Goal: Task Accomplishment & Management: Use online tool/utility

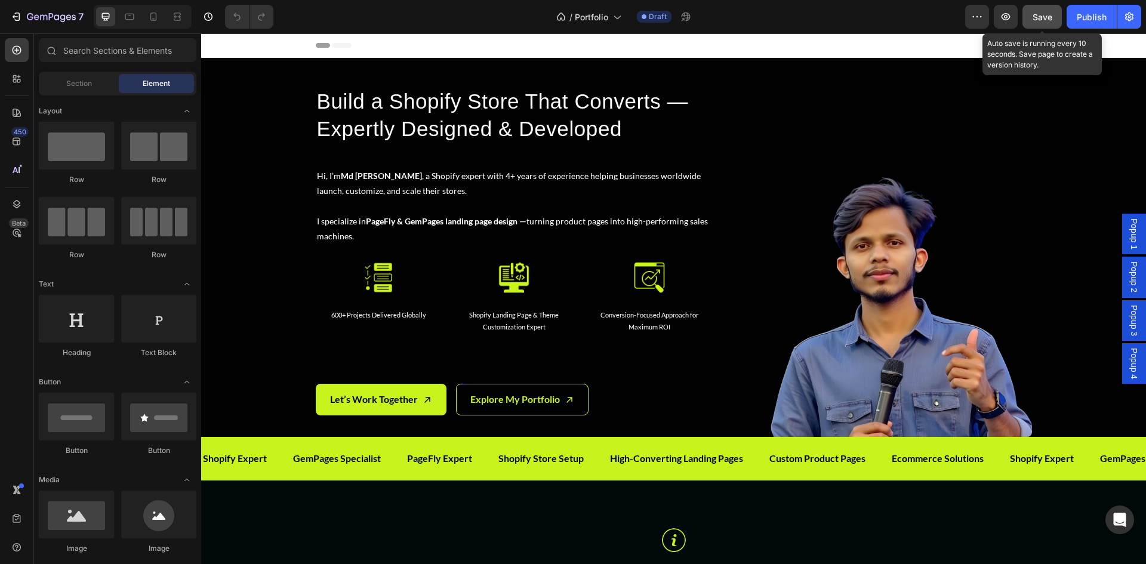
click at [1043, 11] on div "Save" at bounding box center [1042, 17] width 20 height 13
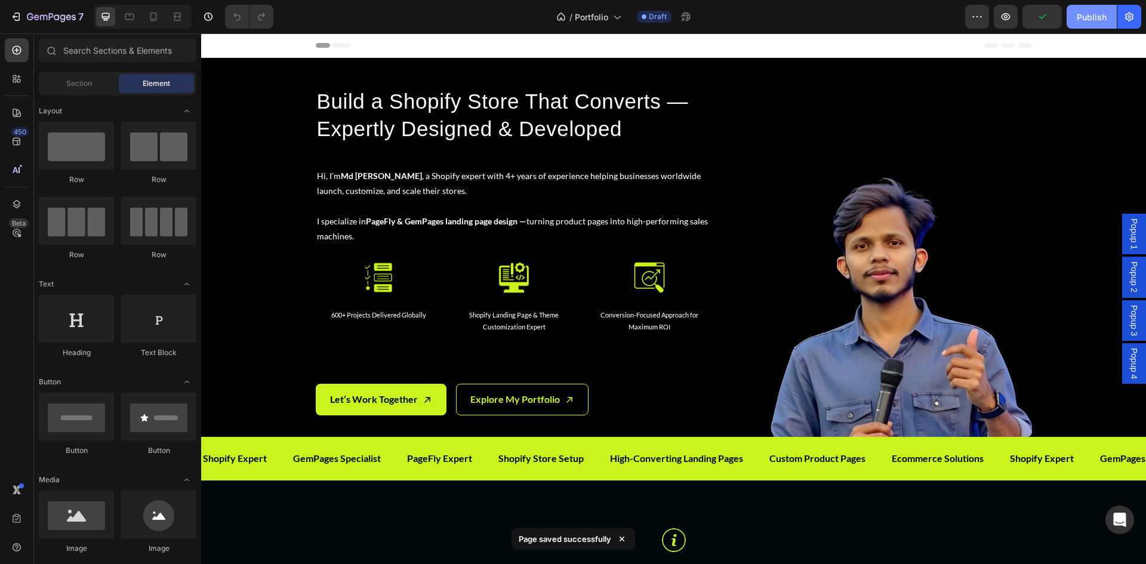
click at [1085, 17] on div "Publish" at bounding box center [1092, 17] width 30 height 13
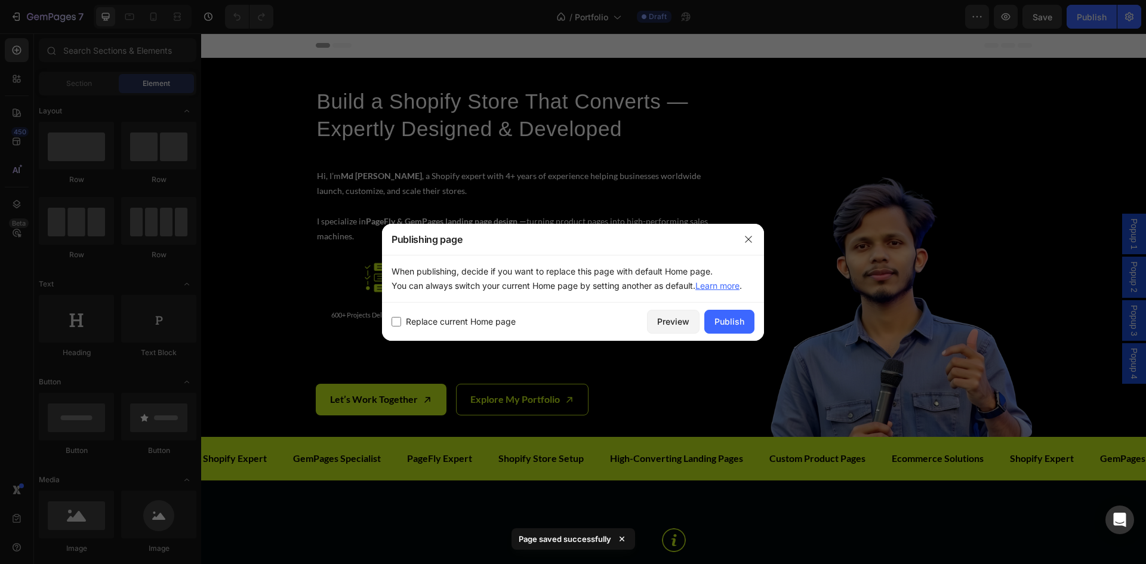
click at [454, 323] on span "Replace current Home page" at bounding box center [461, 322] width 110 height 14
checkbox input "true"
click at [743, 317] on div "Publish" at bounding box center [729, 321] width 30 height 13
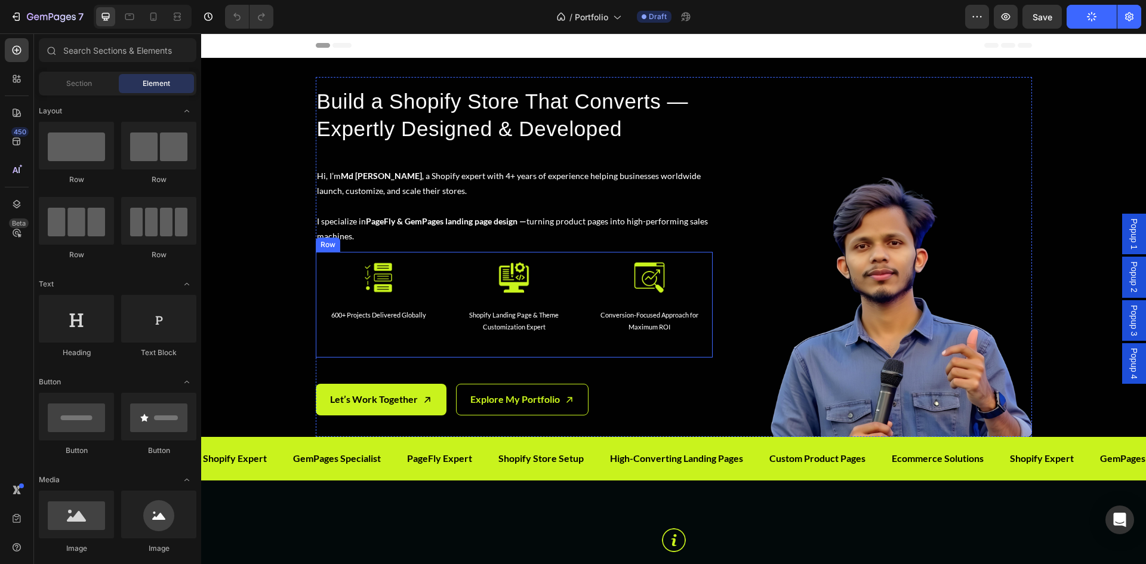
click at [575, 350] on div "Image 600+ Projects Delivered Globally Text Block Row Image Shopify Landing Pag…" at bounding box center [514, 305] width 397 height 106
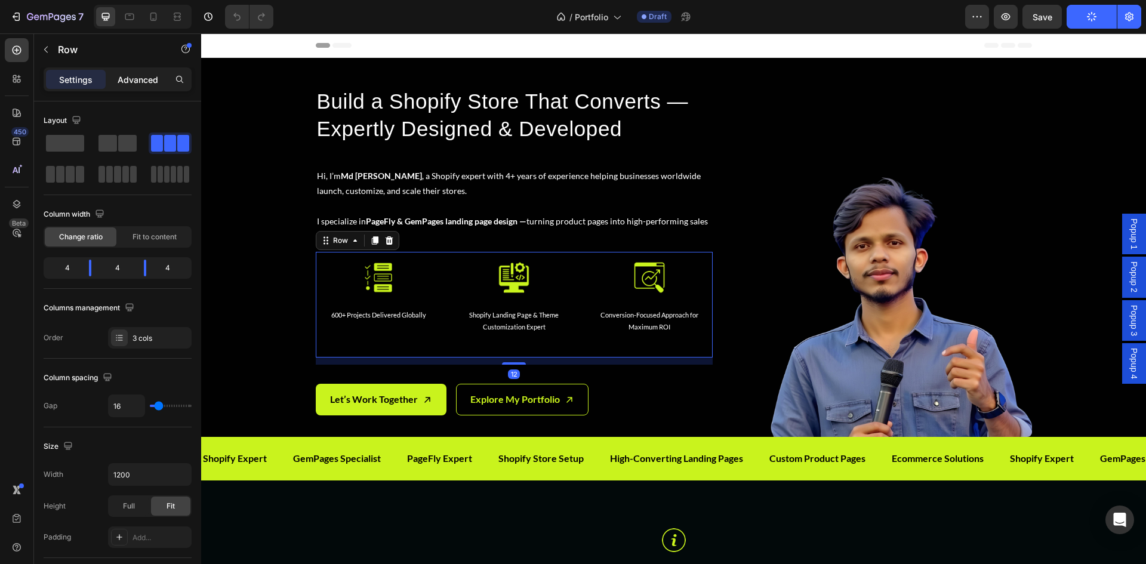
click at [139, 84] on p "Advanced" at bounding box center [138, 79] width 41 height 13
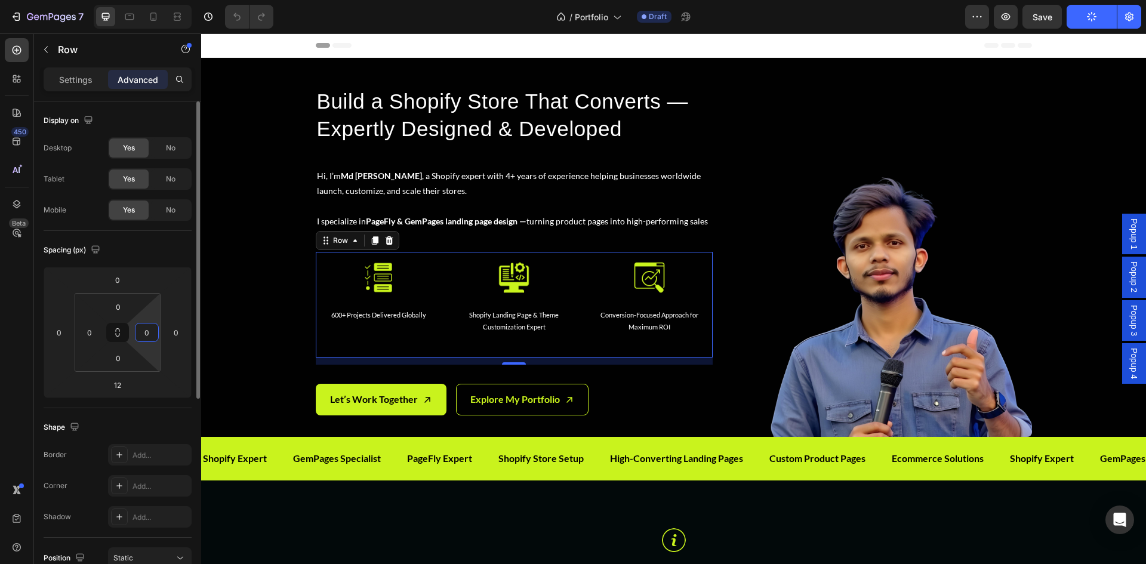
click at [153, 331] on input "0" at bounding box center [147, 332] width 18 height 18
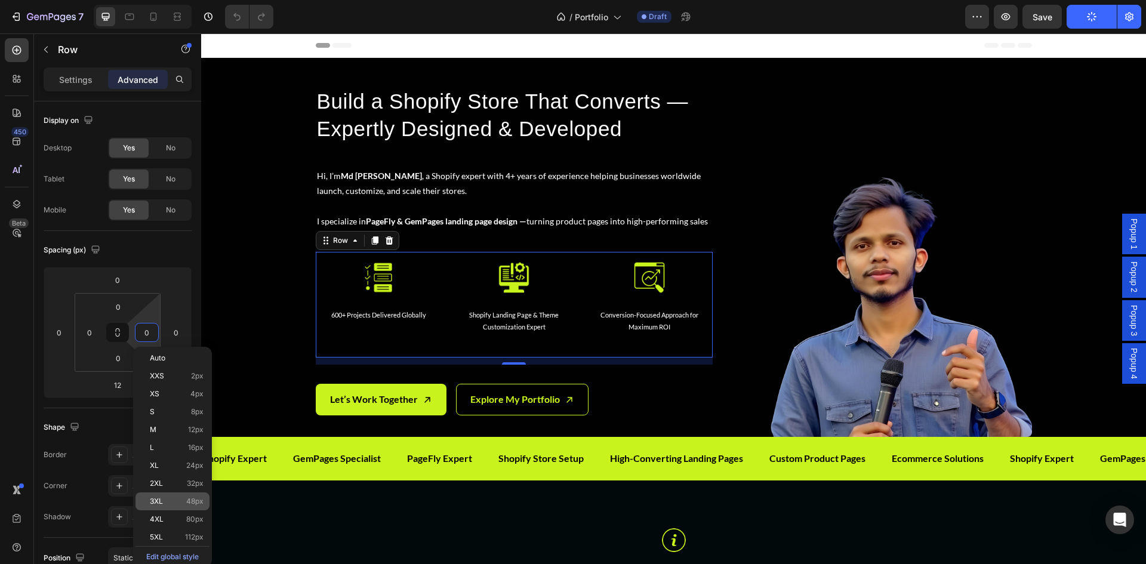
click at [186, 497] on p "3XL 48px" at bounding box center [177, 501] width 54 height 8
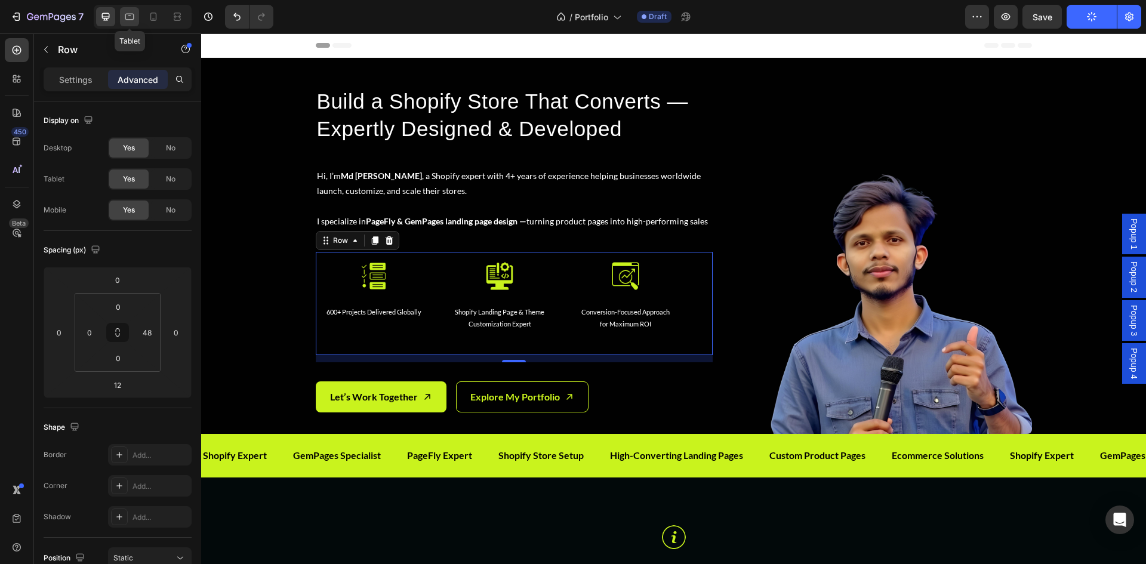
click at [130, 19] on icon at bounding box center [130, 17] width 12 height 12
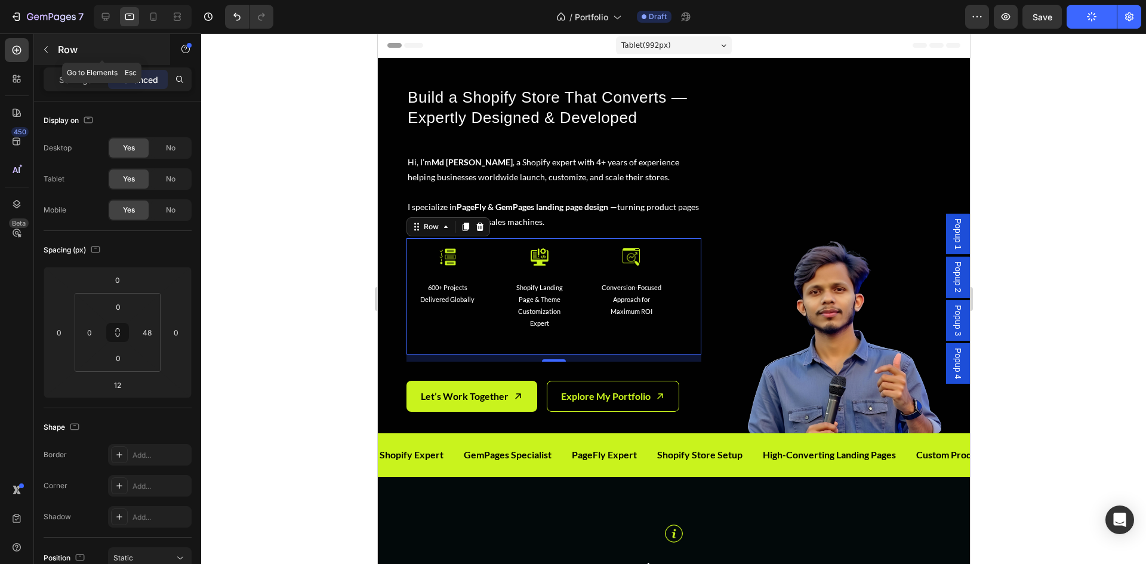
scroll to position [163, 0]
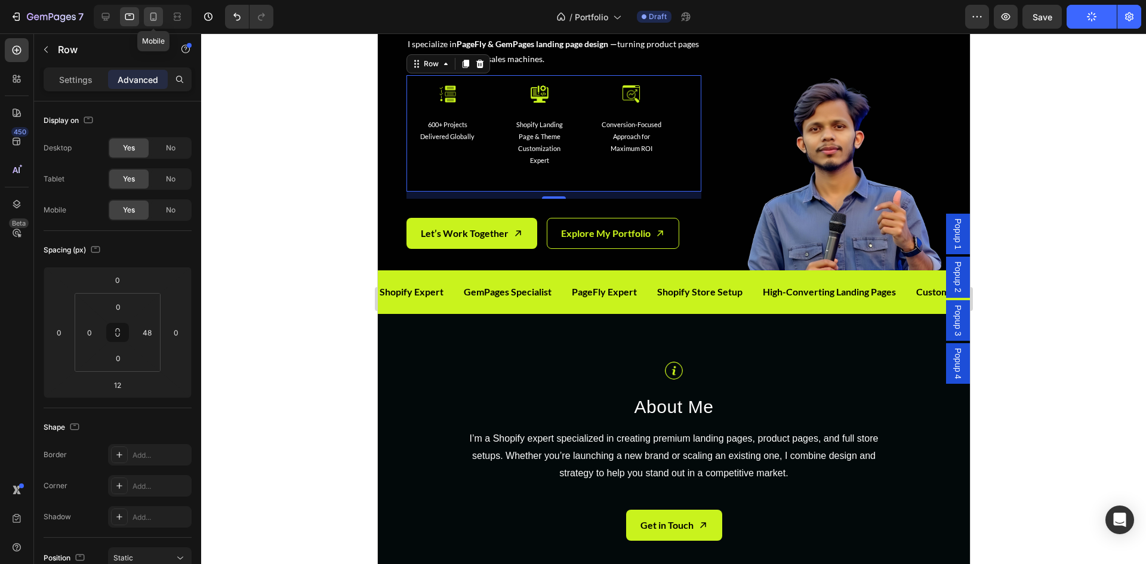
click at [156, 19] on icon at bounding box center [153, 17] width 7 height 8
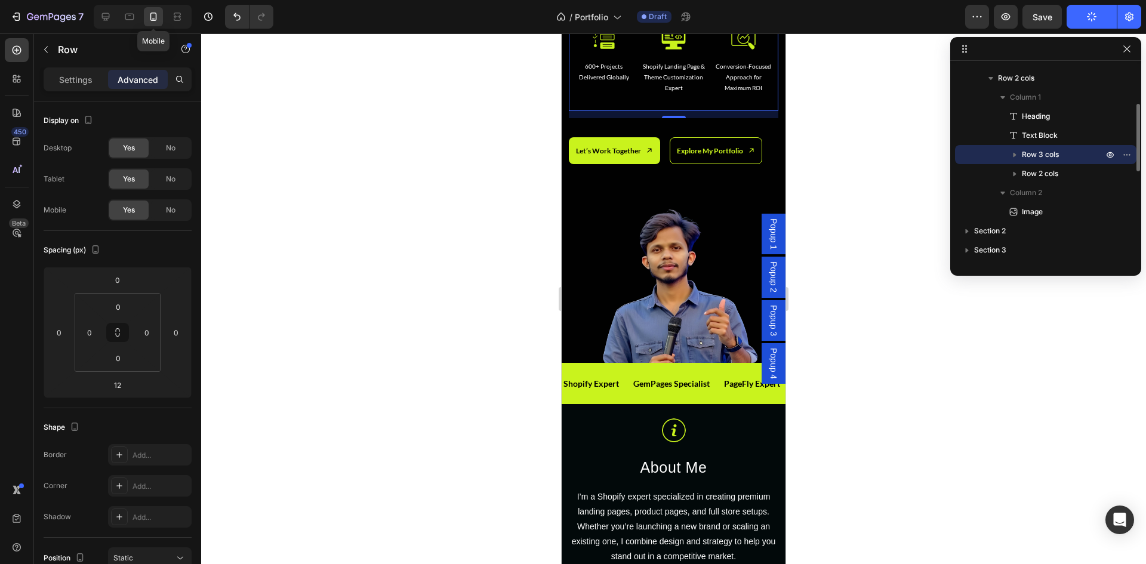
scroll to position [194, 0]
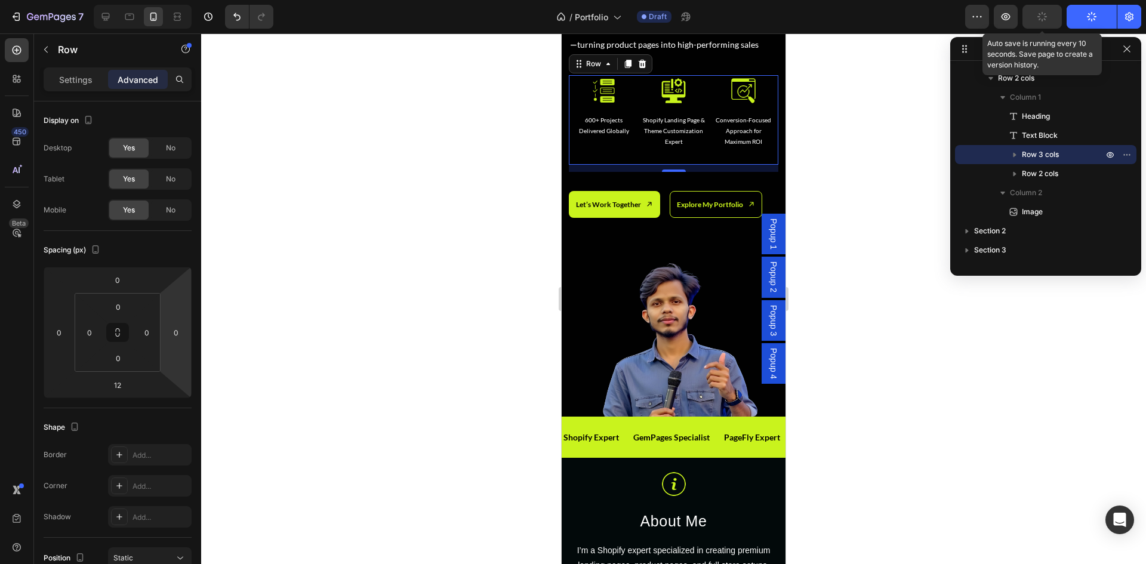
click at [1043, 17] on icon "button" at bounding box center [1042, 16] width 11 height 11
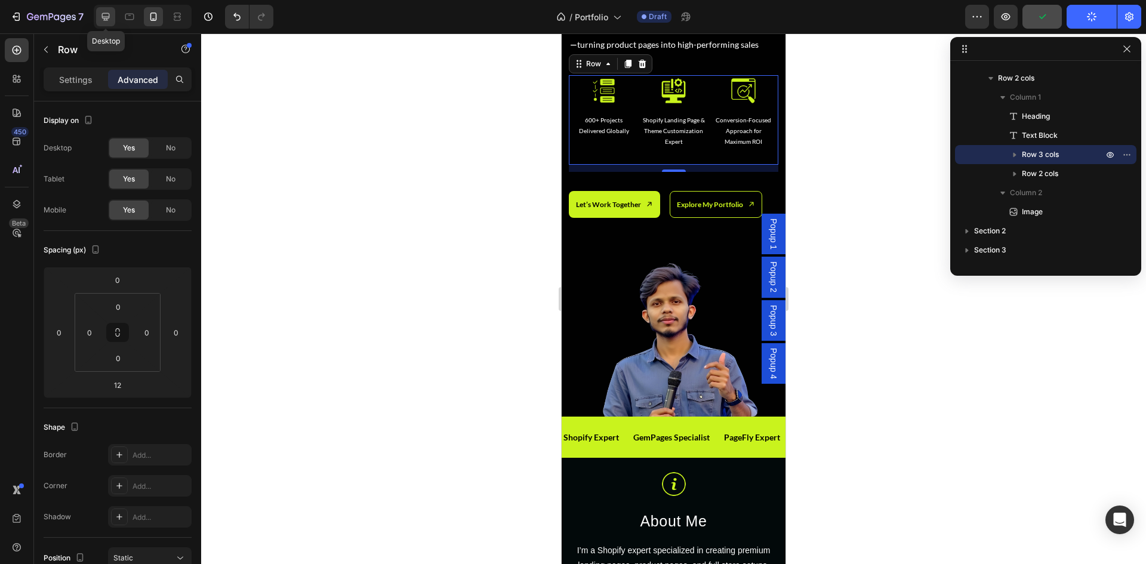
click at [105, 14] on icon at bounding box center [106, 17] width 12 height 12
type input "48"
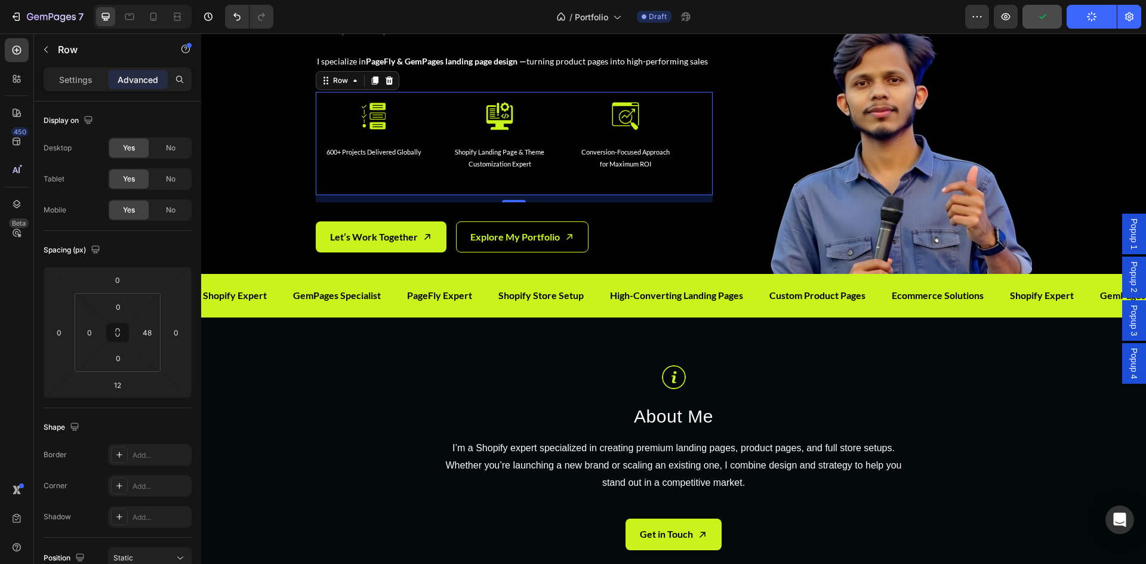
scroll to position [177, 0]
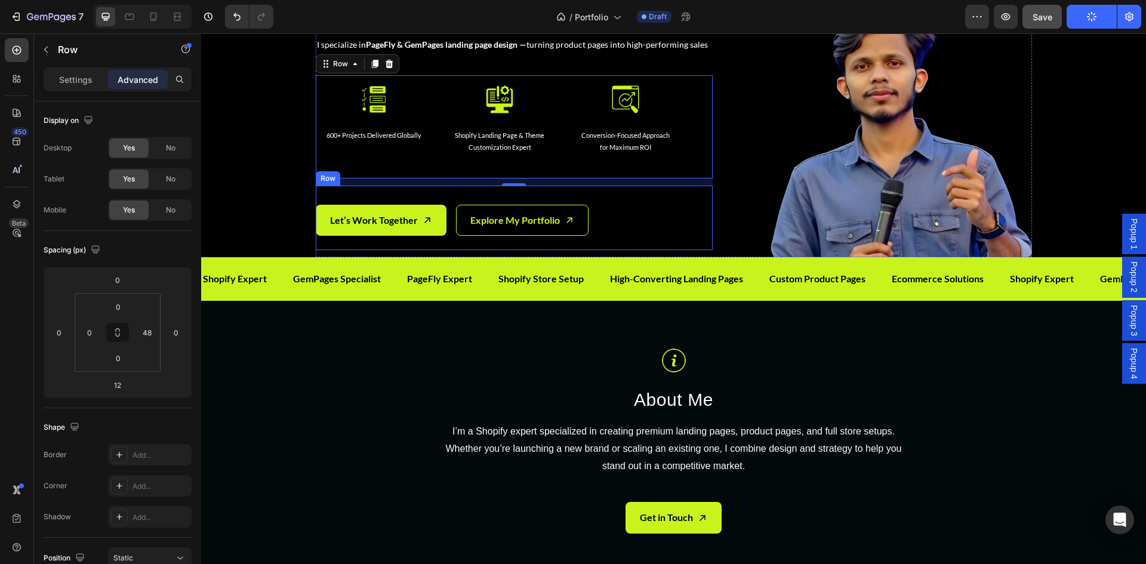
click at [690, 221] on div "Let’s Work Together Button Explore My Portfolio Button Row" at bounding box center [514, 218] width 397 height 65
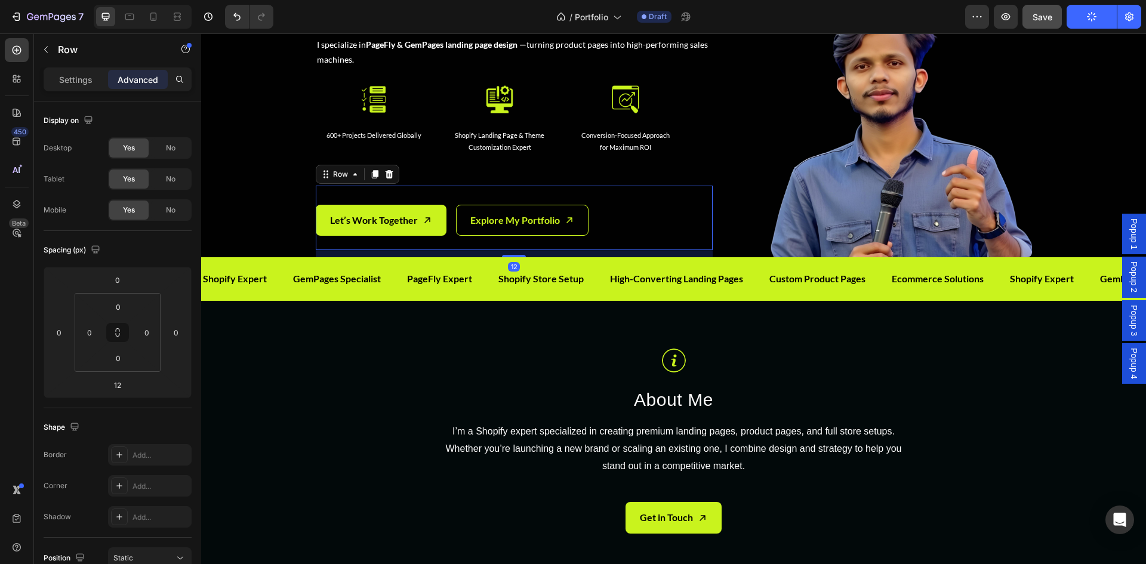
scroll to position [77, 0]
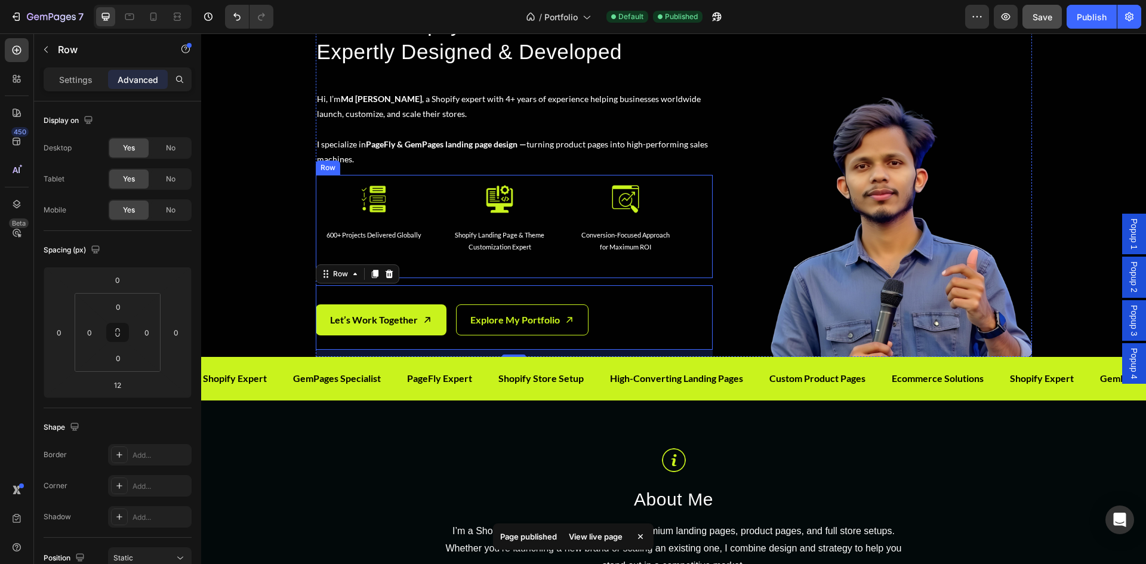
click at [435, 254] on div "Image 600+ Projects Delivered Globally Text Block Row Image Shopify Landing Pag…" at bounding box center [514, 226] width 397 height 103
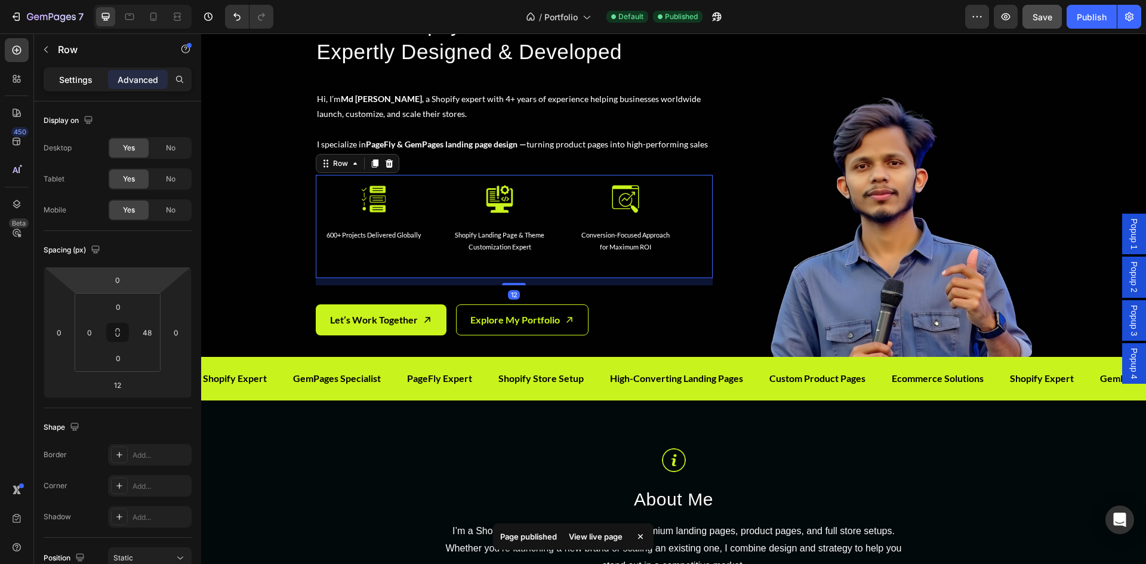
click at [84, 79] on p "Settings" at bounding box center [75, 79] width 33 height 13
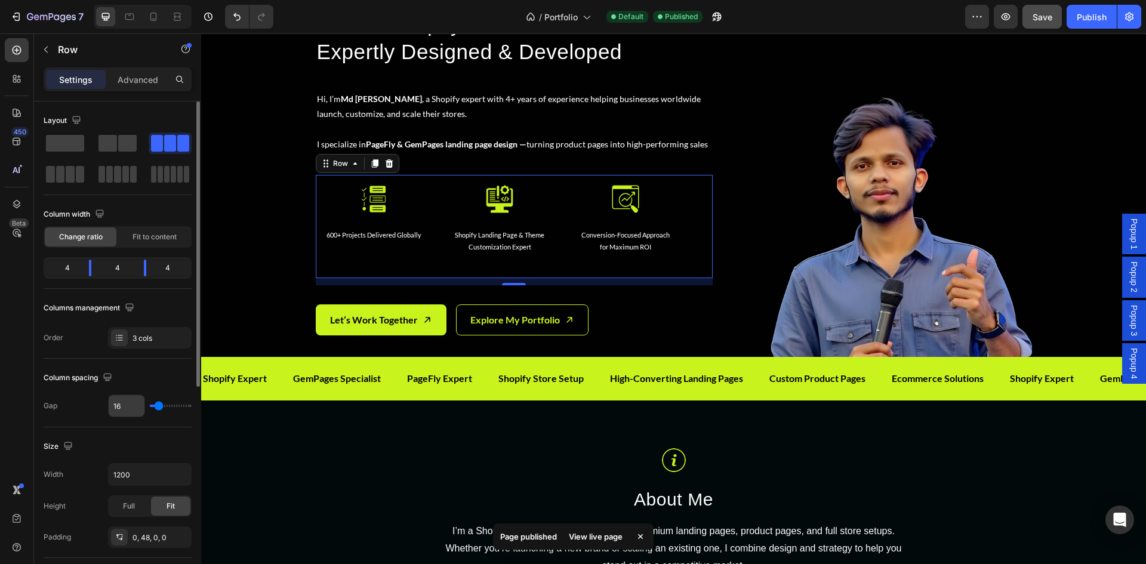
click at [125, 408] on input "16" at bounding box center [127, 405] width 36 height 21
type input "4"
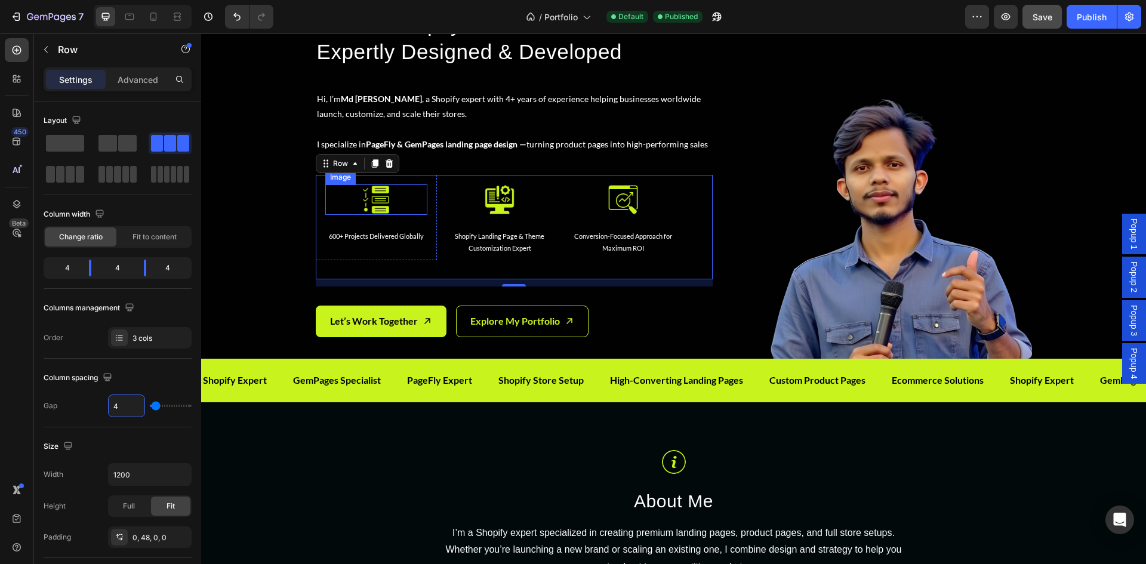
drag, startPoint x: 366, startPoint y: 212, endPoint x: 280, endPoint y: 253, distance: 95.3
click at [366, 212] on img at bounding box center [375, 199] width 30 height 30
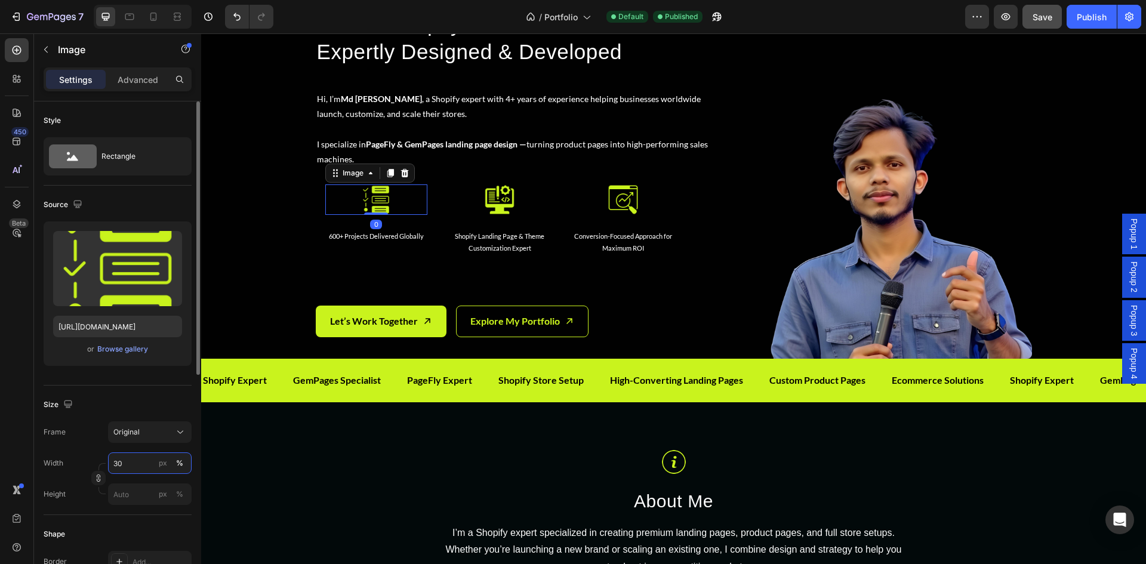
click at [132, 466] on input "30" at bounding box center [150, 462] width 84 height 21
drag, startPoint x: 132, startPoint y: 468, endPoint x: 95, endPoint y: 461, distance: 37.6
click at [95, 461] on div "Width 20 px %" at bounding box center [118, 462] width 148 height 21
type input "25"
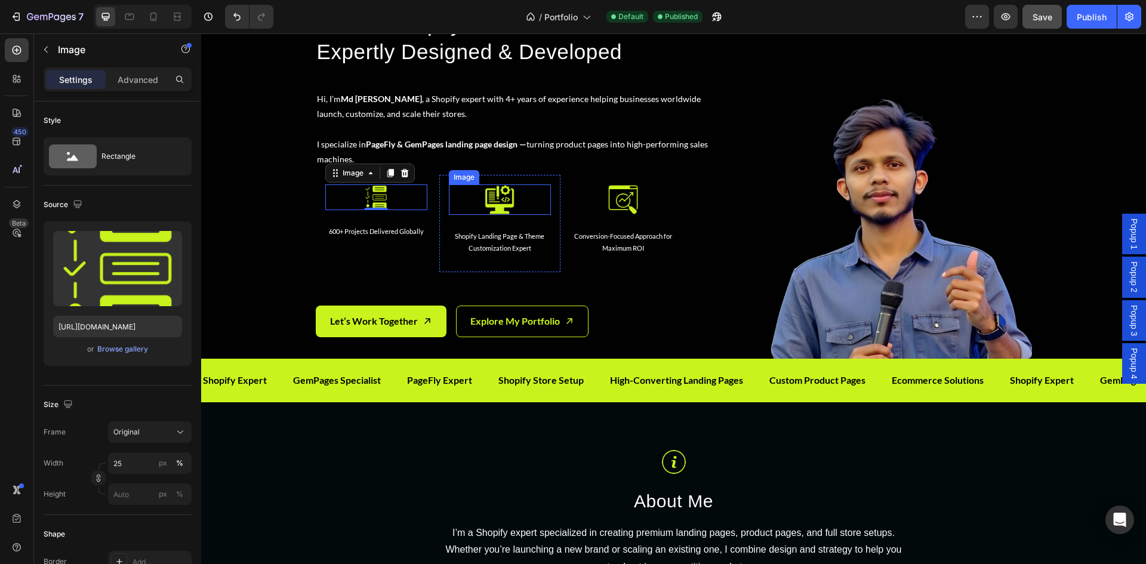
click at [503, 205] on img at bounding box center [499, 199] width 30 height 30
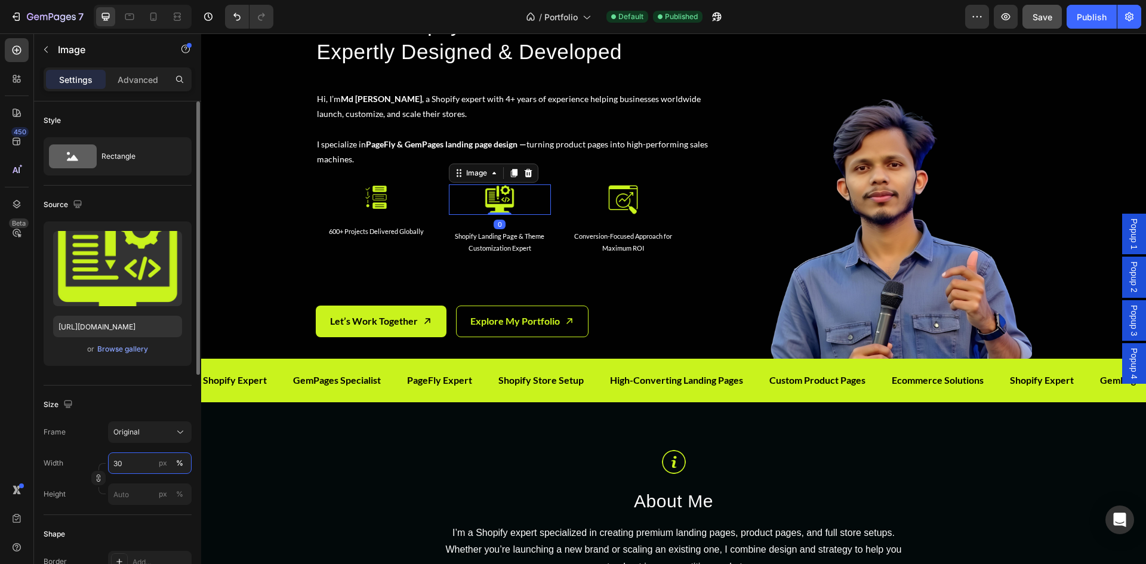
click at [135, 466] on input "30" at bounding box center [150, 462] width 84 height 21
type input "25"
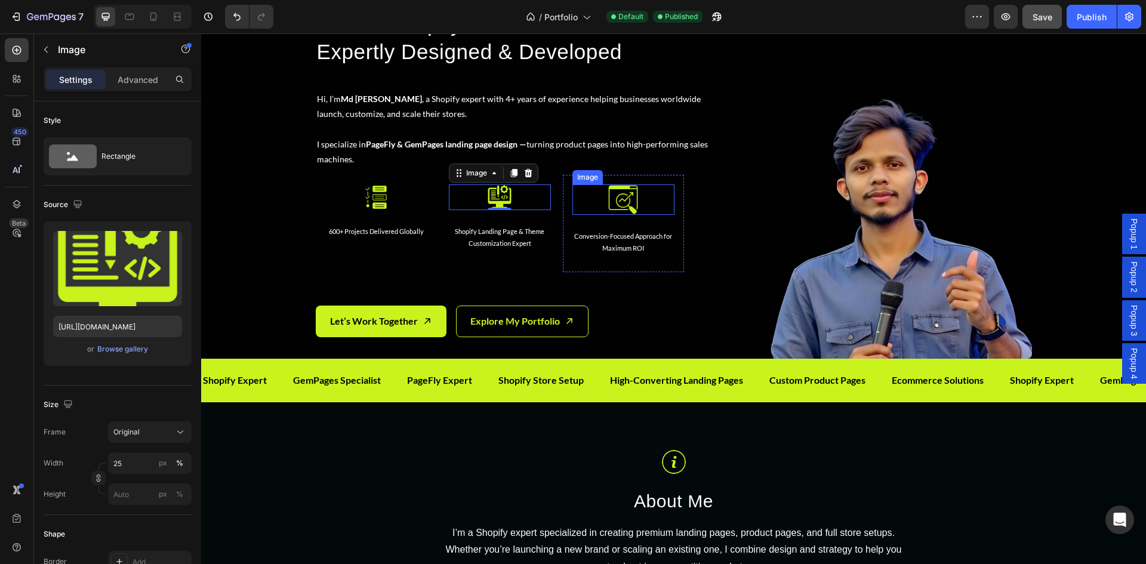
click at [640, 198] on div at bounding box center [623, 199] width 102 height 30
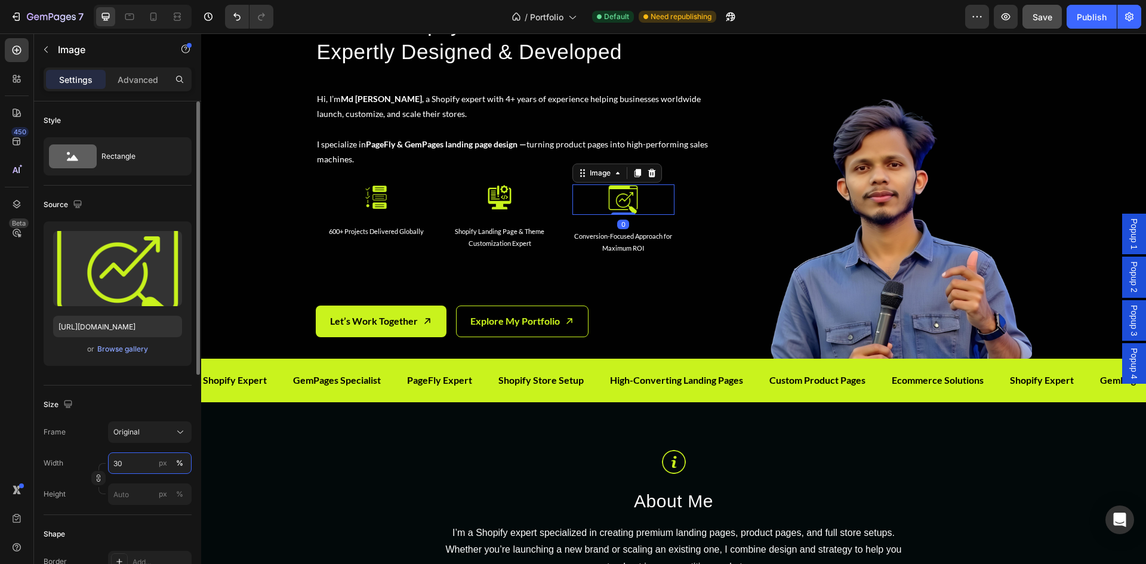
click at [138, 455] on input "30" at bounding box center [150, 462] width 84 height 21
type input "25"
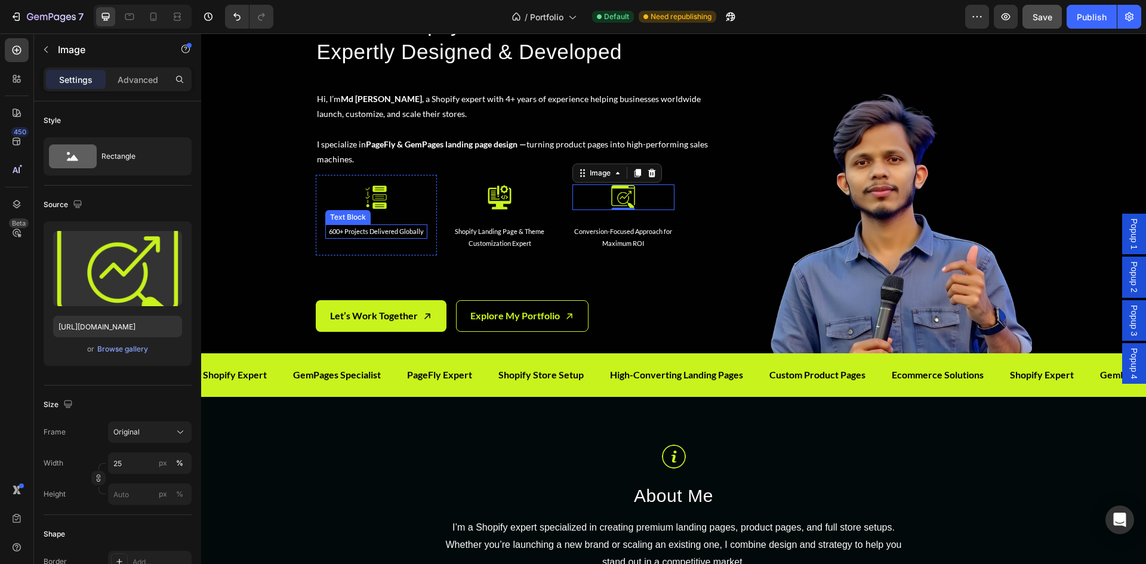
click at [407, 235] on p "600+ Projects Delivered Globally" at bounding box center [376, 232] width 100 height 12
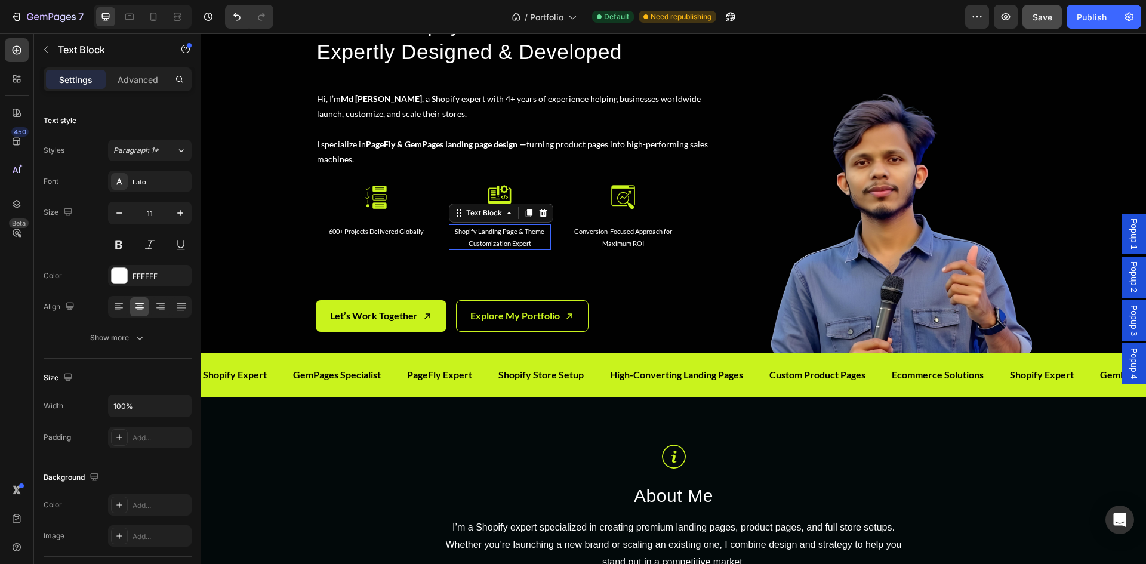
click at [453, 240] on p "Shopify Landing Page & Theme Customization Expert" at bounding box center [500, 238] width 100 height 24
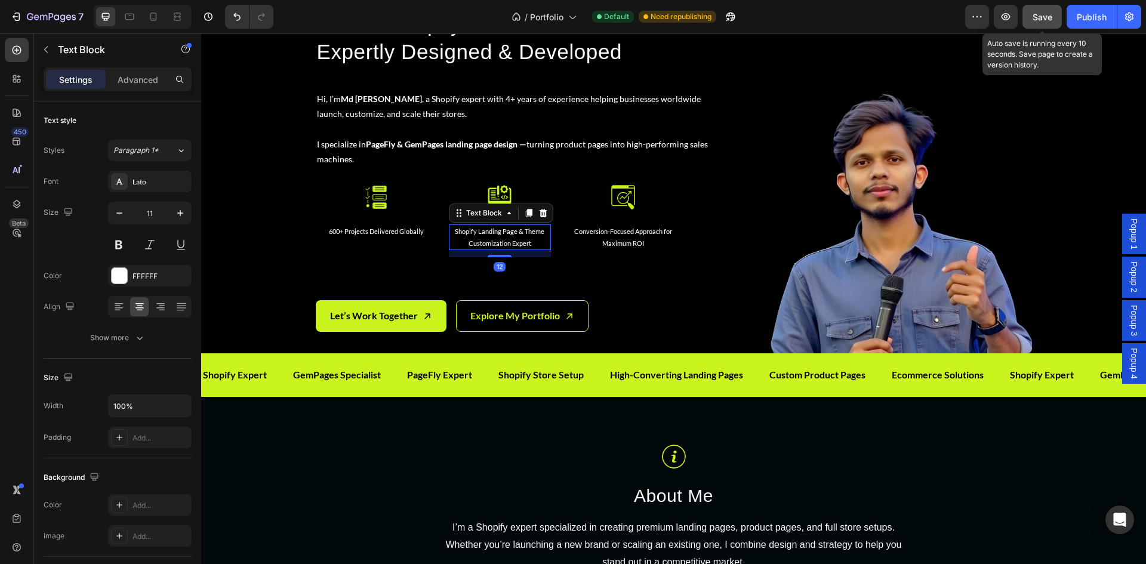
drag, startPoint x: 1035, startPoint y: 18, endPoint x: 853, endPoint y: 3, distance: 182.6
click at [1035, 18] on span "Save" at bounding box center [1042, 17] width 20 height 10
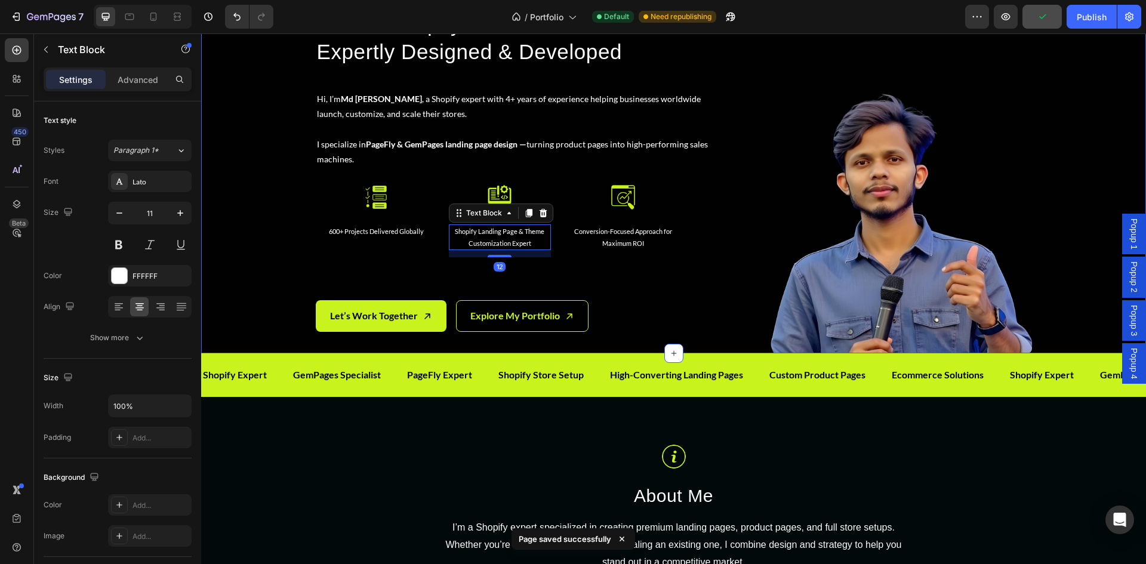
click at [1050, 130] on div "Build a Shopify Store That Converts — Expertly Designed & Developed Heading Hi,…" at bounding box center [673, 176] width 945 height 353
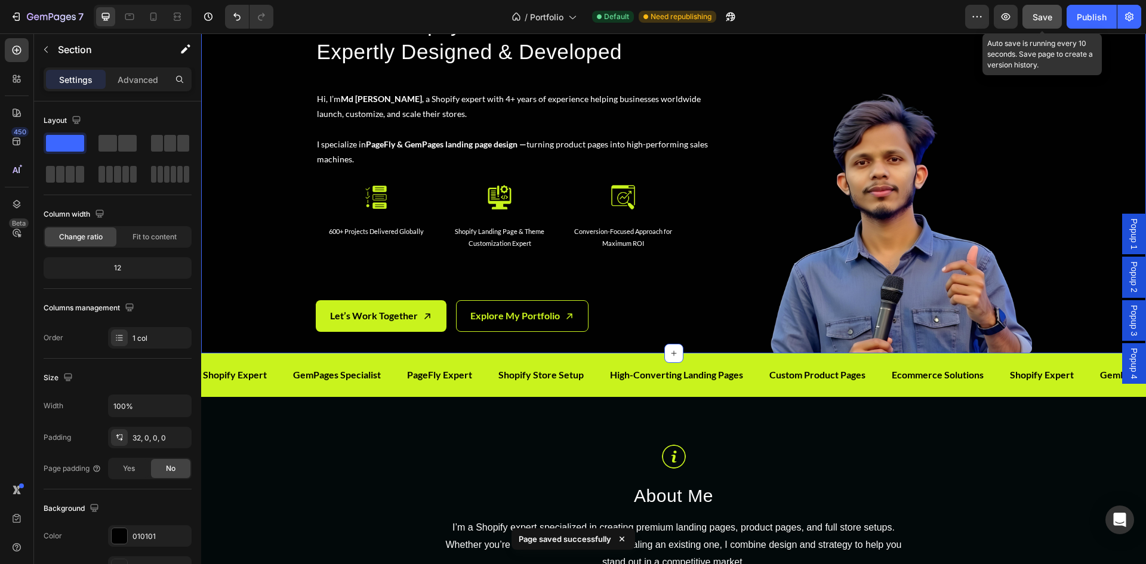
click at [1046, 19] on span "Save" at bounding box center [1042, 17] width 20 height 10
drag, startPoint x: 1043, startPoint y: 20, endPoint x: 1077, endPoint y: 20, distance: 33.4
click at [1052, 20] on span "Save" at bounding box center [1042, 17] width 20 height 10
click at [1077, 19] on div "Publish" at bounding box center [1092, 17] width 30 height 13
click at [156, 15] on icon at bounding box center [153, 17] width 7 height 8
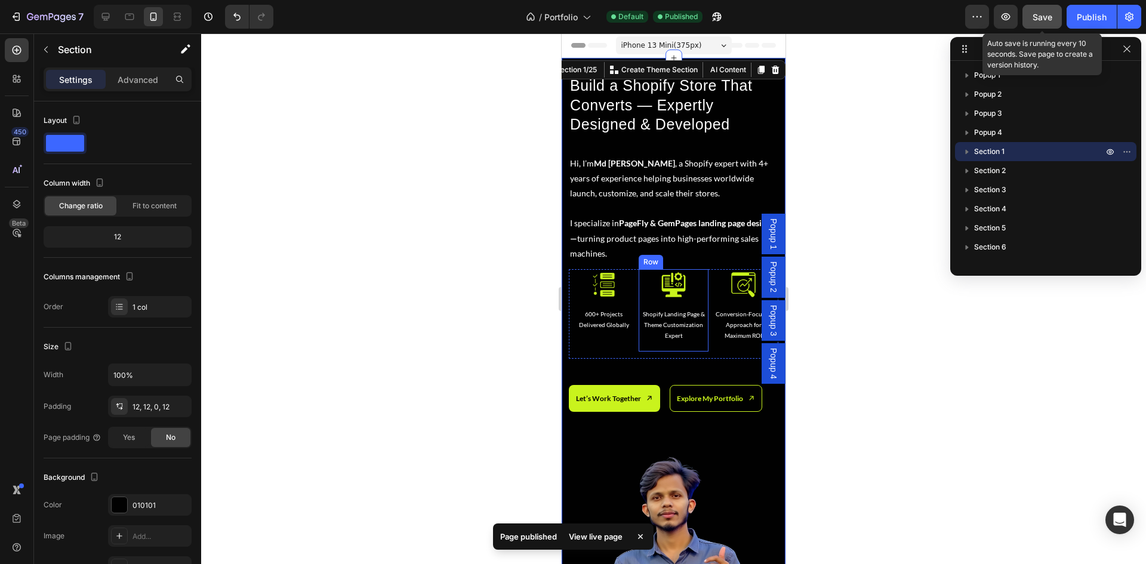
scroll to position [199, 0]
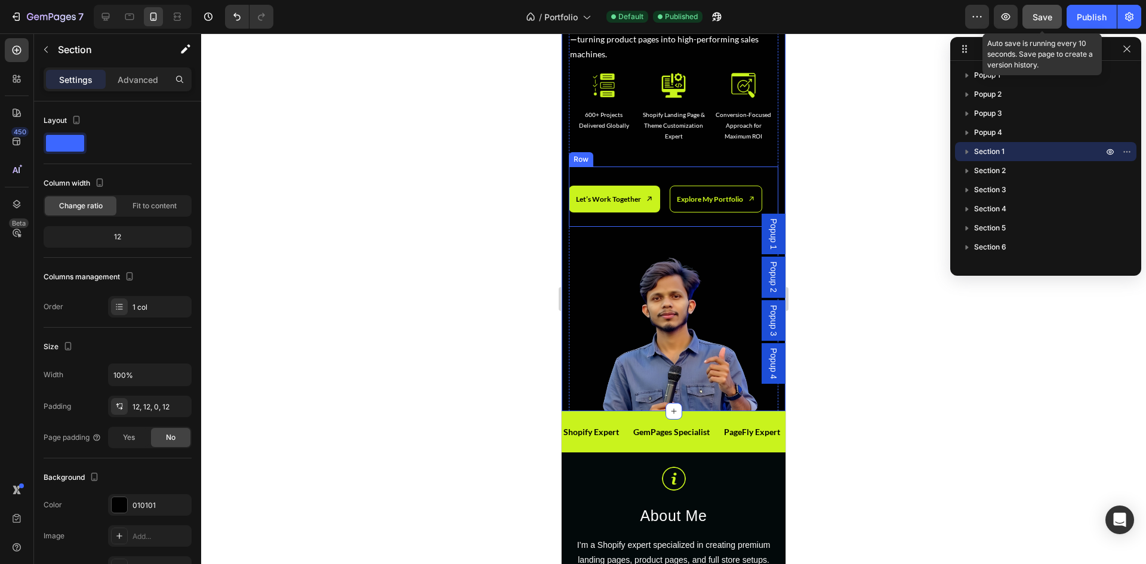
click at [654, 173] on div "Let’s Work Together Button" at bounding box center [614, 197] width 91 height 61
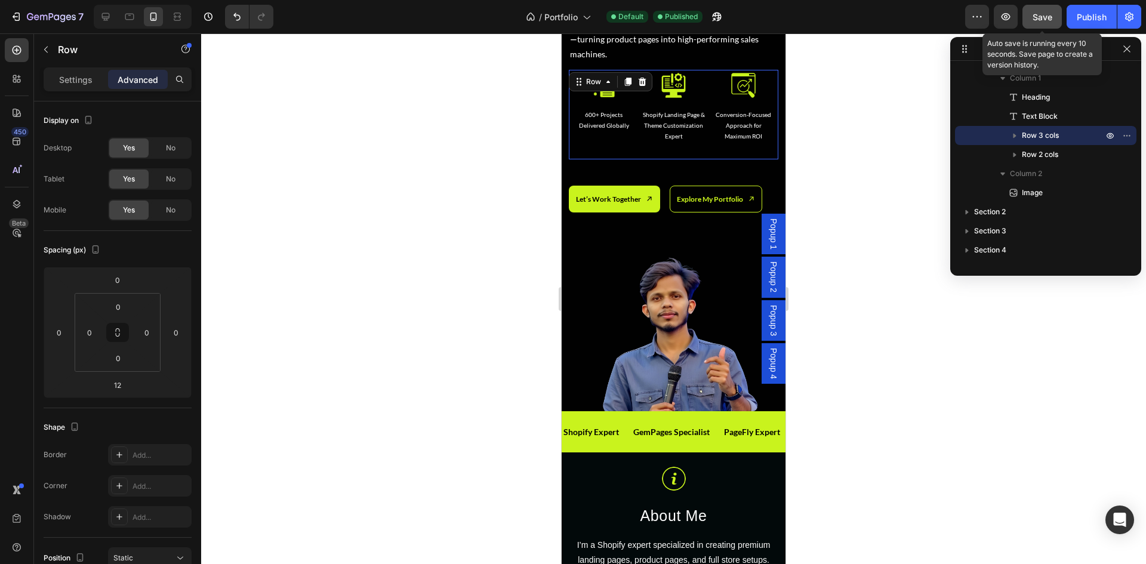
click at [692, 155] on div "Image Shopify Landing Page & Theme Customization Expert Text Block Row" at bounding box center [674, 115] width 70 height 90
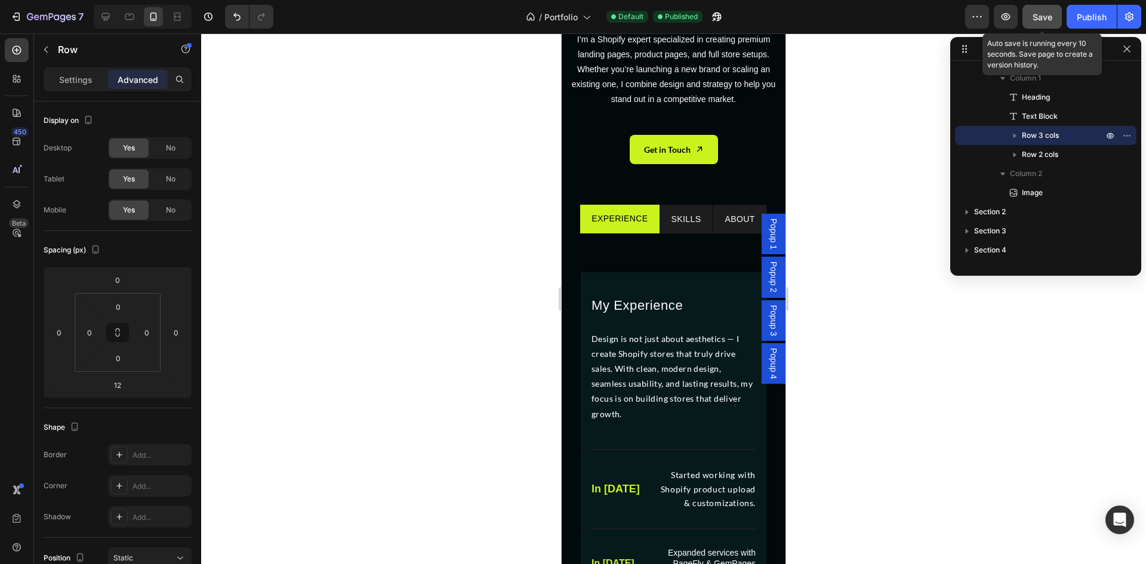
scroll to position [796, 0]
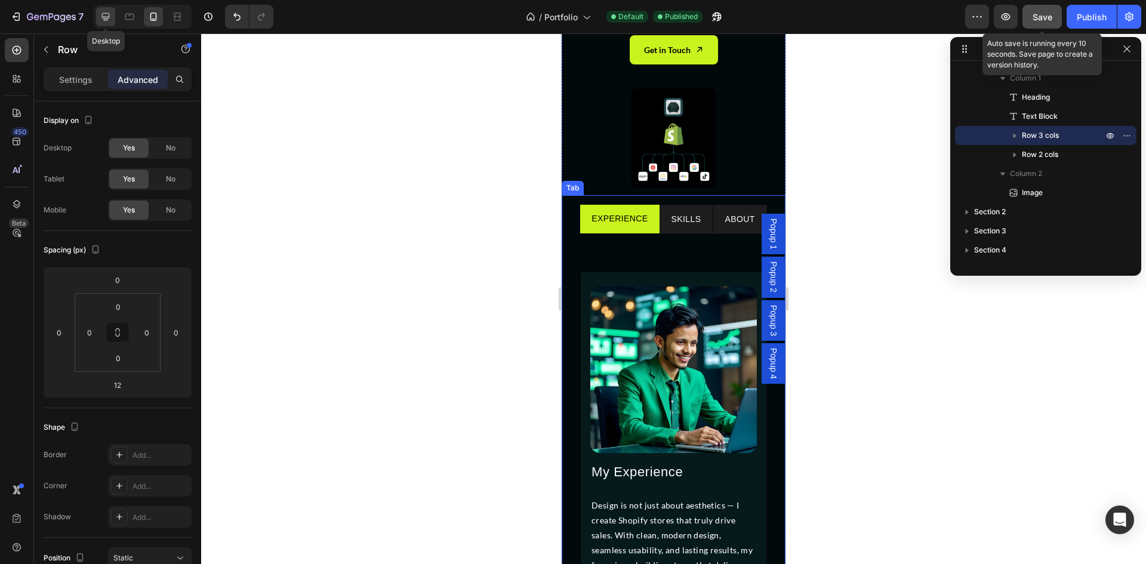
click at [106, 20] on icon at bounding box center [106, 17] width 8 height 8
type input "48"
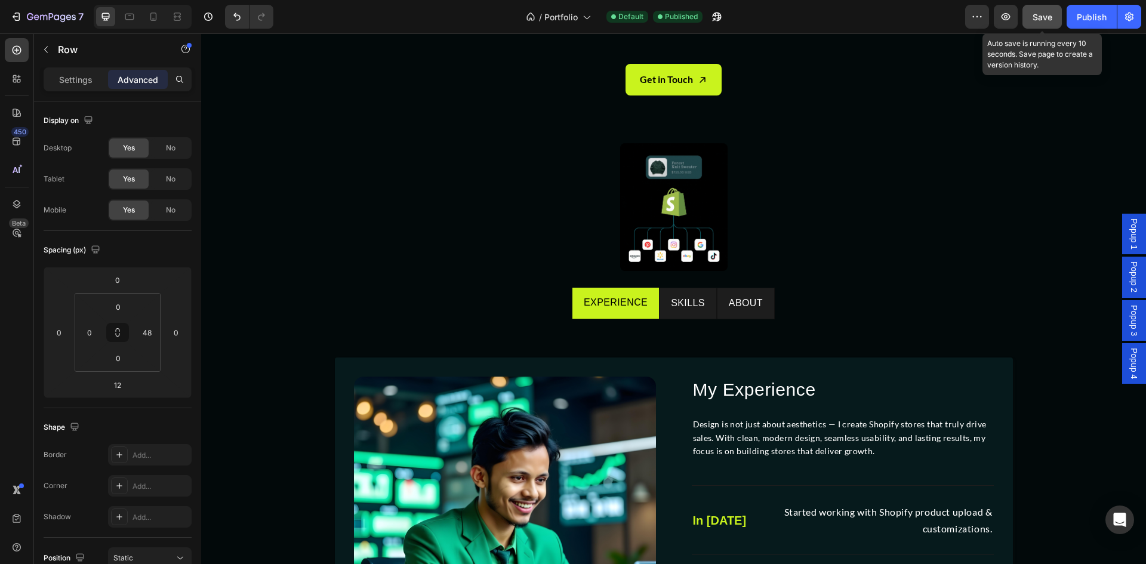
click at [1043, 23] on div "Save" at bounding box center [1042, 17] width 20 height 13
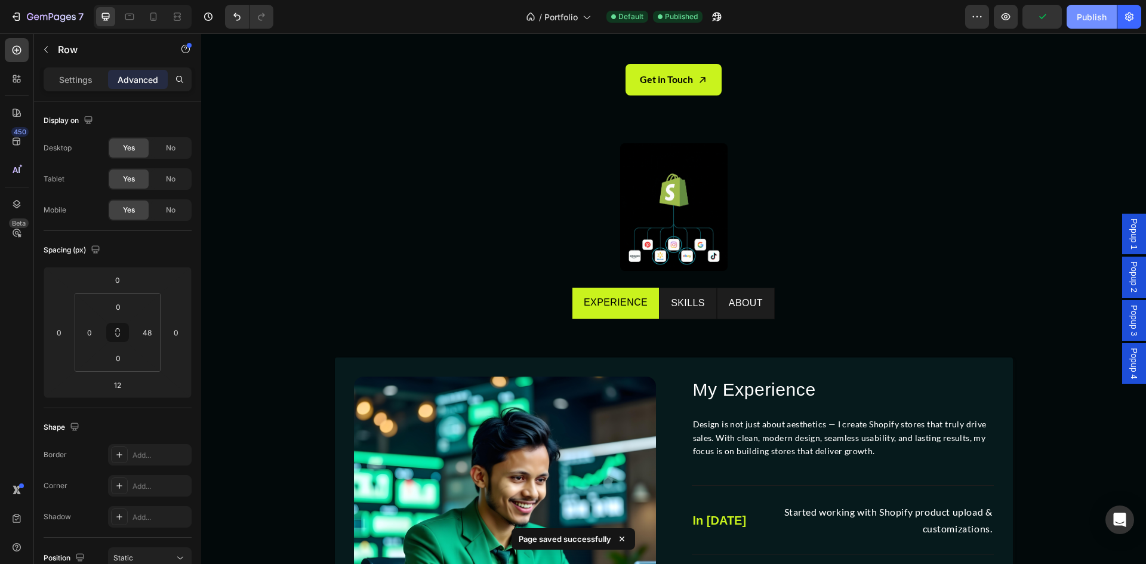
click at [1093, 20] on div "Publish" at bounding box center [1092, 17] width 30 height 13
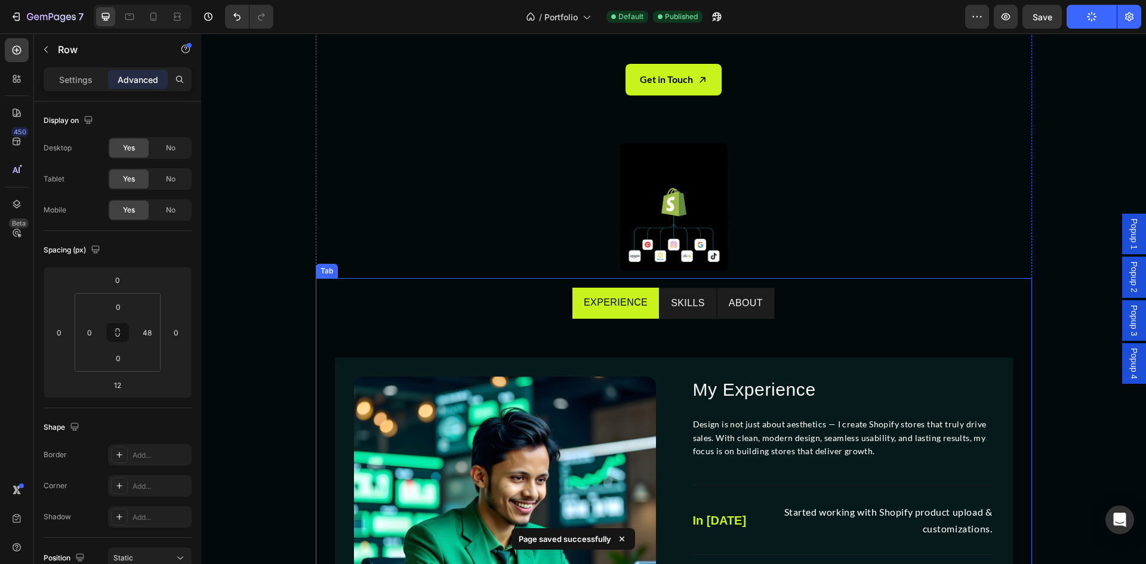
scroll to position [880, 0]
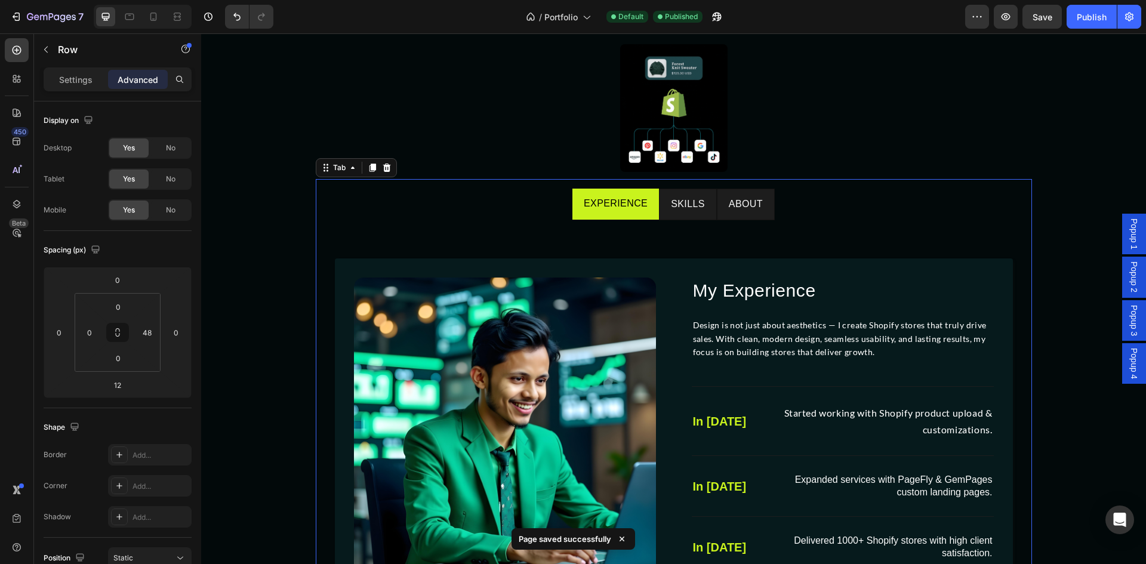
click at [510, 216] on ul "Experience Skills About" at bounding box center [673, 205] width 697 height 32
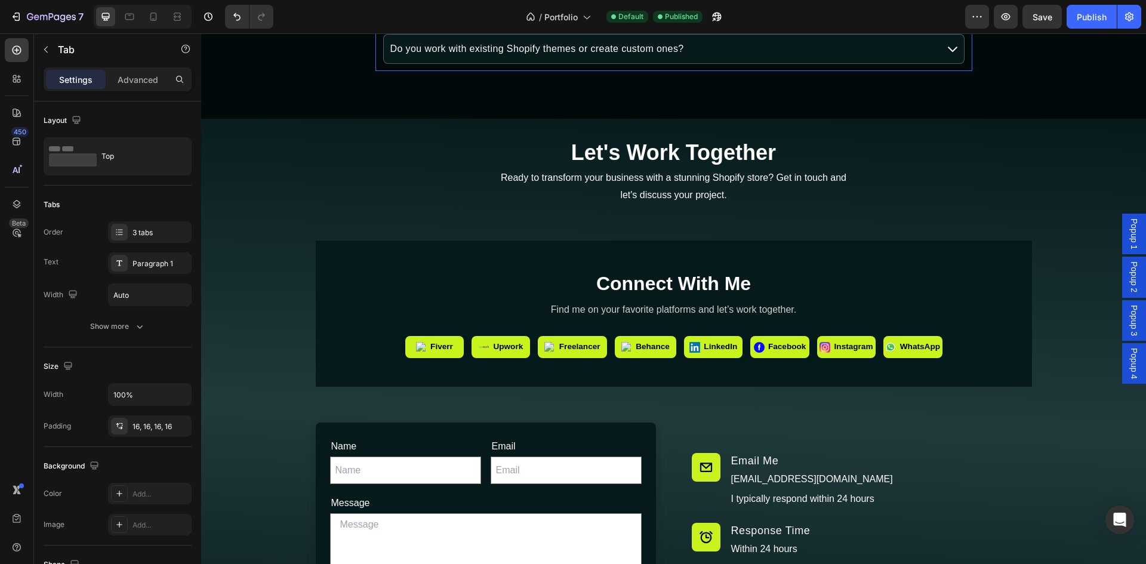
scroll to position [6549, 0]
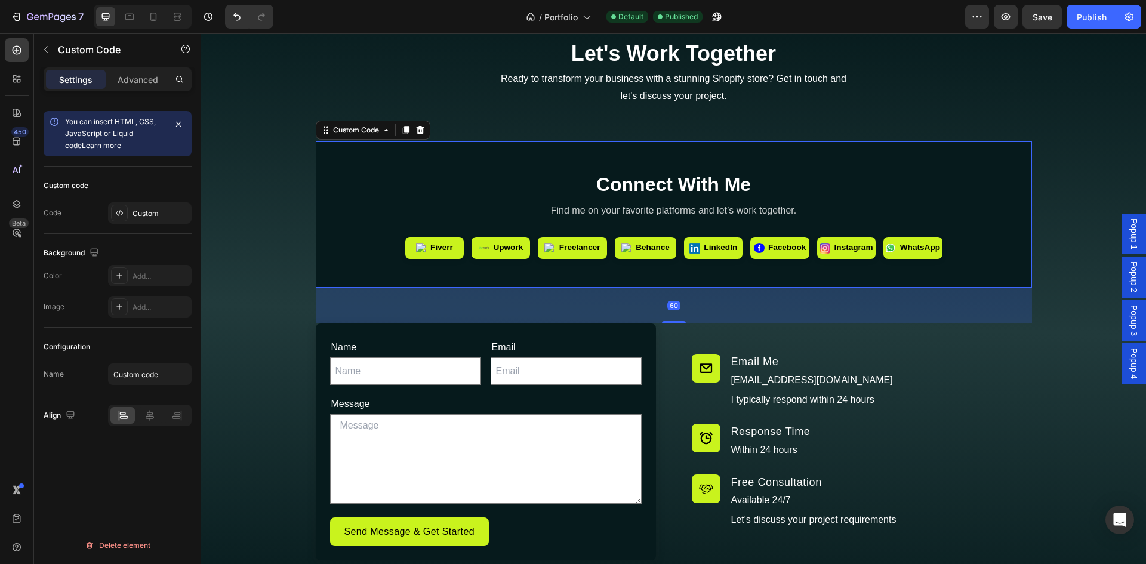
click at [539, 164] on section "Connect With Me Find me on your favorite platforms and let’s work together. Fiv…" at bounding box center [674, 214] width 716 height 146
click at [126, 214] on div at bounding box center [119, 213] width 17 height 17
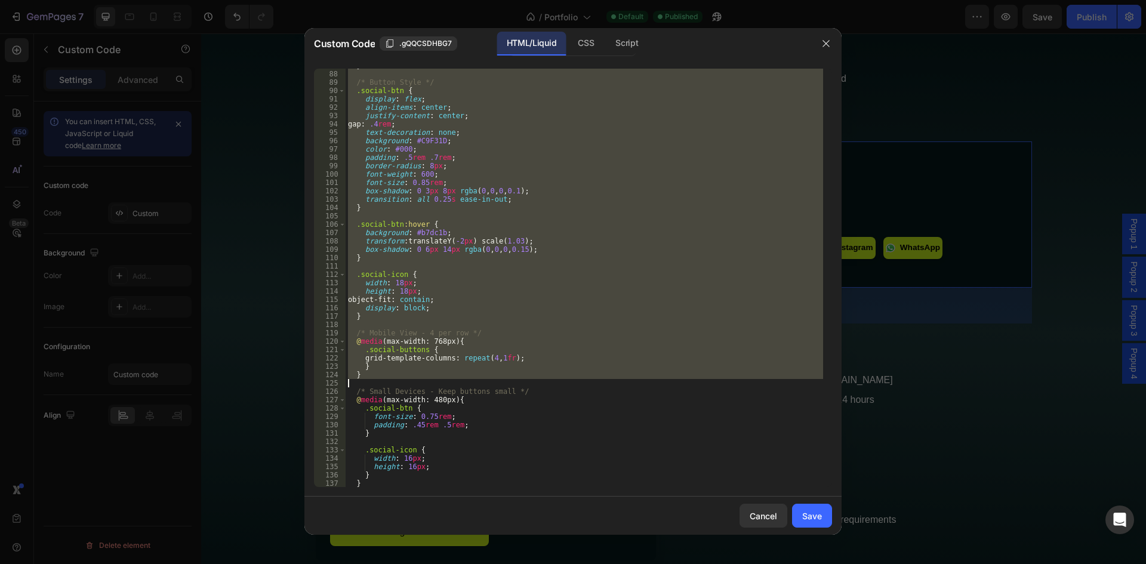
scroll to position [793, 0]
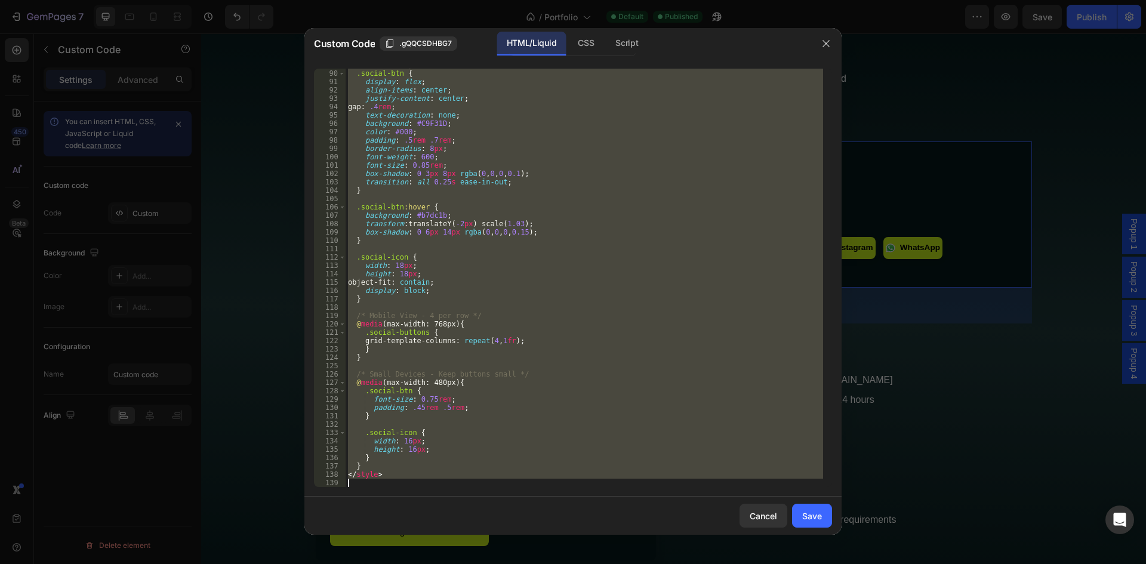
drag, startPoint x: 347, startPoint y: 72, endPoint x: 485, endPoint y: 496, distance: 445.4
click at [485, 496] on div "Custom Code .gQQCSDHBG7 HTML/Liquid CSS Script <section class="social-profiles"…" at bounding box center [572, 281] width 537 height 507
type textarea "</style>"
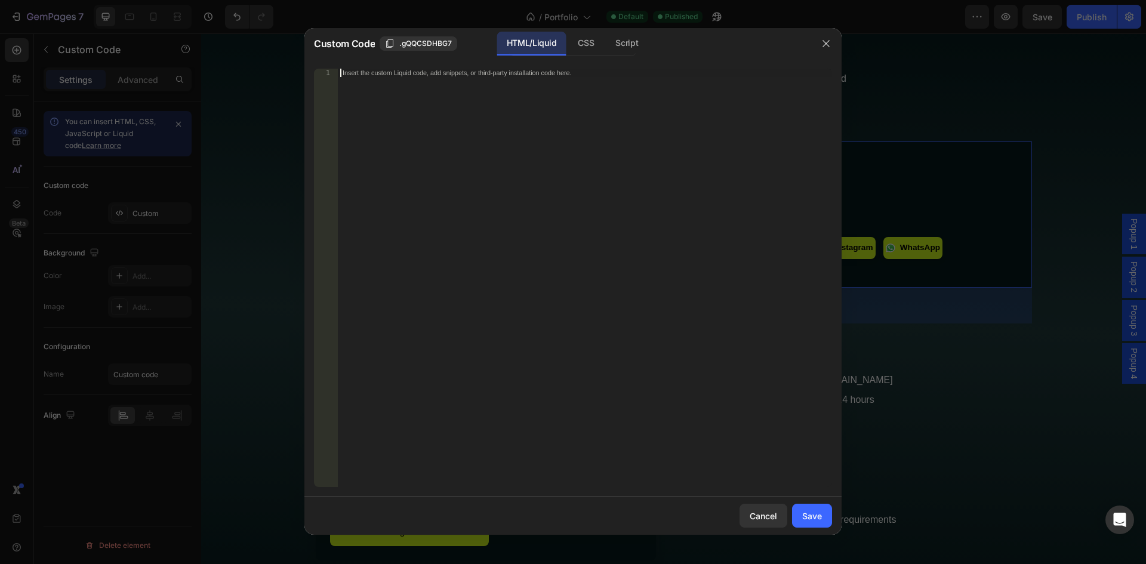
paste textarea "font-size: 0.75rem;"
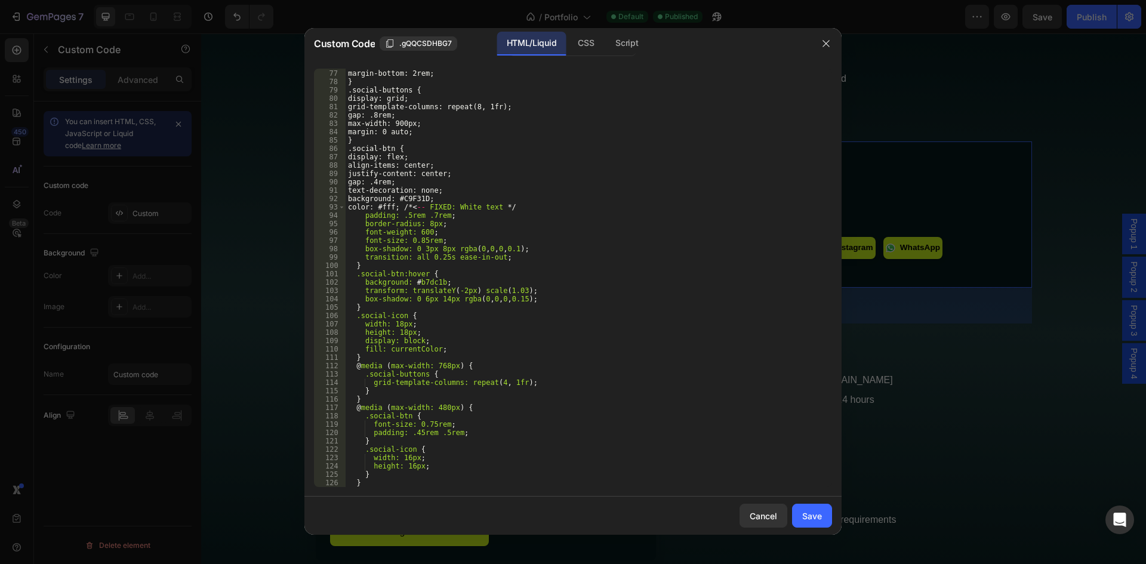
scroll to position [760, 0]
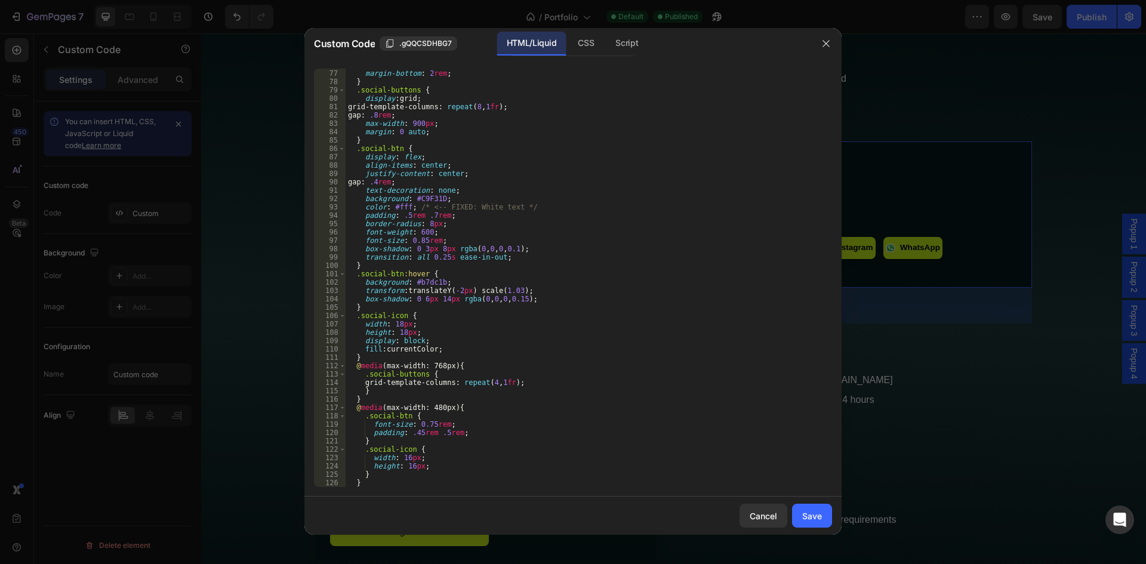
click at [614, 427] on div "font-size : 1 rem ; margin-bottom : 2 rem ; } .social-buttons { display : grid …" at bounding box center [584, 278] width 477 height 435
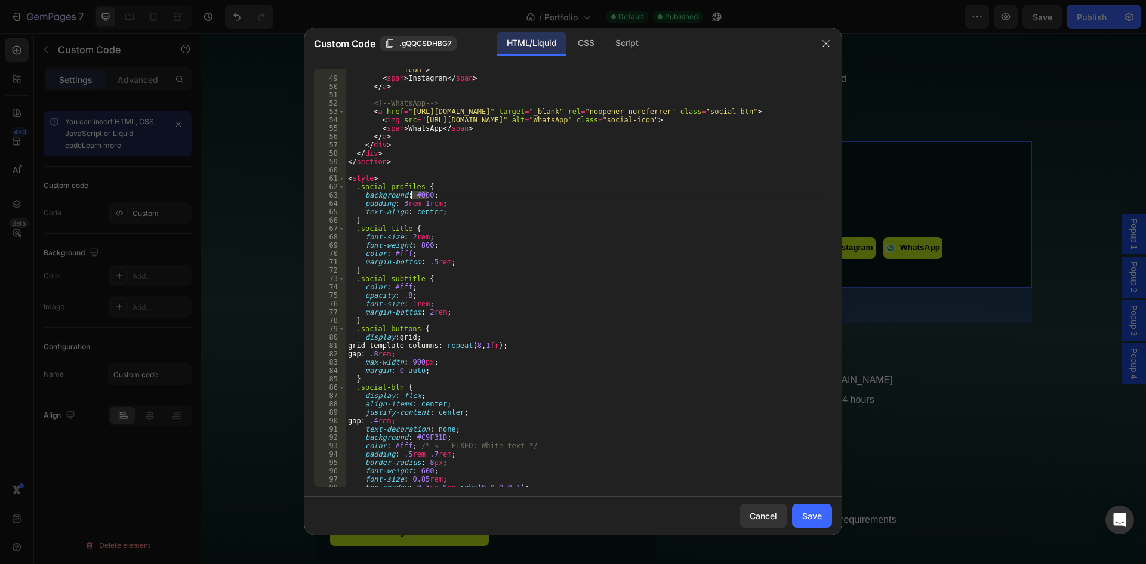
drag, startPoint x: 426, startPoint y: 195, endPoint x: 412, endPoint y: 199, distance: 14.9
click at [412, 199] on div "< img src = "[URL][DOMAIN_NAME]" alt = "Instagram" class = "social -icon" > < s…" at bounding box center [584, 278] width 477 height 443
paste textarea "61A1C"
type textarea "background: #061A1C;"
click at [799, 511] on button "Save" at bounding box center [812, 516] width 40 height 24
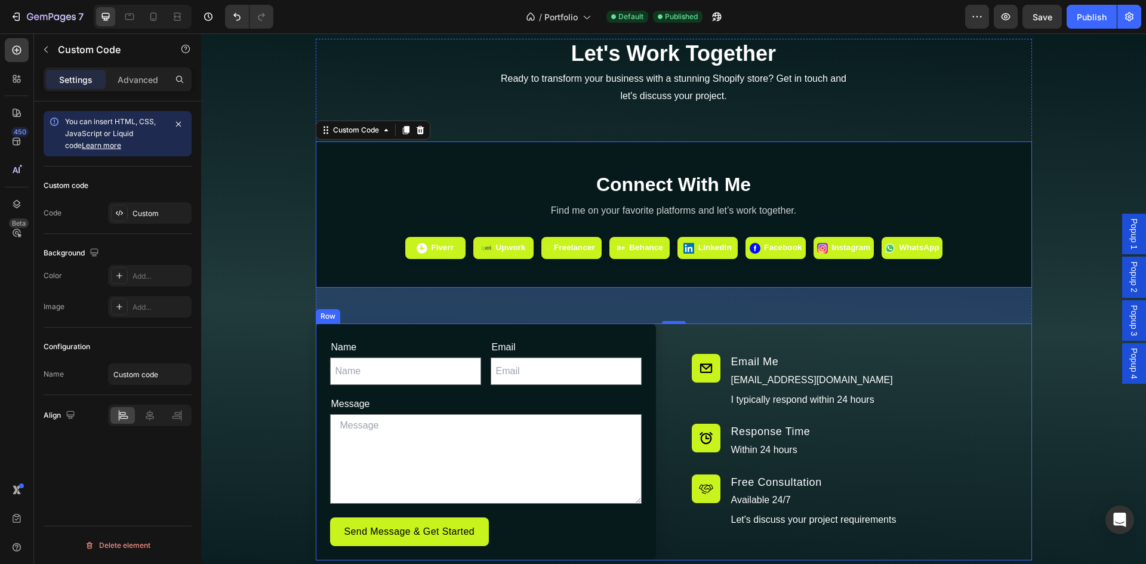
scroll to position [6649, 0]
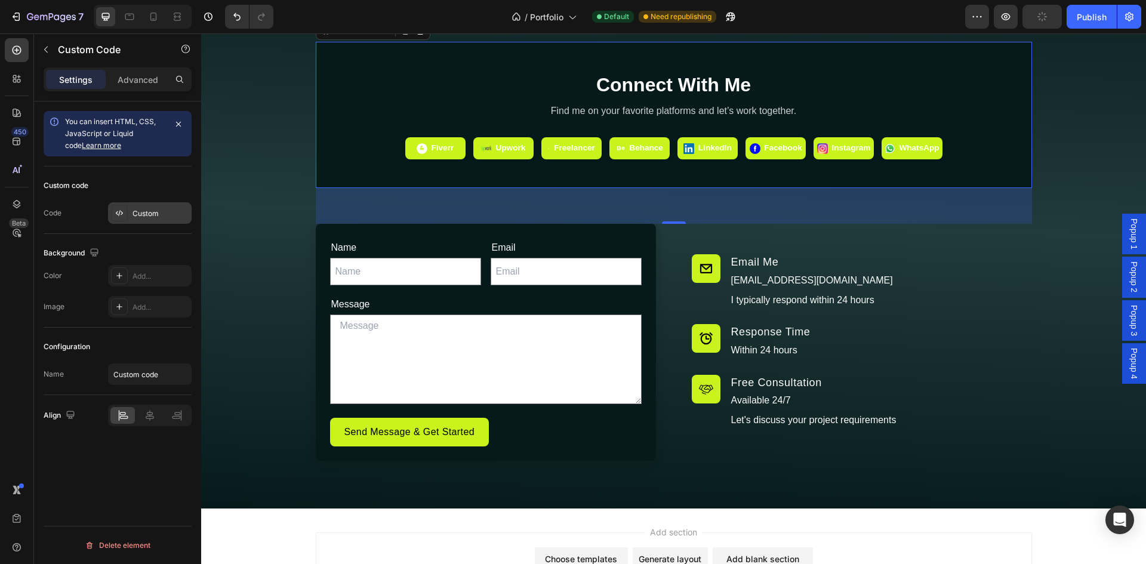
click at [141, 220] on div "Custom" at bounding box center [150, 212] width 84 height 21
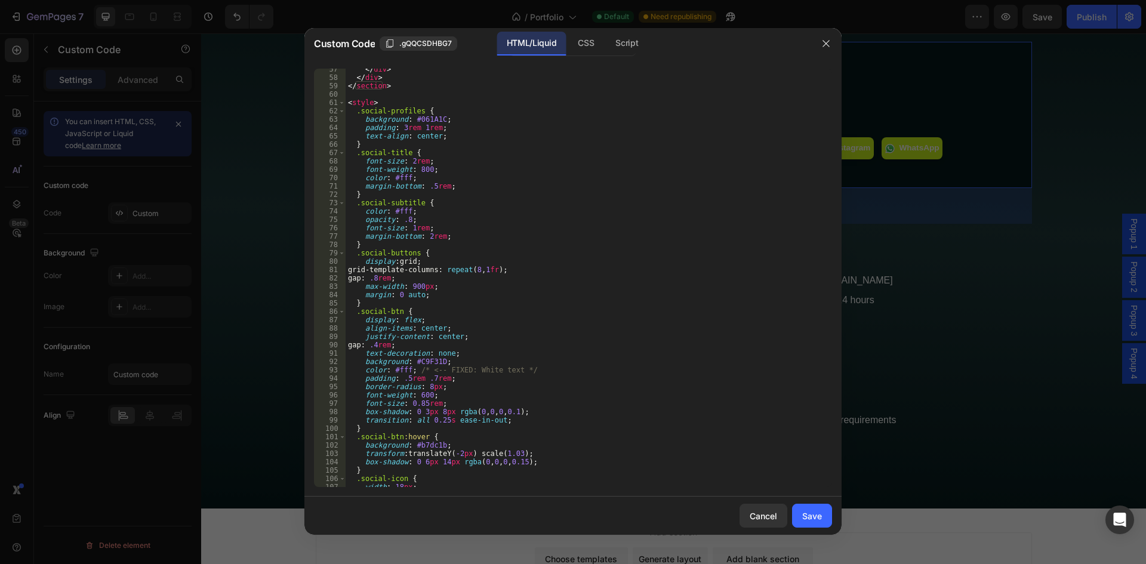
scroll to position [537, 0]
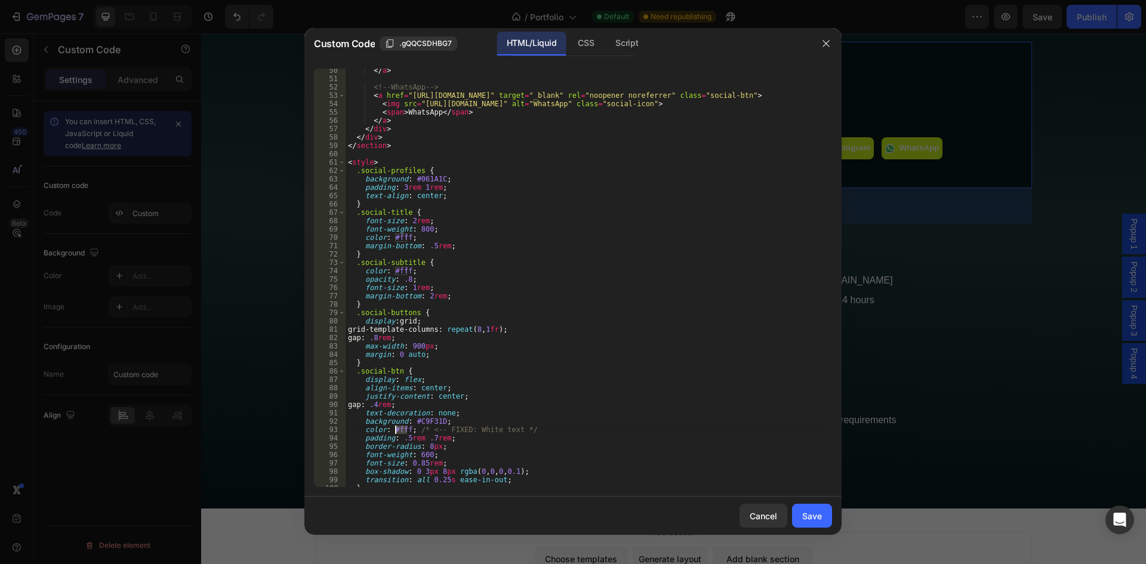
drag, startPoint x: 406, startPoint y: 431, endPoint x: 397, endPoint y: 431, distance: 9.0
click at [397, 431] on div "</ a > <!-- WhatsApp --> < a href = "[URL][DOMAIN_NAME]" target = "_blank" rel …" at bounding box center [584, 283] width 477 height 435
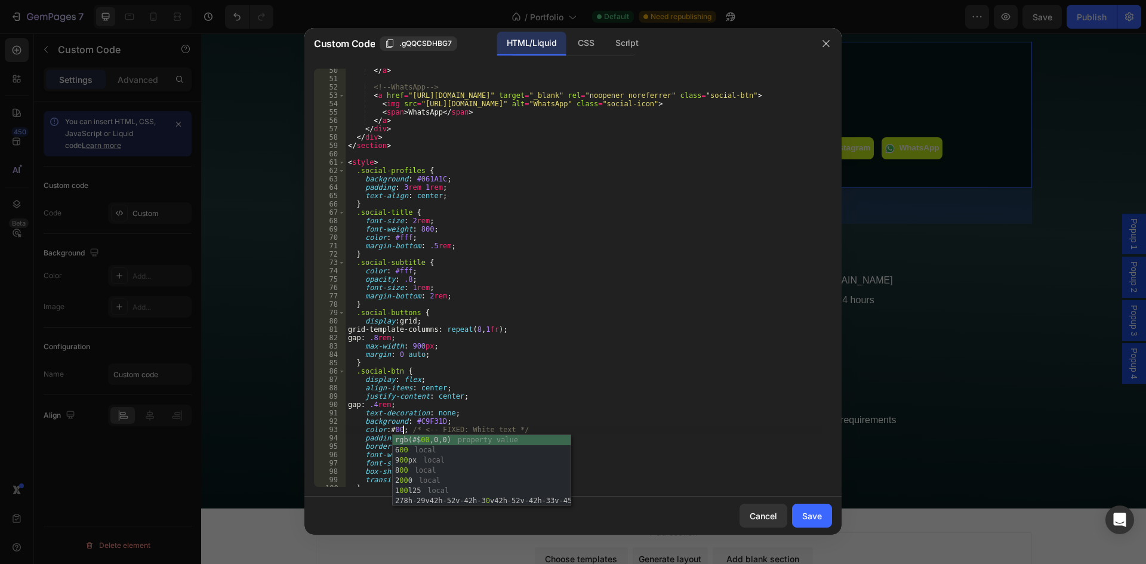
scroll to position [0, 5]
type textarea "color: #000; /* <-- FIXED: White text */"
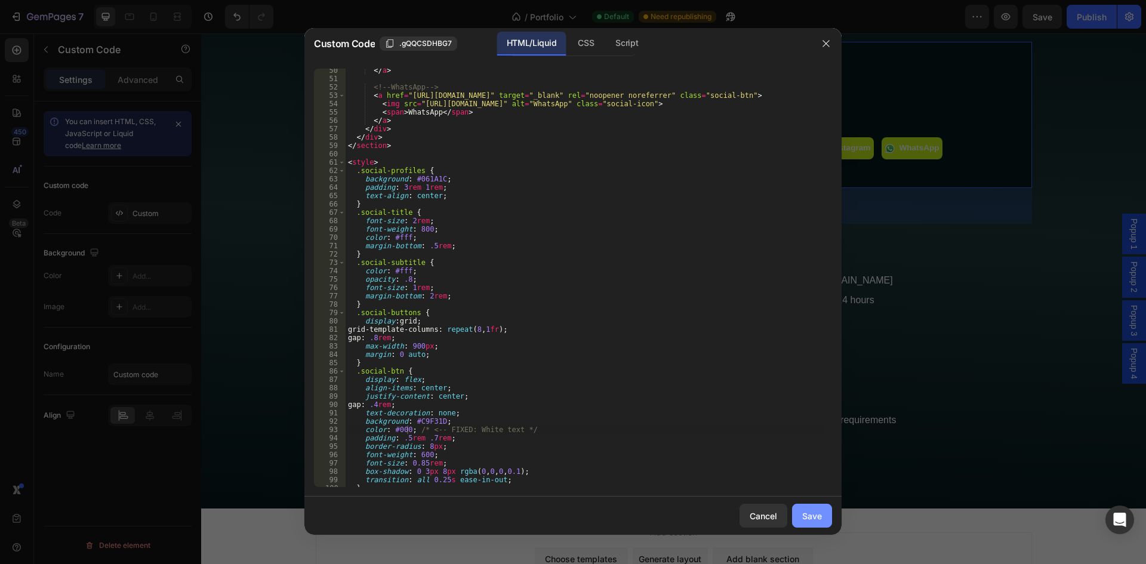
click at [806, 510] on div "Save" at bounding box center [812, 516] width 20 height 13
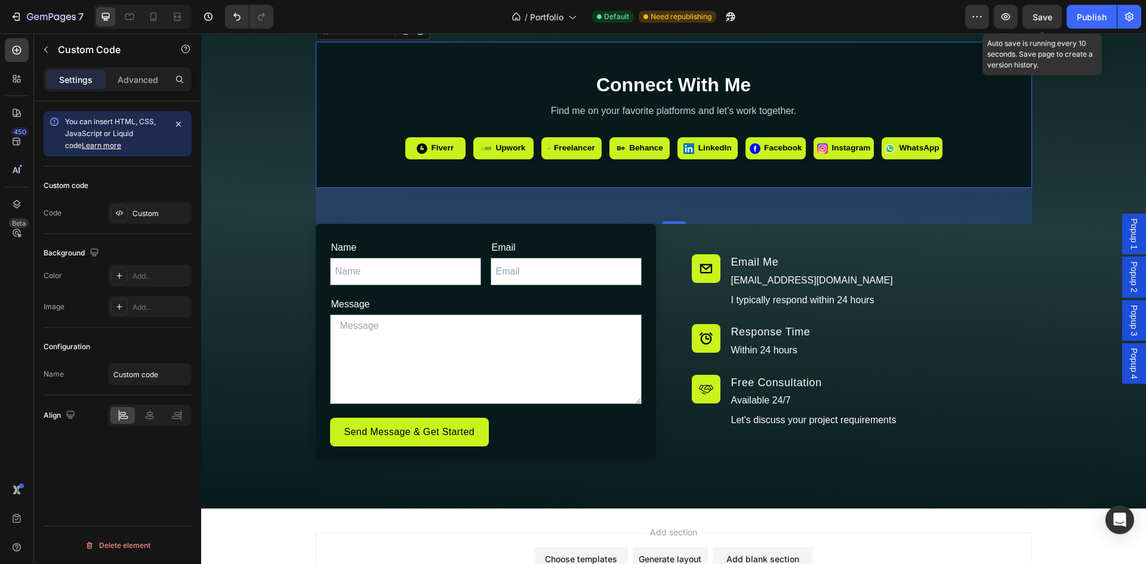
drag, startPoint x: 1050, startPoint y: 21, endPoint x: 1056, endPoint y: 33, distance: 13.1
click at [1050, 21] on span "Save" at bounding box center [1042, 17] width 20 height 10
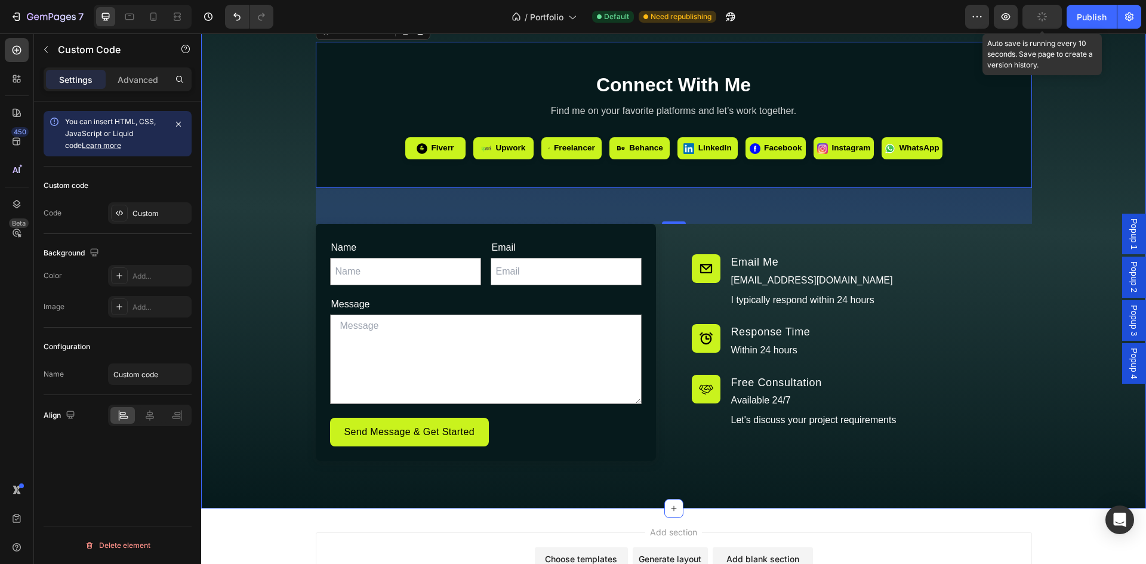
click at [1068, 98] on div "Let's Work Together Heading Ready to transform your business with a stunning Sh…" at bounding box center [673, 200] width 945 height 522
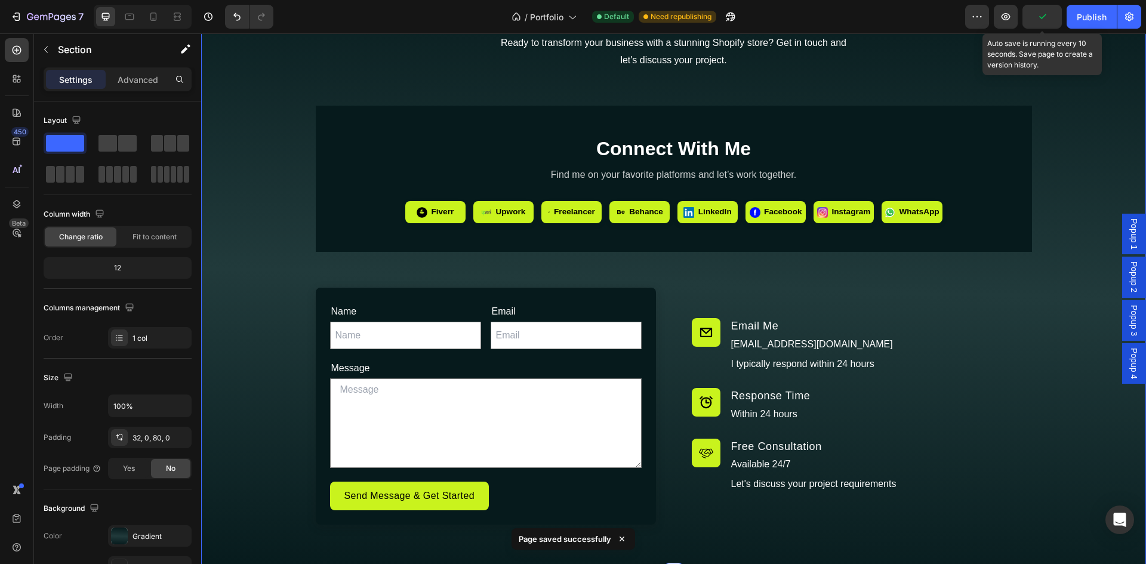
scroll to position [6549, 0]
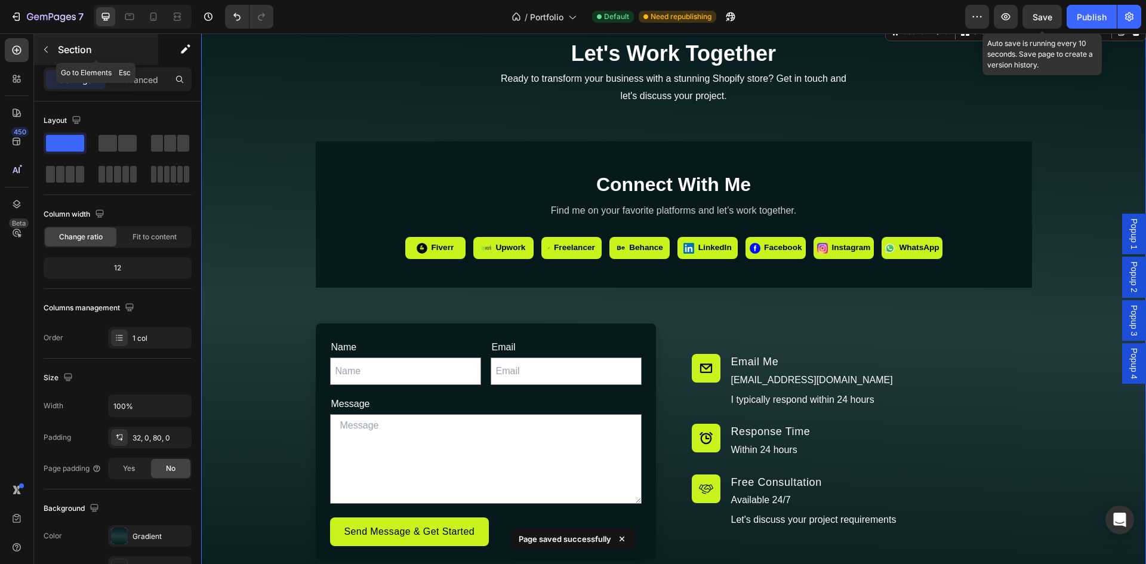
click at [41, 51] on button "button" at bounding box center [45, 49] width 19 height 19
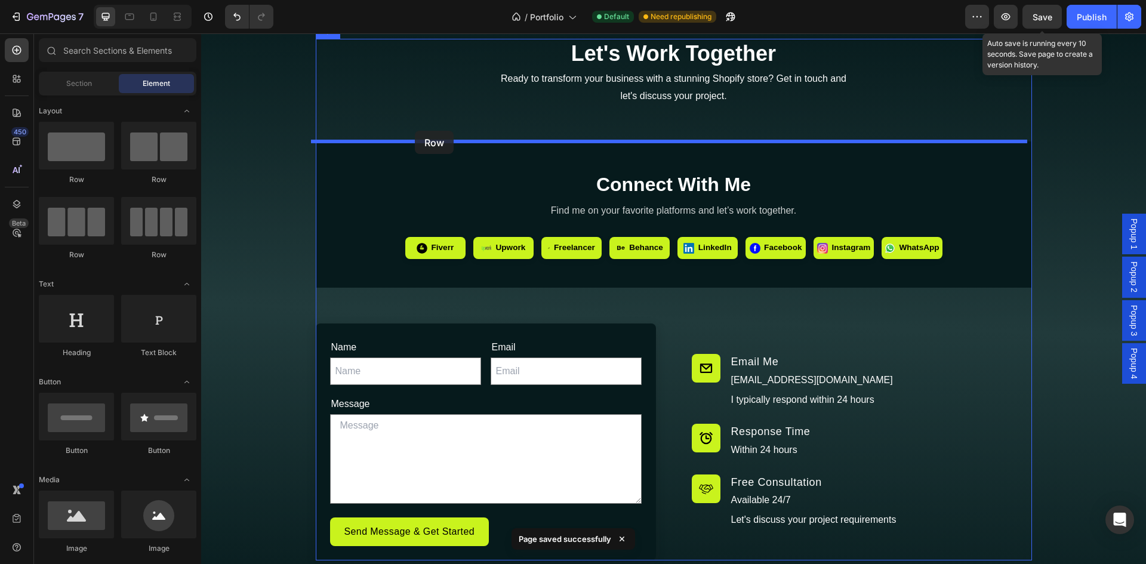
drag, startPoint x: 280, startPoint y: 184, endPoint x: 415, endPoint y: 131, distance: 144.4
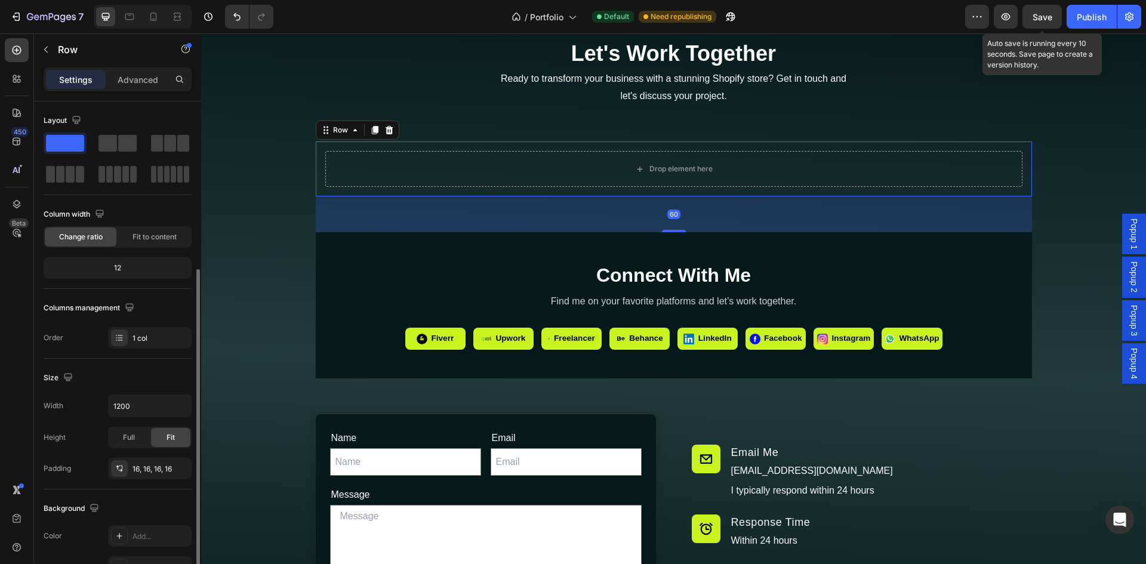
scroll to position [199, 0]
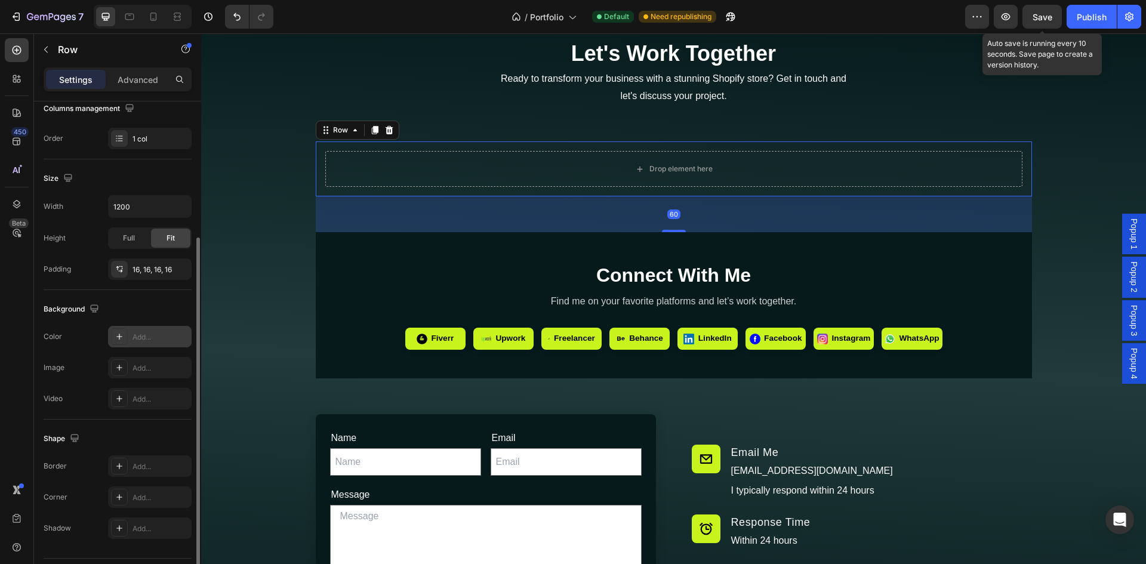
click at [130, 337] on div "Add..." at bounding box center [150, 336] width 84 height 21
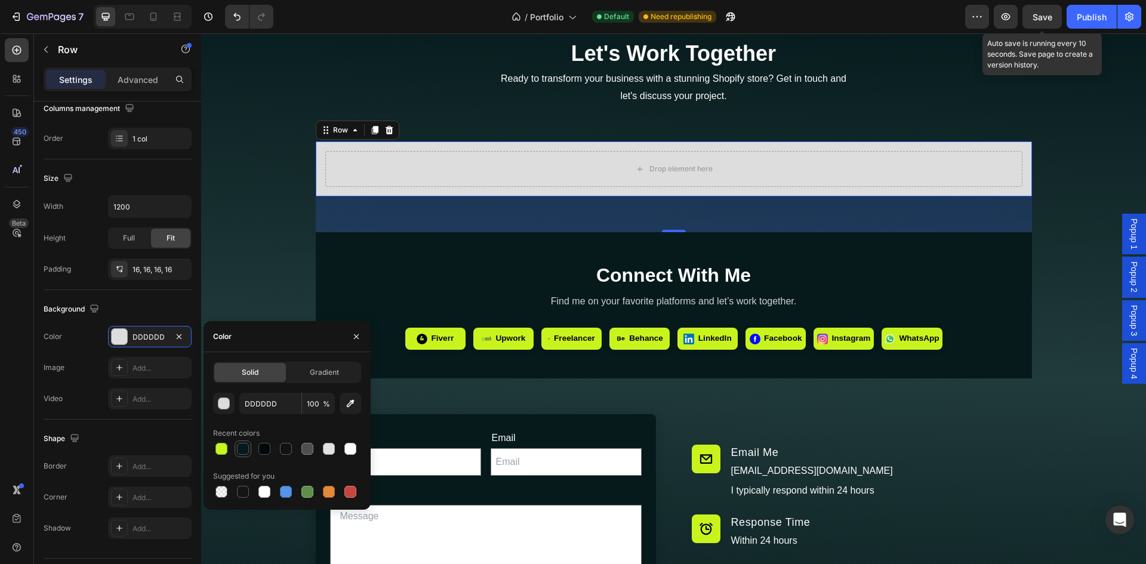
click at [242, 447] on div at bounding box center [243, 449] width 12 height 12
type input "061A1C"
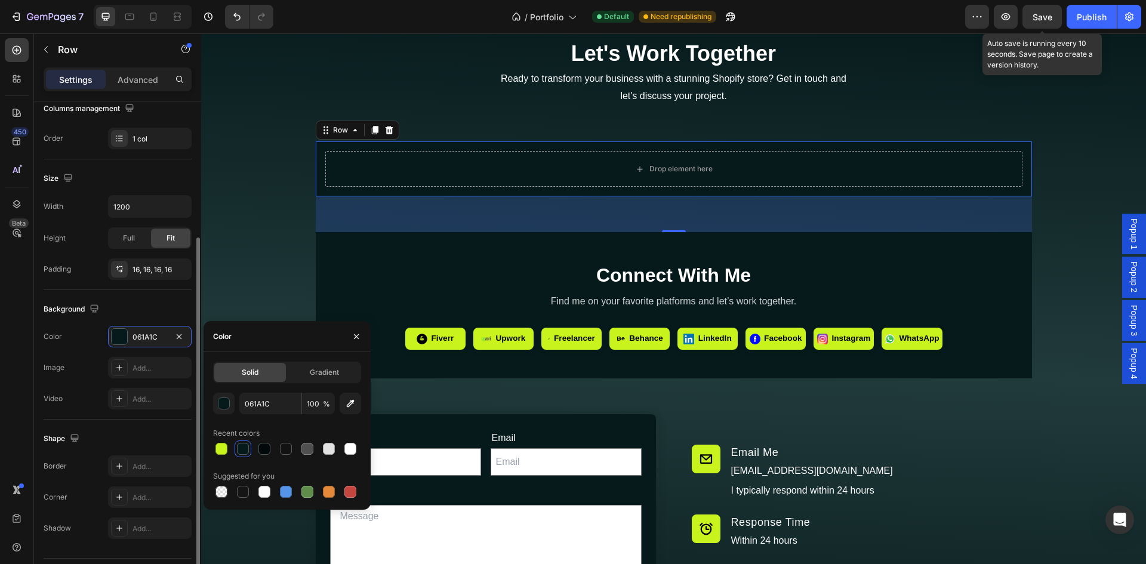
click at [138, 491] on div "Add..." at bounding box center [150, 496] width 84 height 21
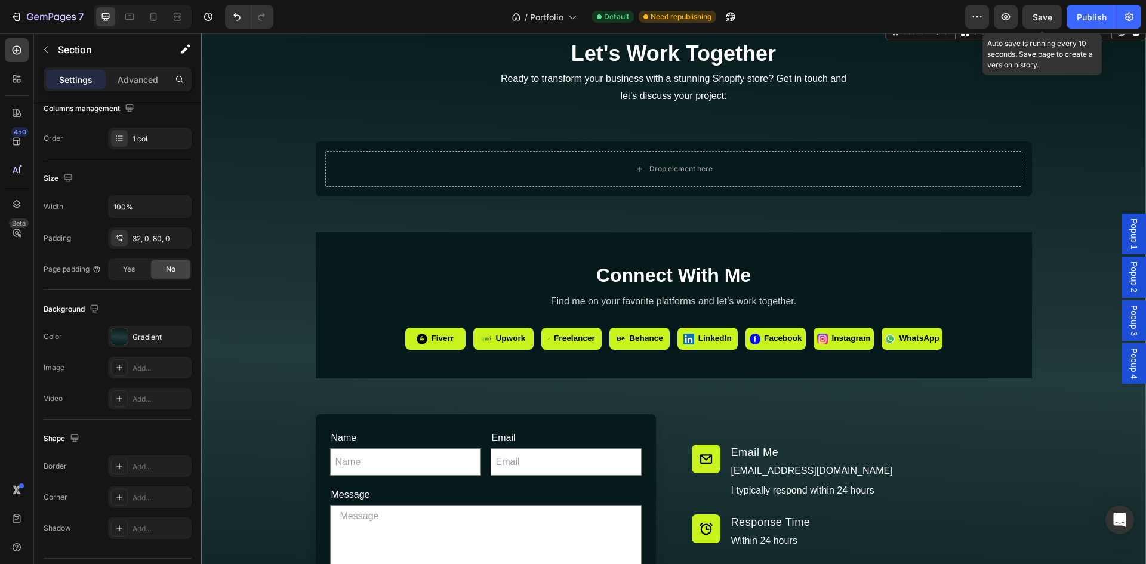
click at [242, 319] on div "Let's Work Together Heading Ready to transform your business with a stunning Sh…" at bounding box center [673, 345] width 945 height 612
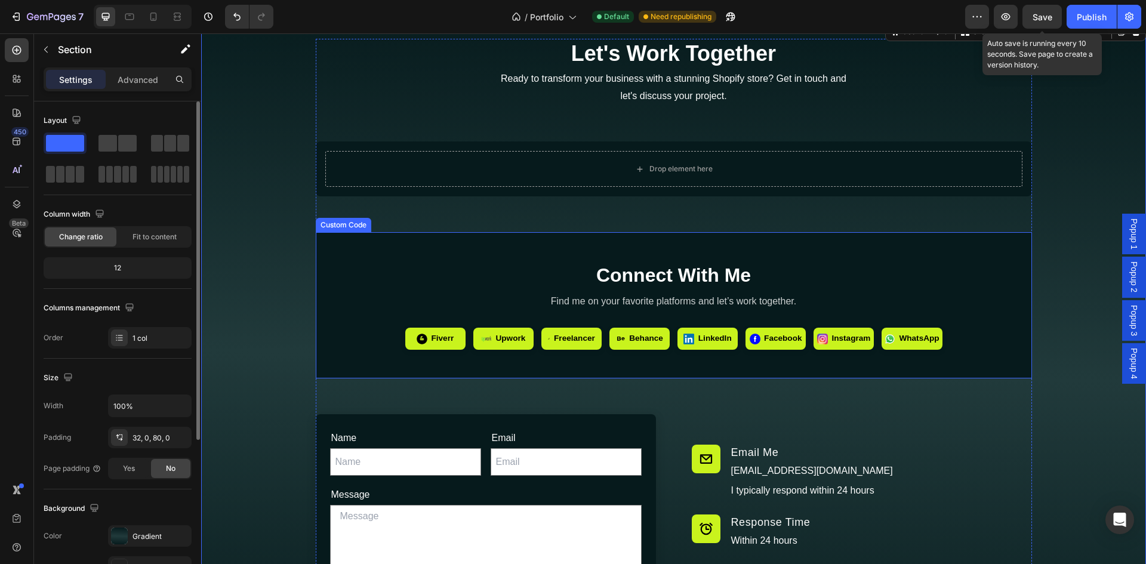
click at [325, 293] on div "Connect With Me Find me on your favorite platforms and let’s work together. Fiv…" at bounding box center [673, 305] width 697 height 88
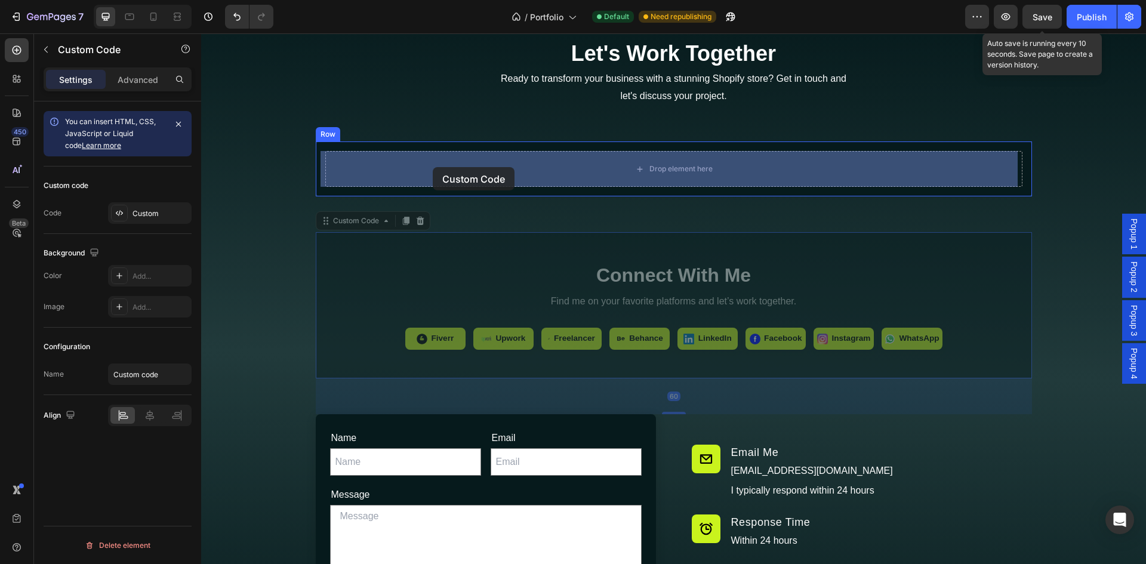
drag, startPoint x: 322, startPoint y: 223, endPoint x: 420, endPoint y: 181, distance: 107.2
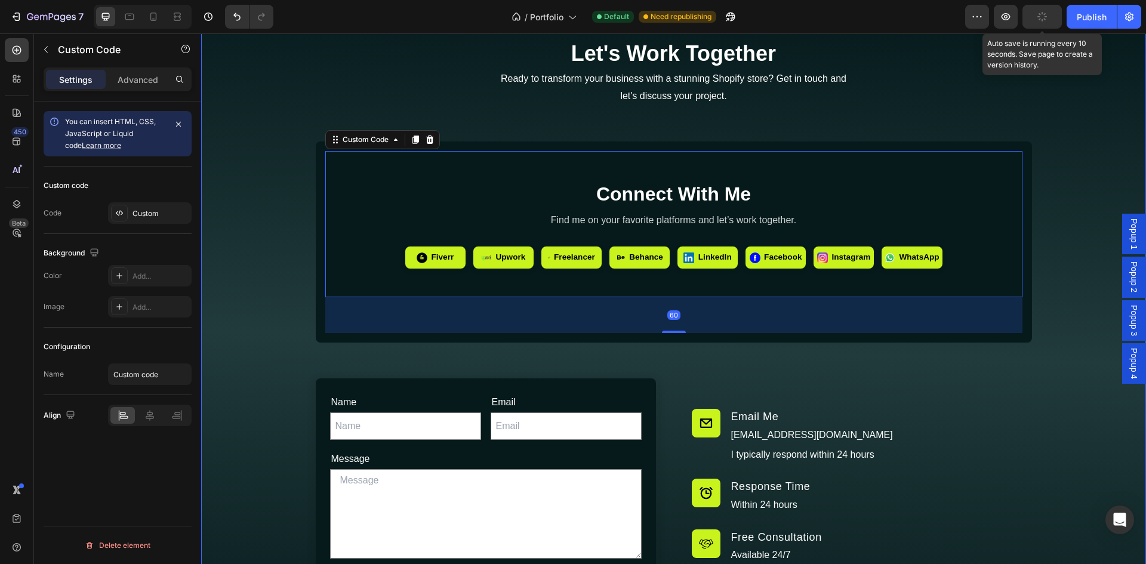
click at [296, 232] on div "Let's Work Together Heading Ready to transform your business with a stunning Sh…" at bounding box center [673, 327] width 945 height 577
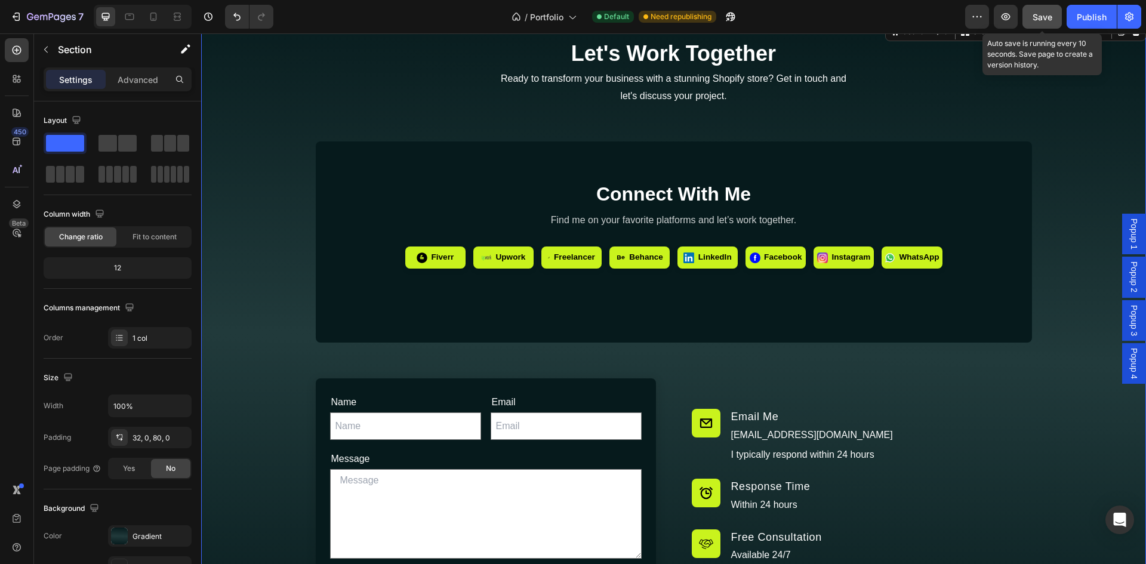
click at [1044, 7] on button "Save" at bounding box center [1041, 17] width 39 height 24
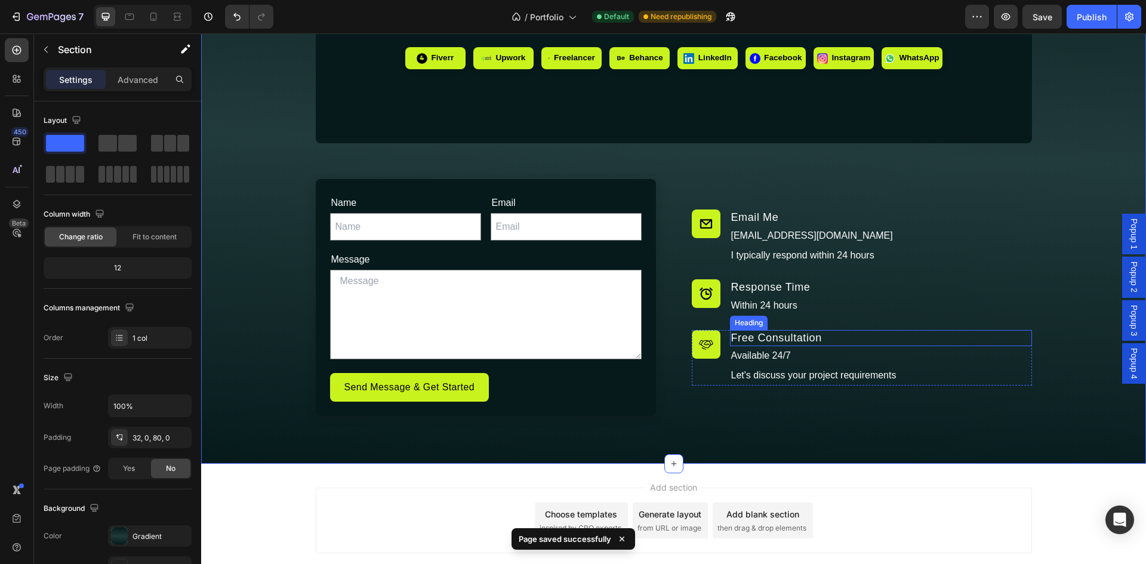
scroll to position [6351, 0]
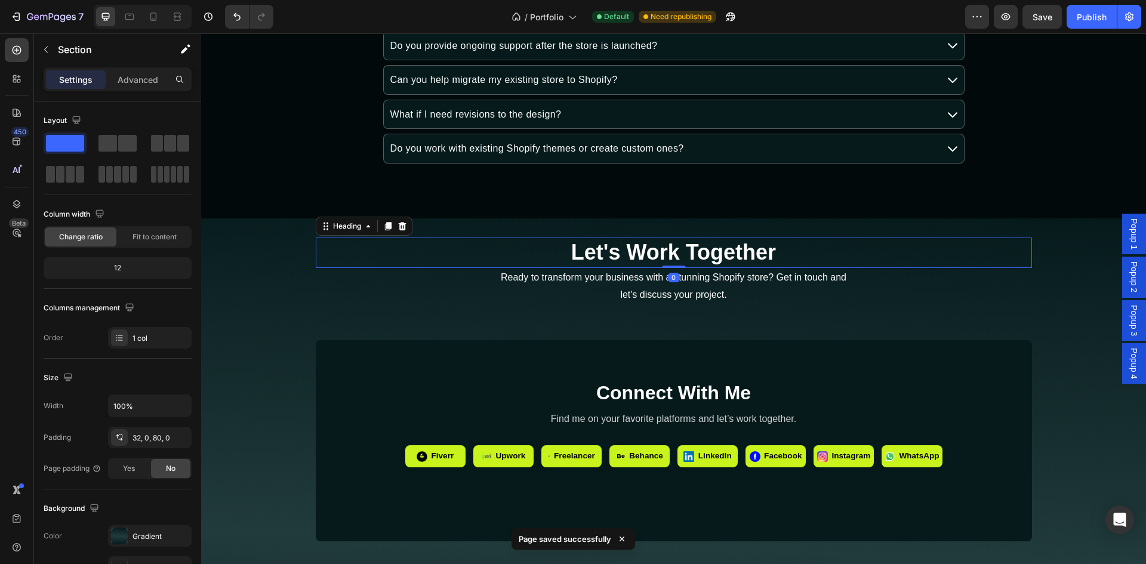
click at [585, 251] on h2 "Let's Work Together" at bounding box center [674, 253] width 716 height 30
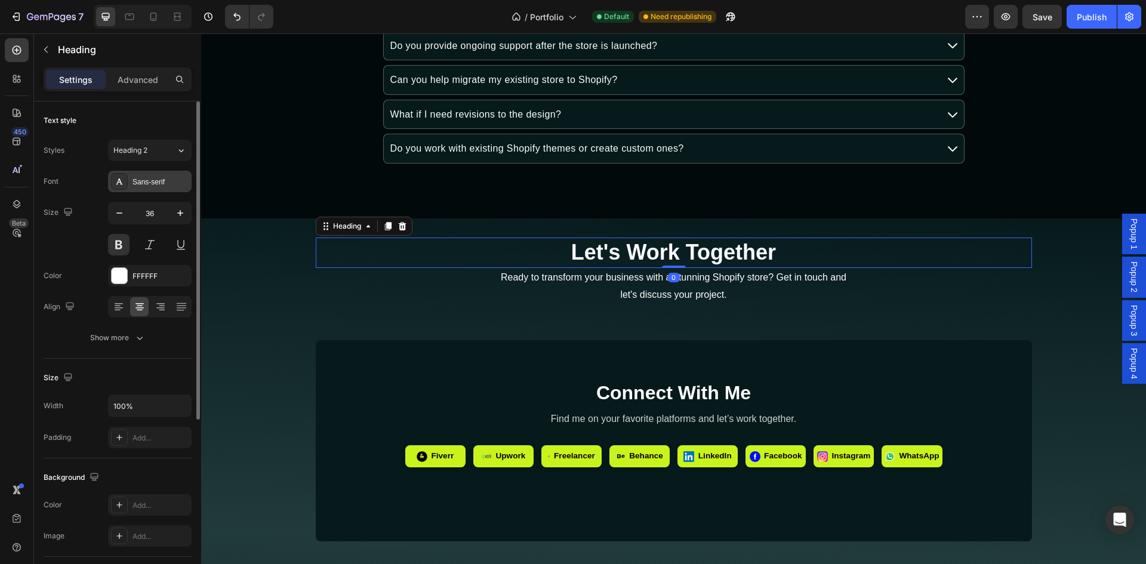
click at [152, 183] on div "Sans-serif" at bounding box center [160, 182] width 56 height 11
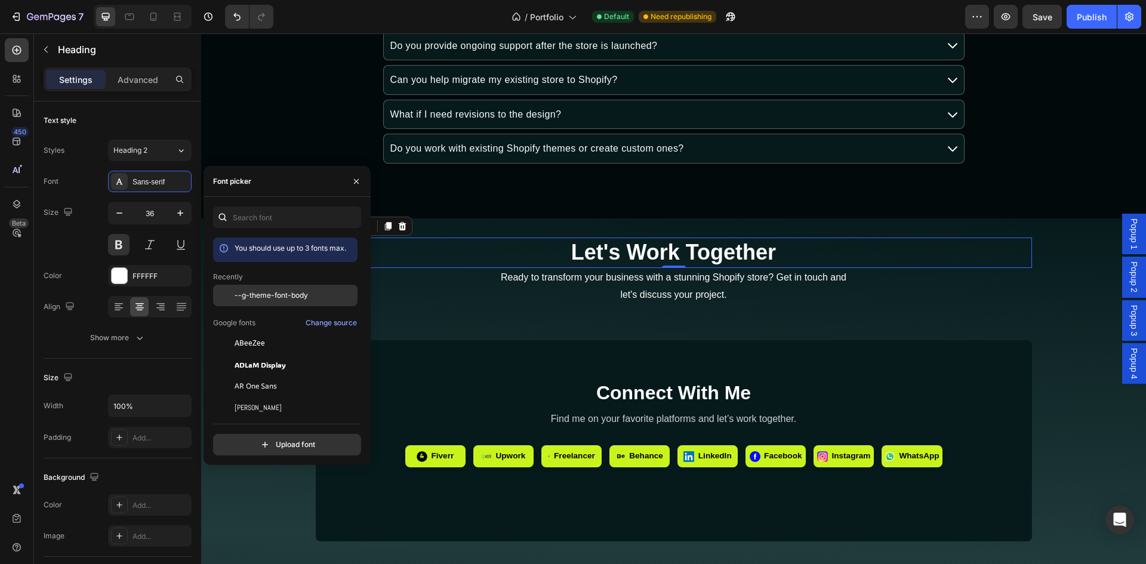
click at [267, 292] on span "--g-theme-font-body" at bounding box center [271, 295] width 73 height 11
click at [302, 445] on input "file" at bounding box center [313, 444] width 298 height 20
type input "C:\fakepath\Helvetica Neue Condensed Bold_1.ttf"
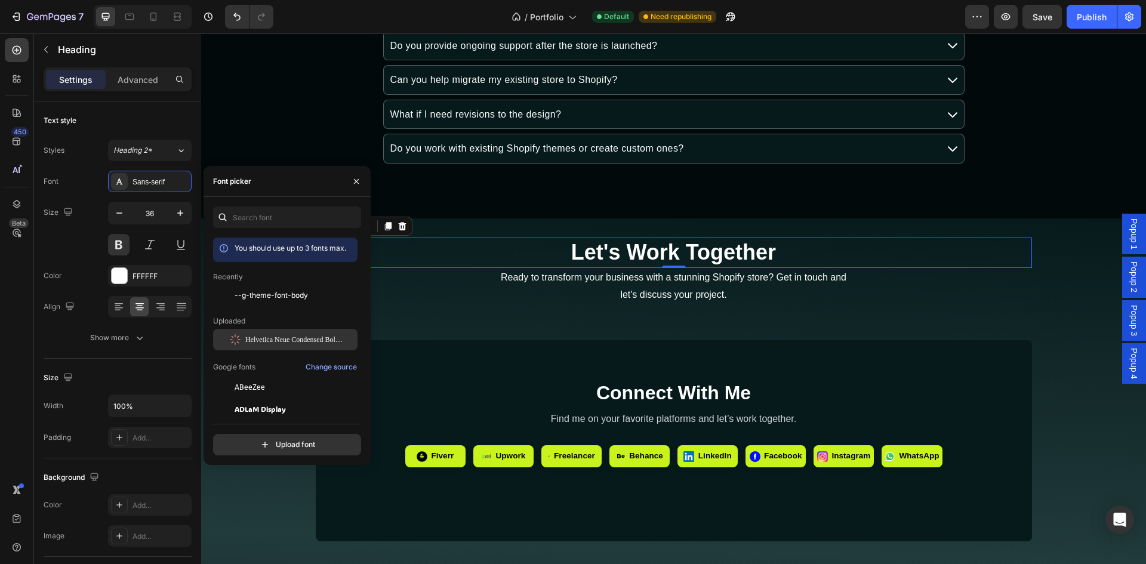
click at [276, 335] on span "Helvetica Neue Condensed Bold_1" at bounding box center [294, 339] width 99 height 11
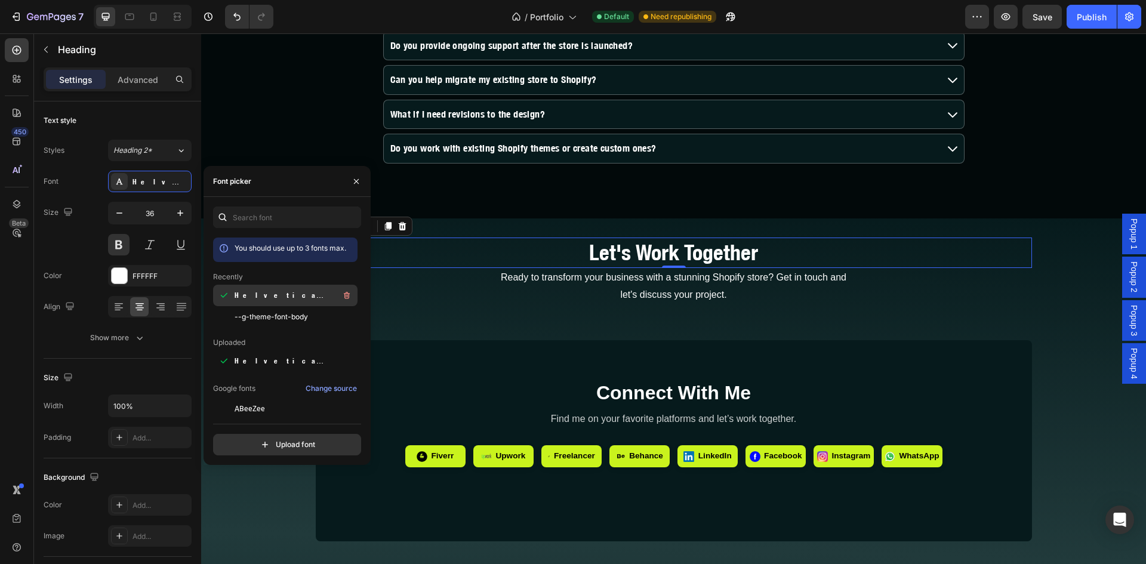
click at [264, 290] on span "Helvetica Neue Condensed Bold_1" at bounding box center [284, 295] width 99 height 11
click at [527, 303] on p "Ready to transform your business with a stunning Shopify store? Get in touch an…" at bounding box center [674, 286] width 356 height 35
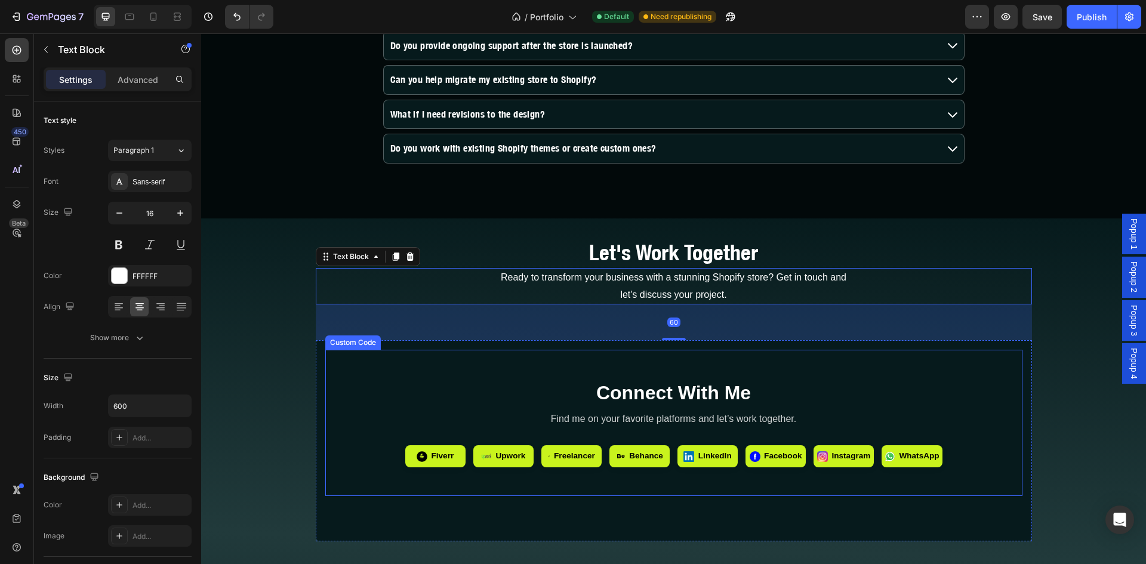
click at [677, 393] on h2 "Connect With Me" at bounding box center [674, 392] width 678 height 29
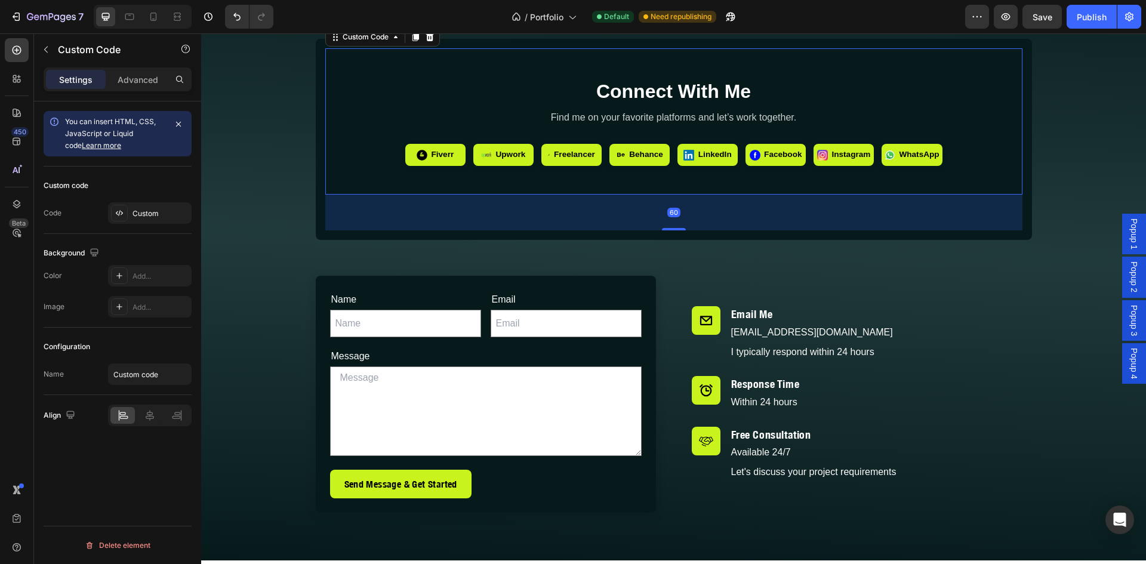
scroll to position [6749, 0]
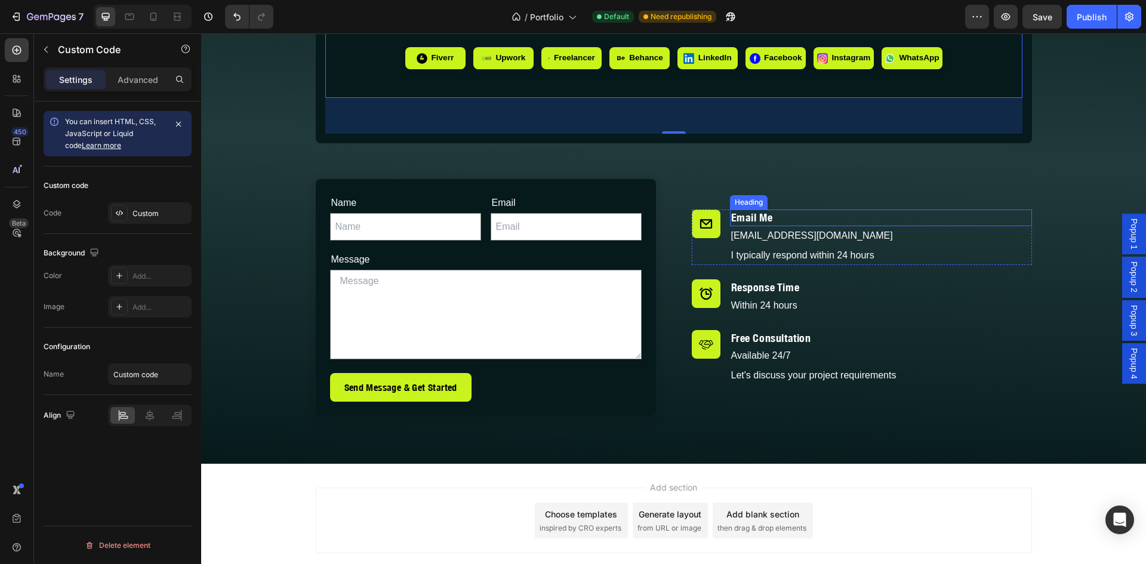
click at [759, 221] on h2 "Email Me" at bounding box center [881, 217] width 302 height 16
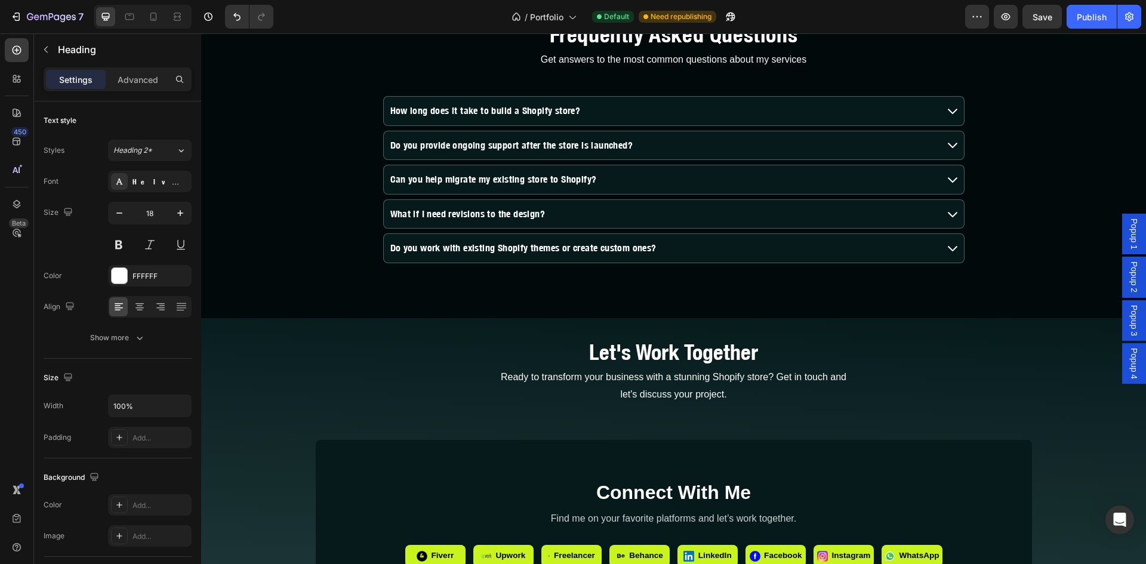
scroll to position [6052, 0]
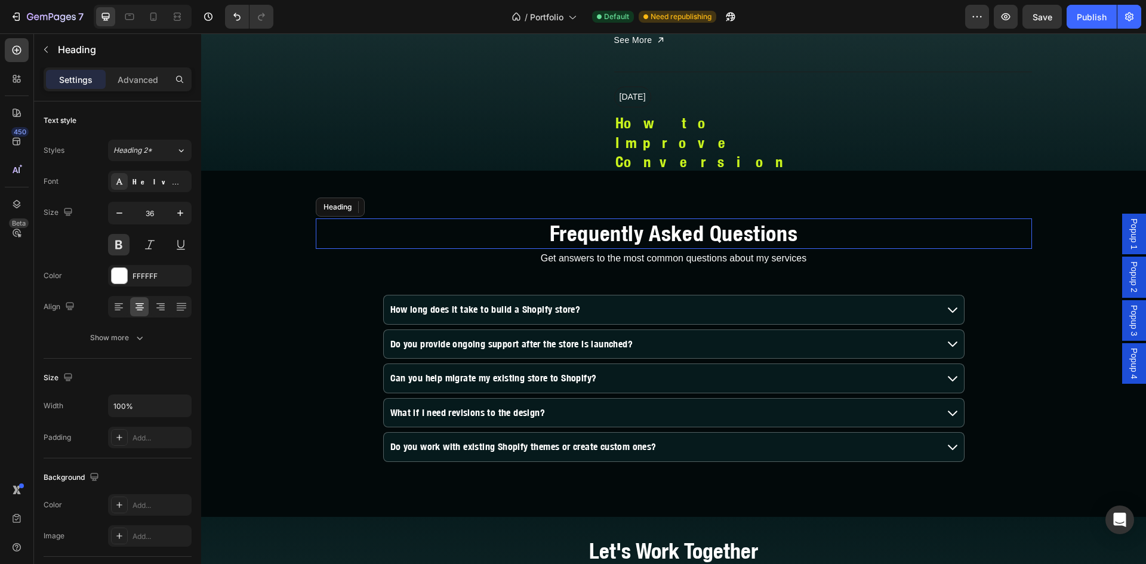
click at [560, 237] on h2 "Frequently Asked Questions" at bounding box center [674, 233] width 716 height 30
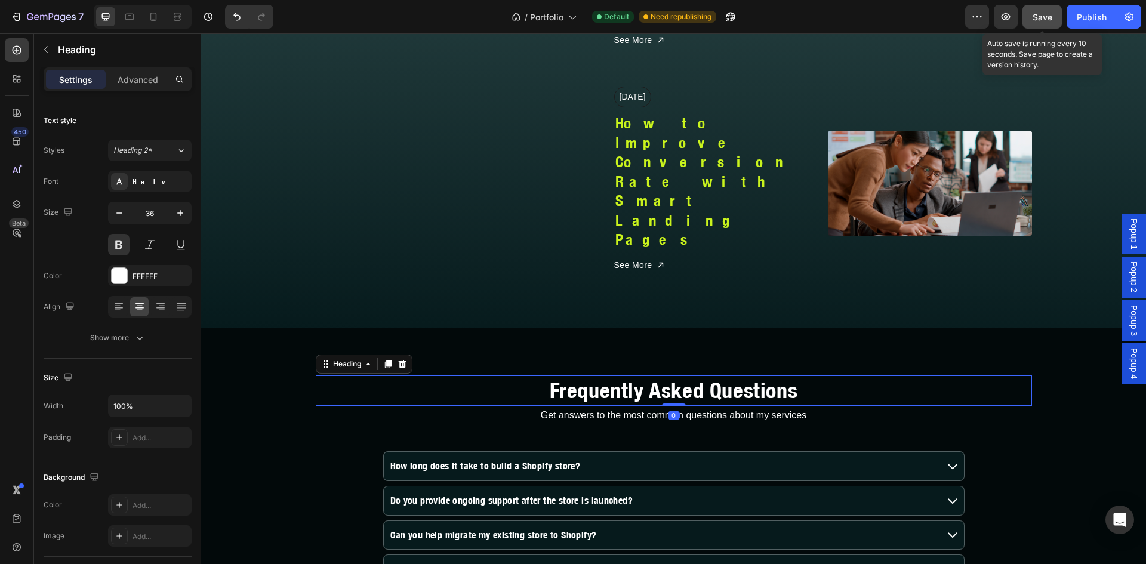
click at [1049, 14] on span "Save" at bounding box center [1042, 17] width 20 height 10
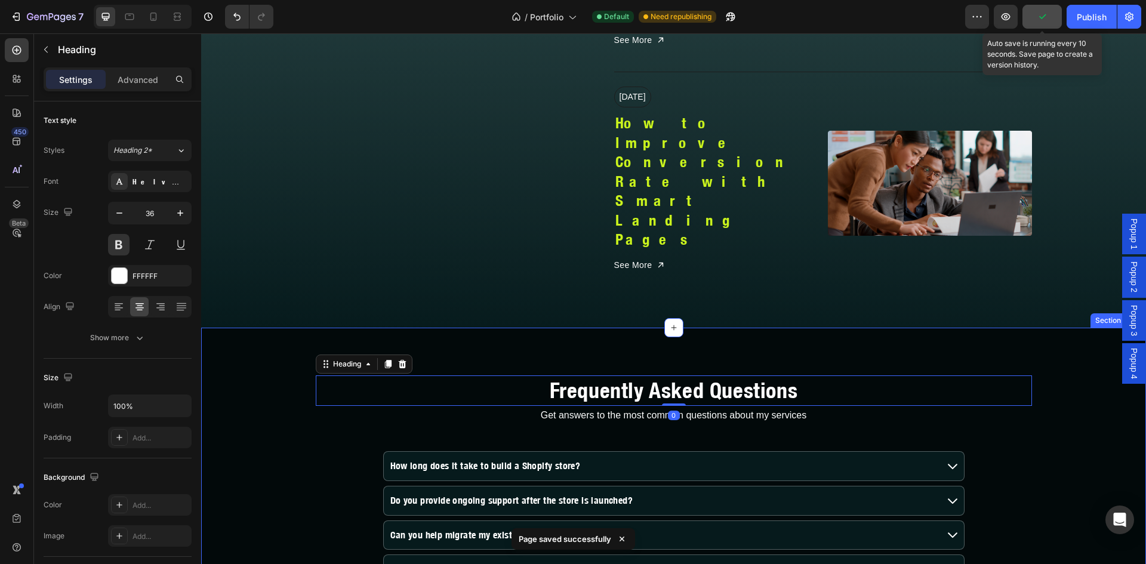
click at [1065, 328] on div "Frequently Asked Questions Heading 0 Get answers to the most common questions a…" at bounding box center [673, 501] width 945 height 346
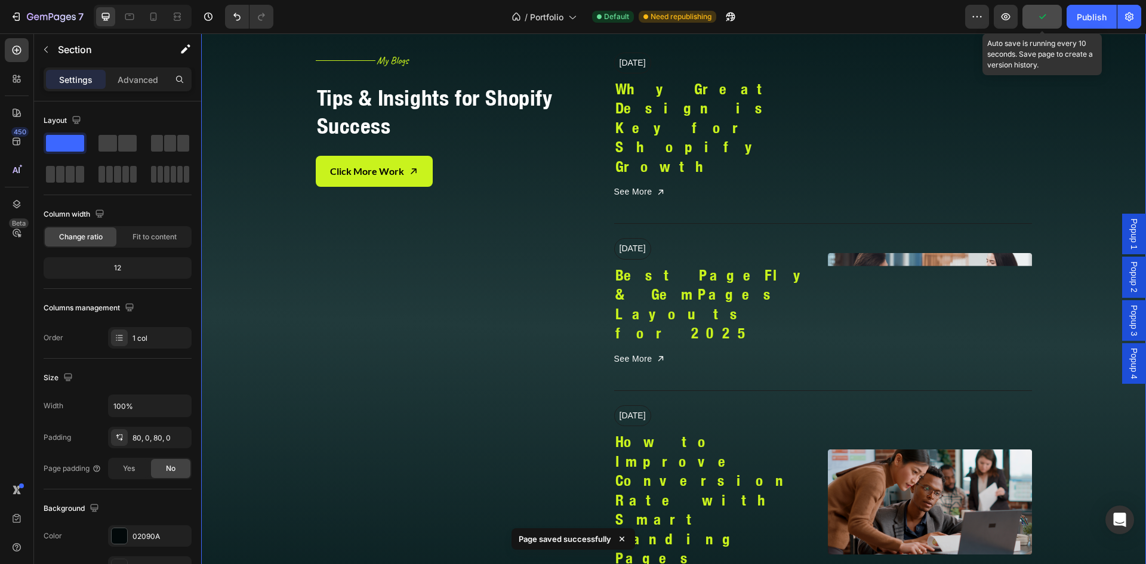
scroll to position [5455, 0]
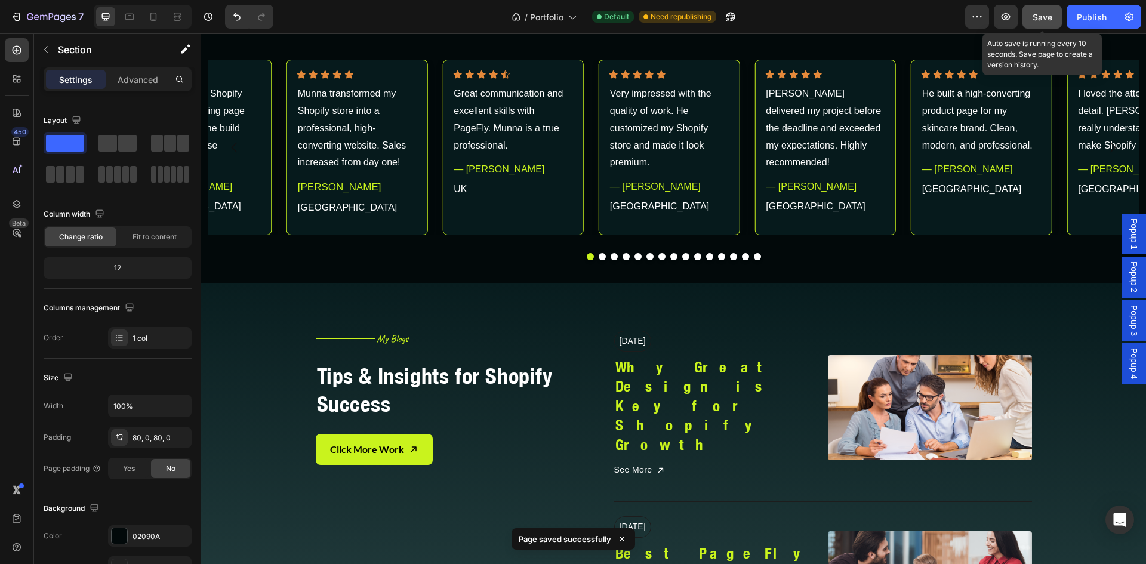
click at [1049, 13] on span "Save" at bounding box center [1042, 17] width 20 height 10
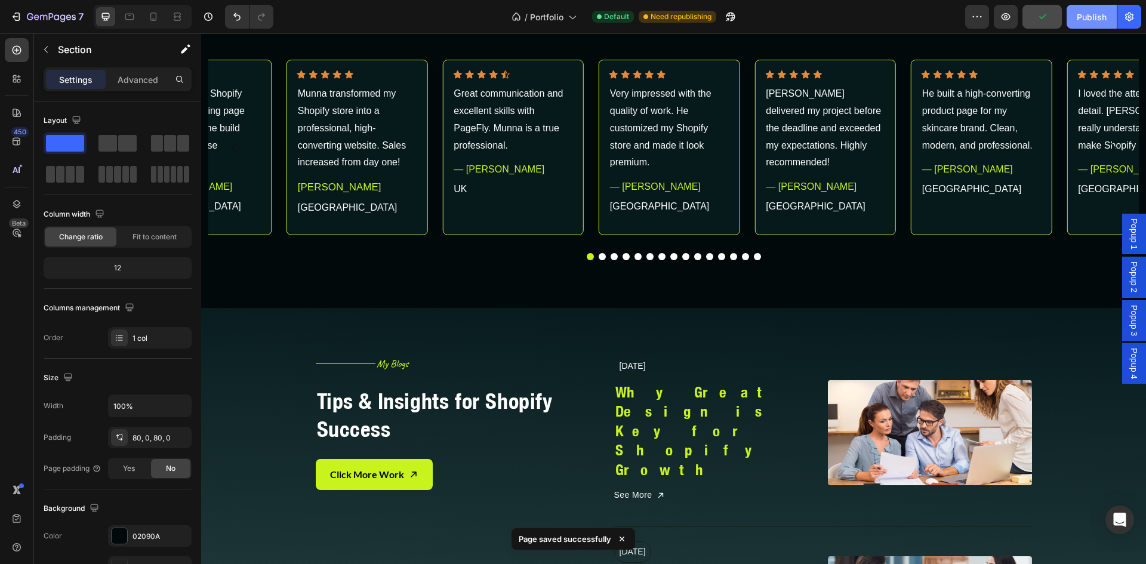
click at [1087, 21] on div "Publish" at bounding box center [1092, 17] width 30 height 13
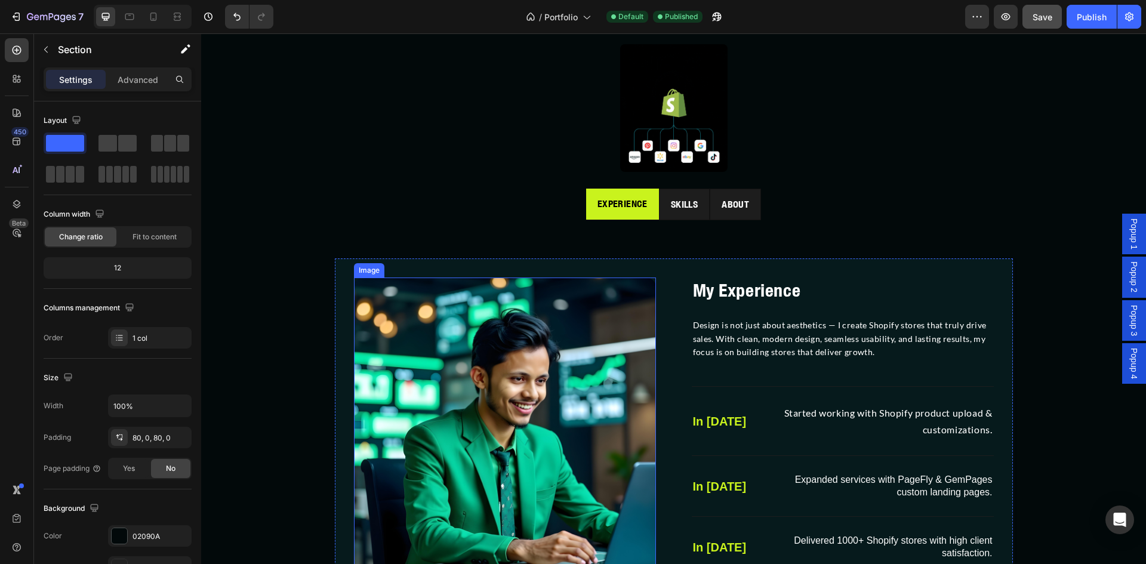
scroll to position [681, 0]
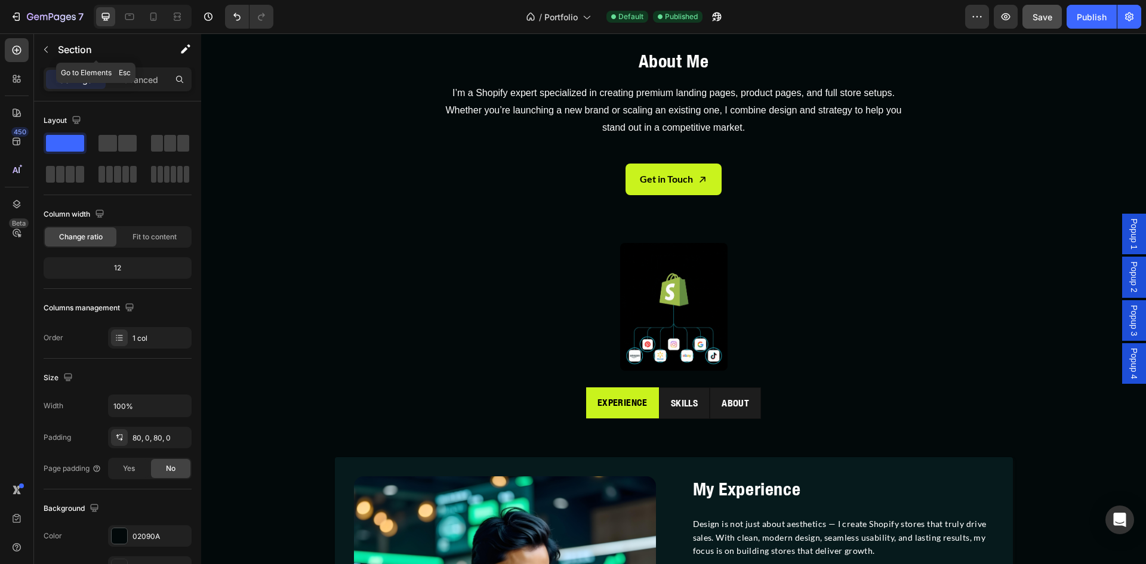
drag, startPoint x: 40, startPoint y: 48, endPoint x: 50, endPoint y: 58, distance: 14.4
click at [40, 48] on button "button" at bounding box center [45, 49] width 19 height 19
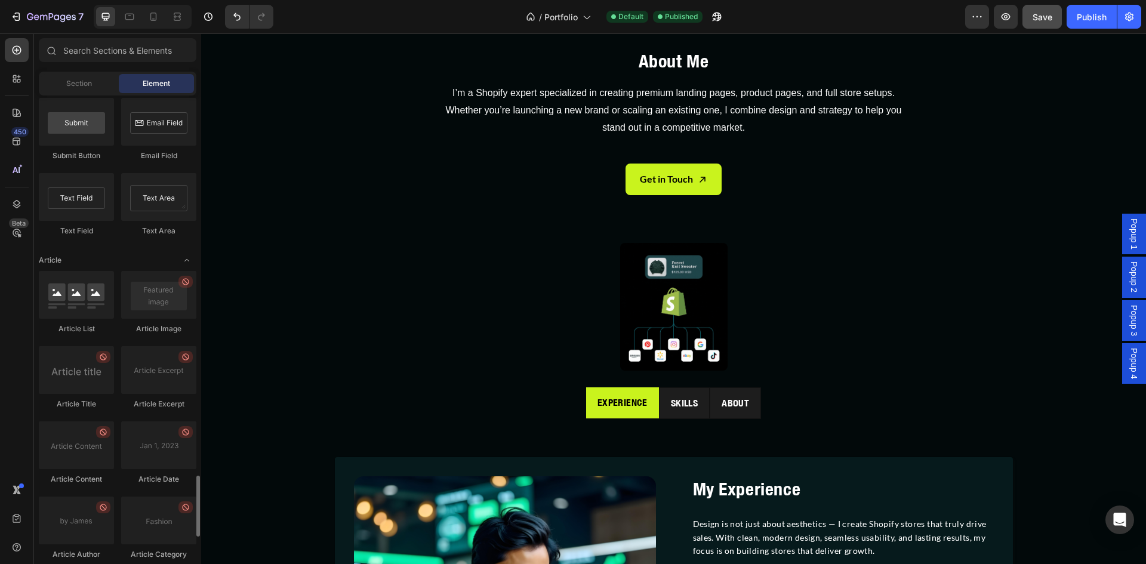
scroll to position [3071, 0]
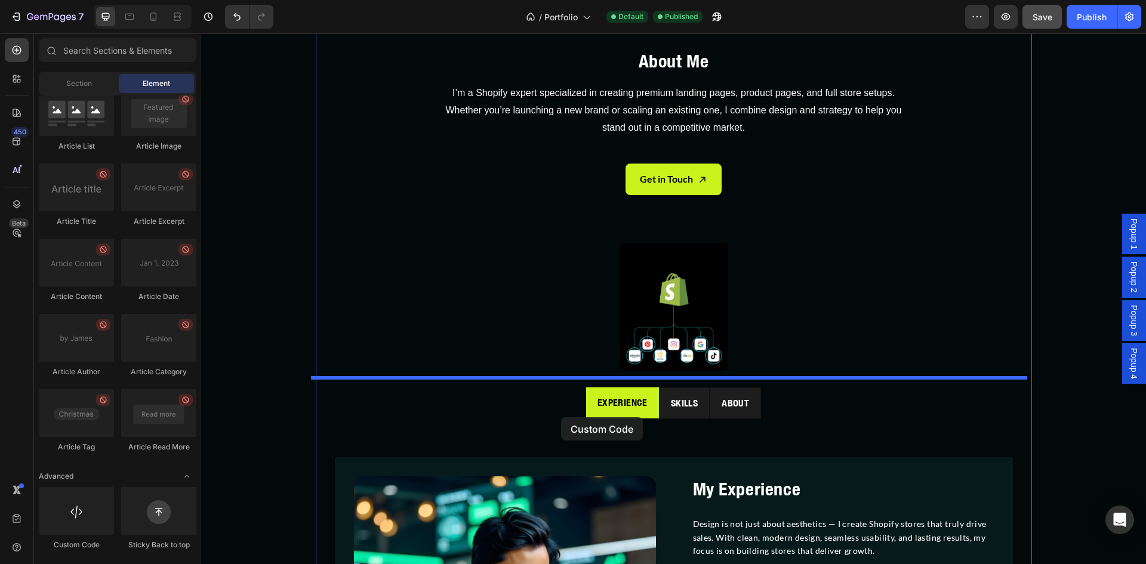
drag, startPoint x: 275, startPoint y: 548, endPoint x: 561, endPoint y: 417, distance: 314.6
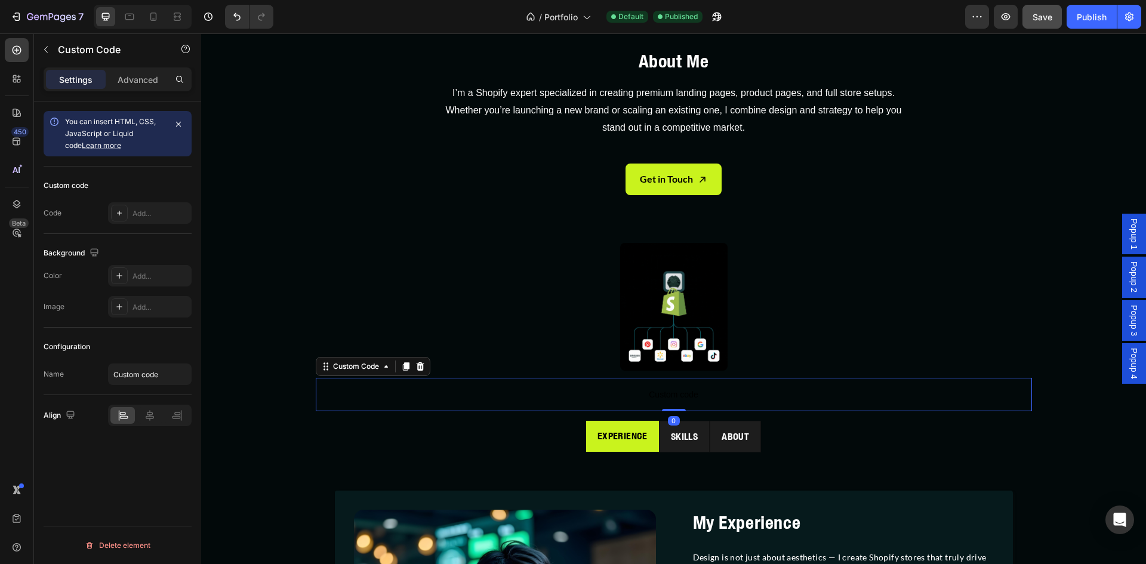
click at [494, 393] on span "Custom code" at bounding box center [674, 394] width 716 height 14
click at [132, 208] on div "Add..." at bounding box center [150, 212] width 84 height 21
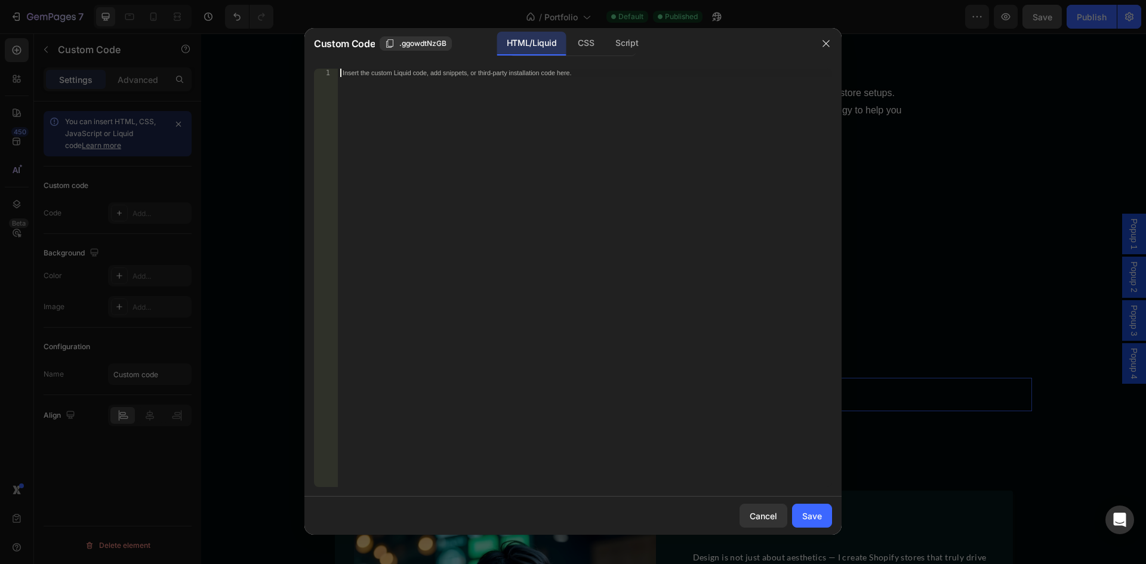
click at [350, 73] on div "Insert the custom Liquid code, add snippets, or third-party installation code h…" at bounding box center [560, 73] width 435 height 8
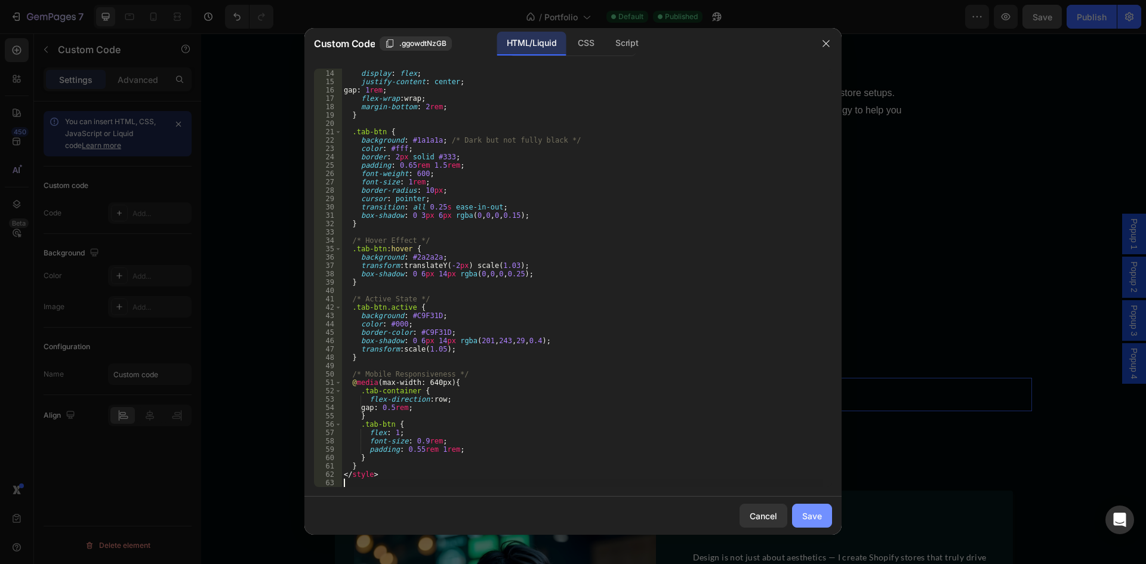
click at [810, 516] on div "Save" at bounding box center [812, 516] width 20 height 13
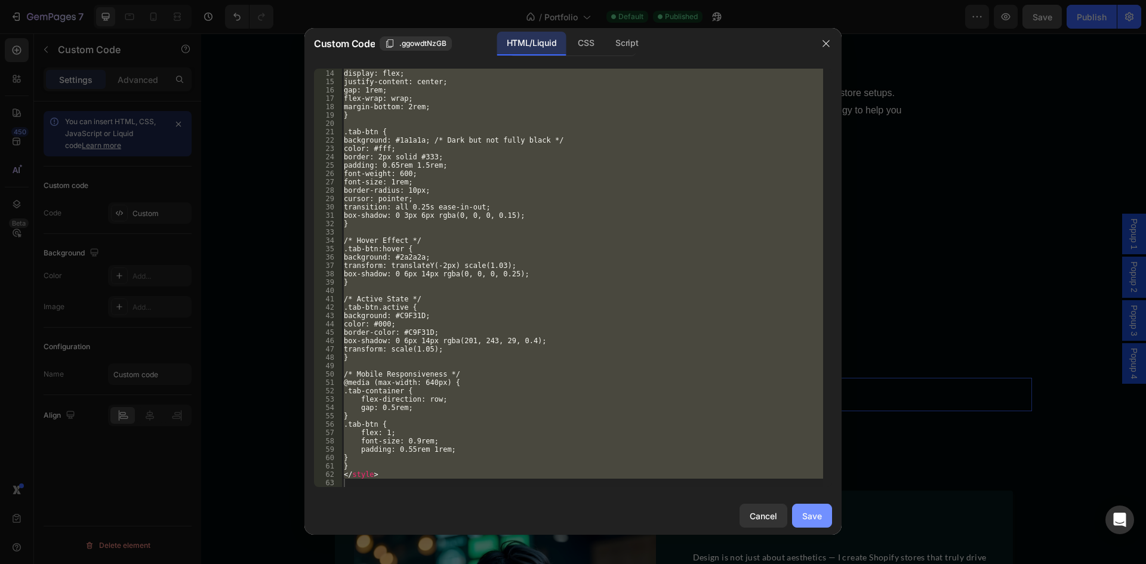
type textarea "</style>"
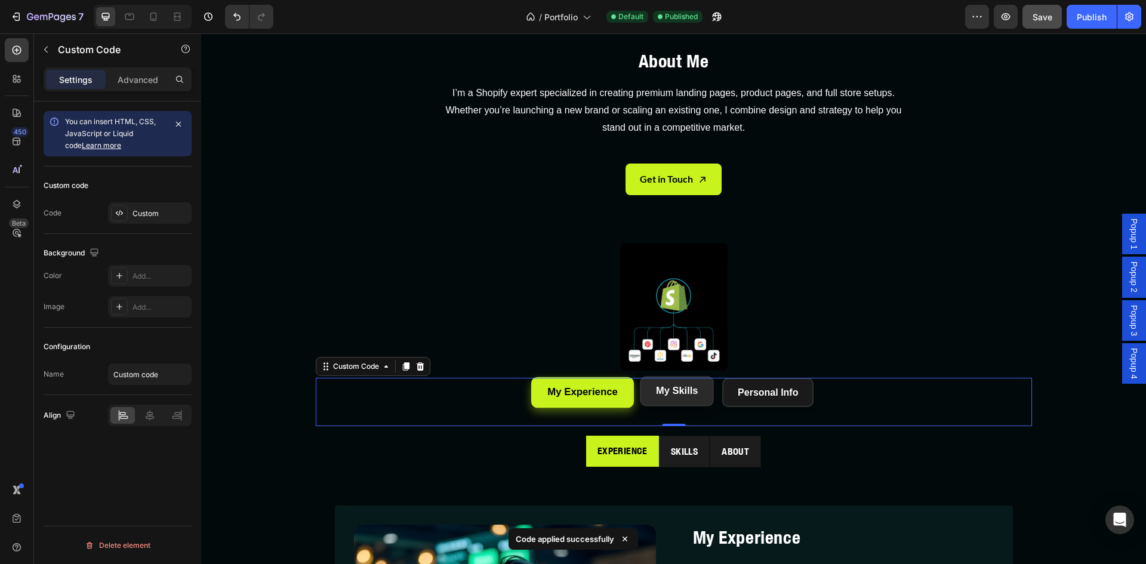
click at [656, 397] on button "My Skills" at bounding box center [677, 392] width 74 height 30
click at [665, 393] on button "My Skills" at bounding box center [677, 392] width 74 height 30
click at [759, 395] on button "Personal Info" at bounding box center [768, 392] width 94 height 30
click at [675, 392] on button "My Skills" at bounding box center [677, 392] width 74 height 30
click at [577, 386] on button "My Experience" at bounding box center [582, 392] width 103 height 30
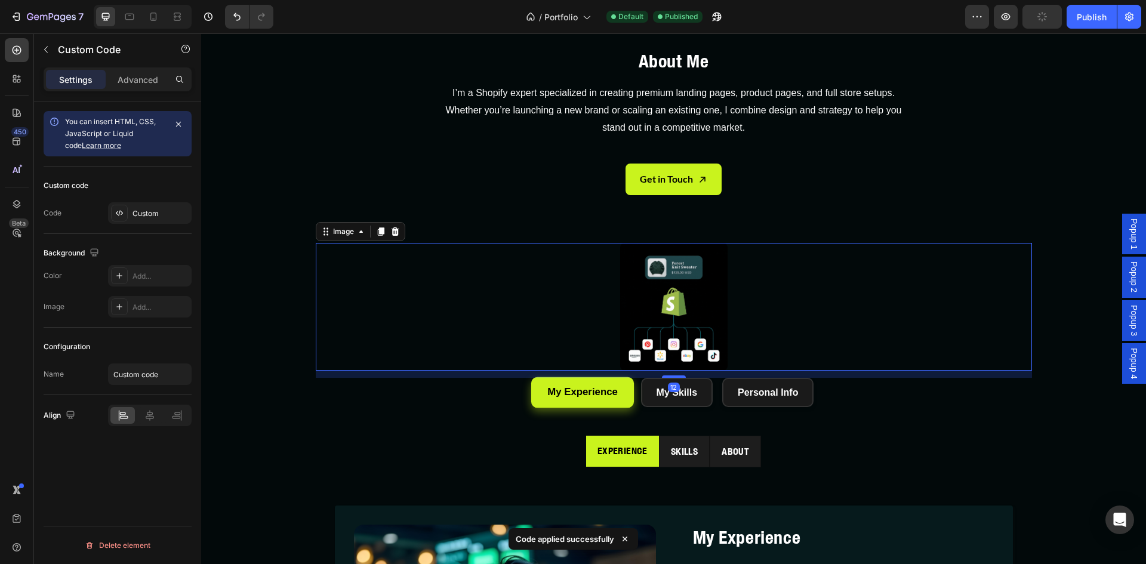
click at [473, 267] on div at bounding box center [674, 307] width 716 height 128
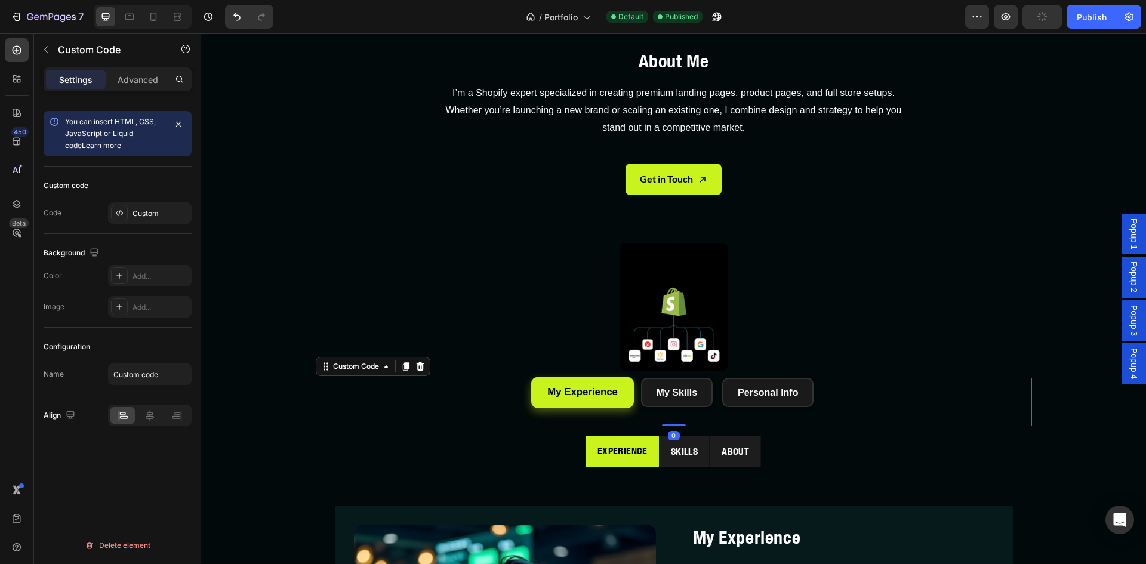
click at [579, 388] on button "My Experience" at bounding box center [582, 392] width 103 height 30
click at [686, 391] on button "My Skills" at bounding box center [677, 392] width 74 height 30
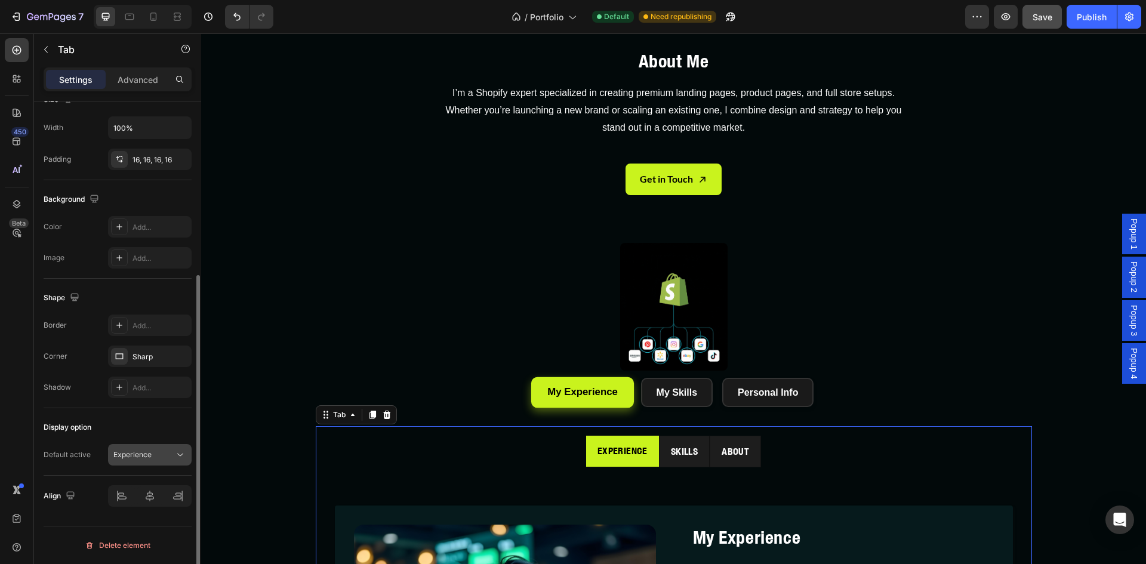
click at [119, 453] on p "Experience" at bounding box center [132, 454] width 38 height 11
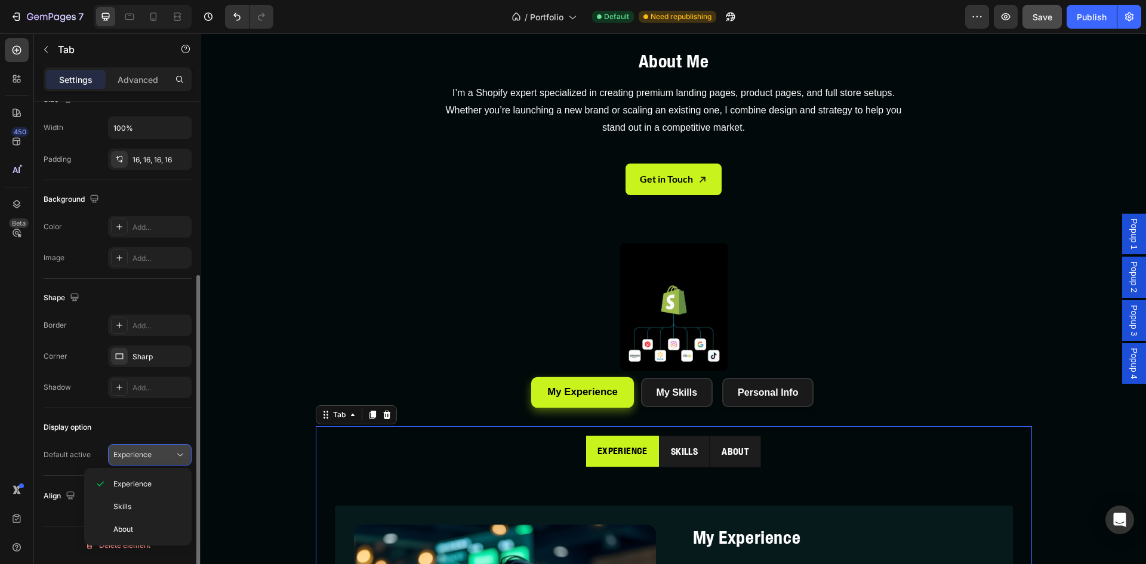
click at [119, 453] on p "Experience" at bounding box center [132, 454] width 38 height 11
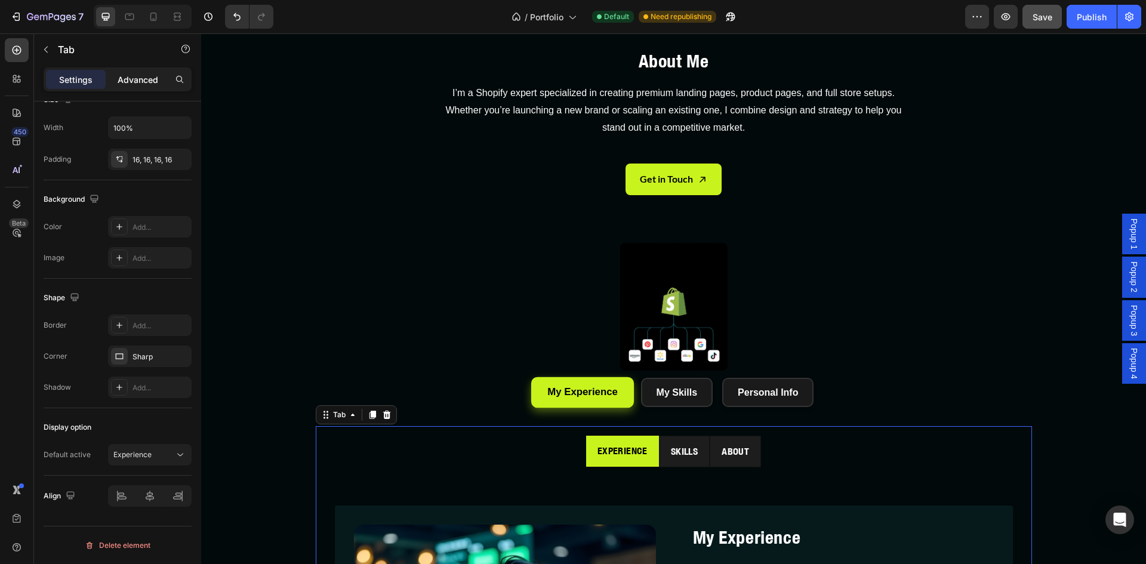
click at [122, 81] on p "Advanced" at bounding box center [138, 79] width 41 height 13
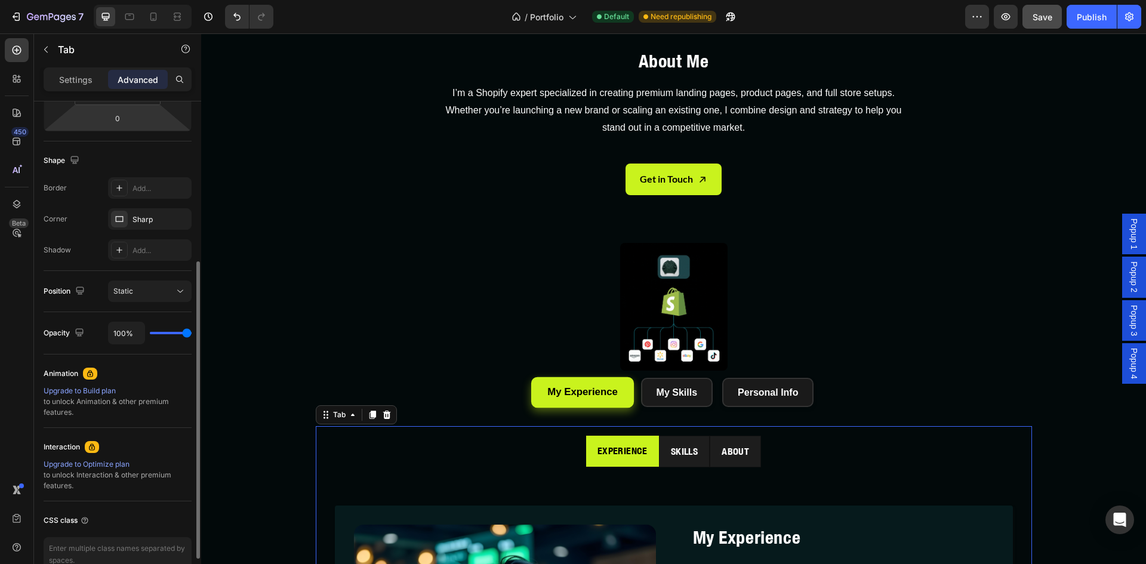
scroll to position [332, 0]
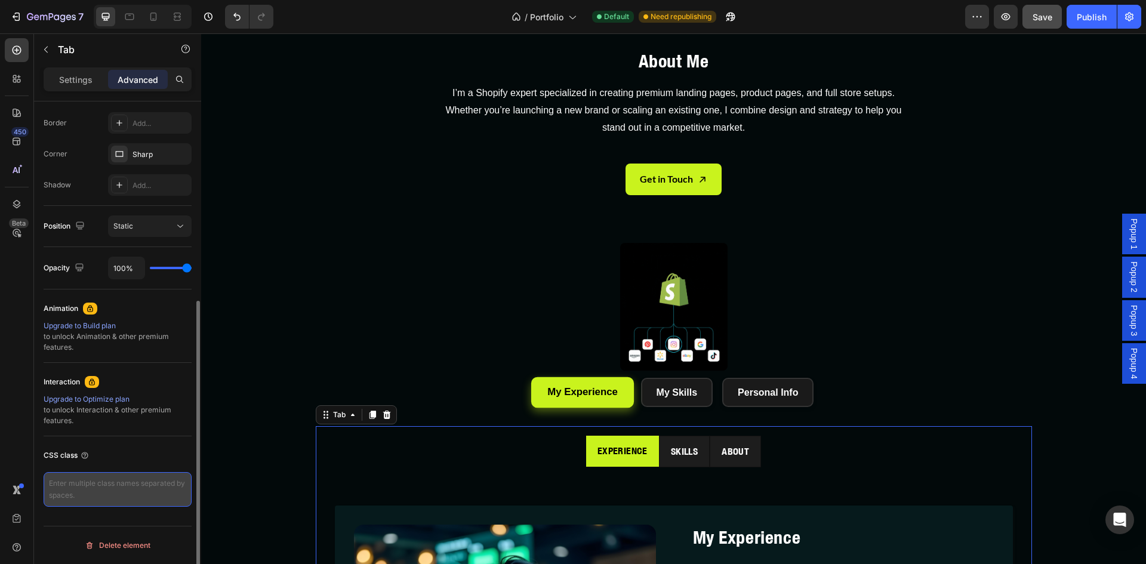
click at [80, 484] on textarea at bounding box center [118, 489] width 148 height 35
paste textarea "<!-- Example Tab Section --> <div class="tab-container"> <button class="tab-btn…"
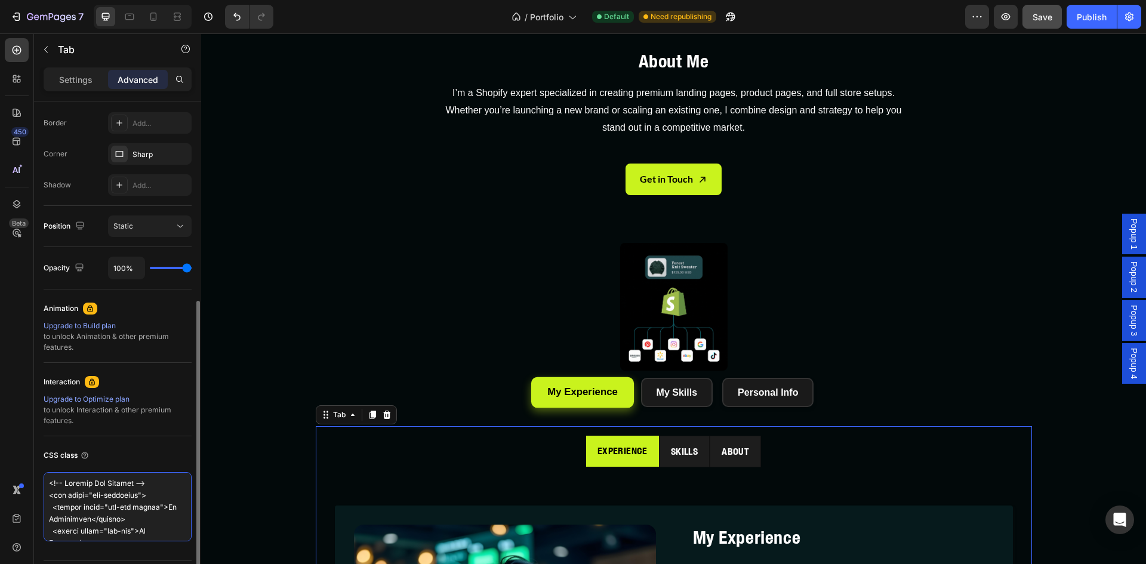
scroll to position [782, 0]
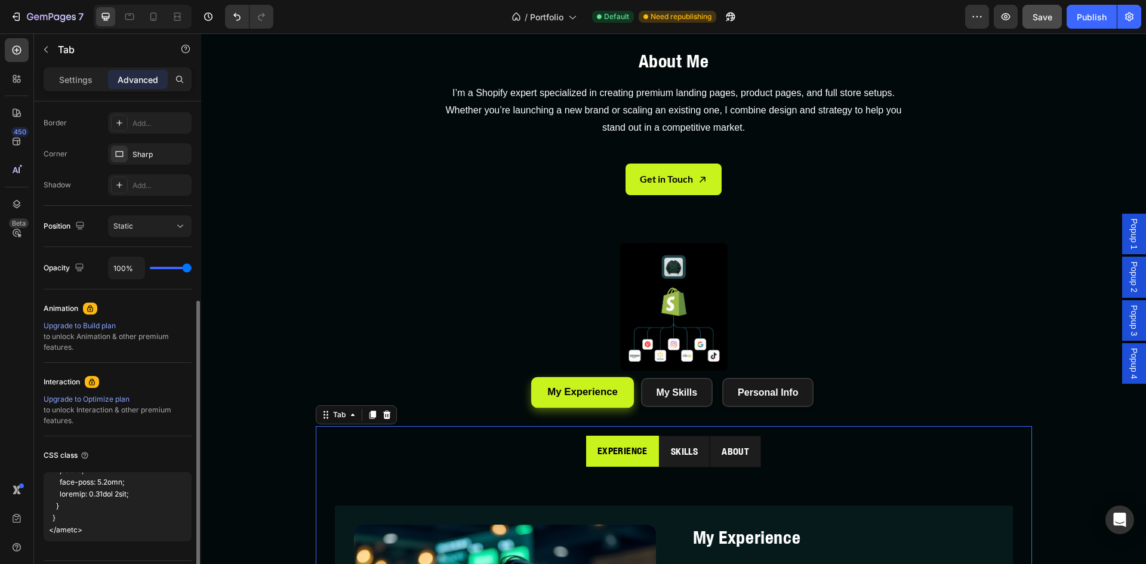
click at [157, 439] on div "CSS class" at bounding box center [118, 493] width 148 height 115
type textarea "<!-- Example Tab Section --> <div class="tab-container"> <button class="tab-btn…"
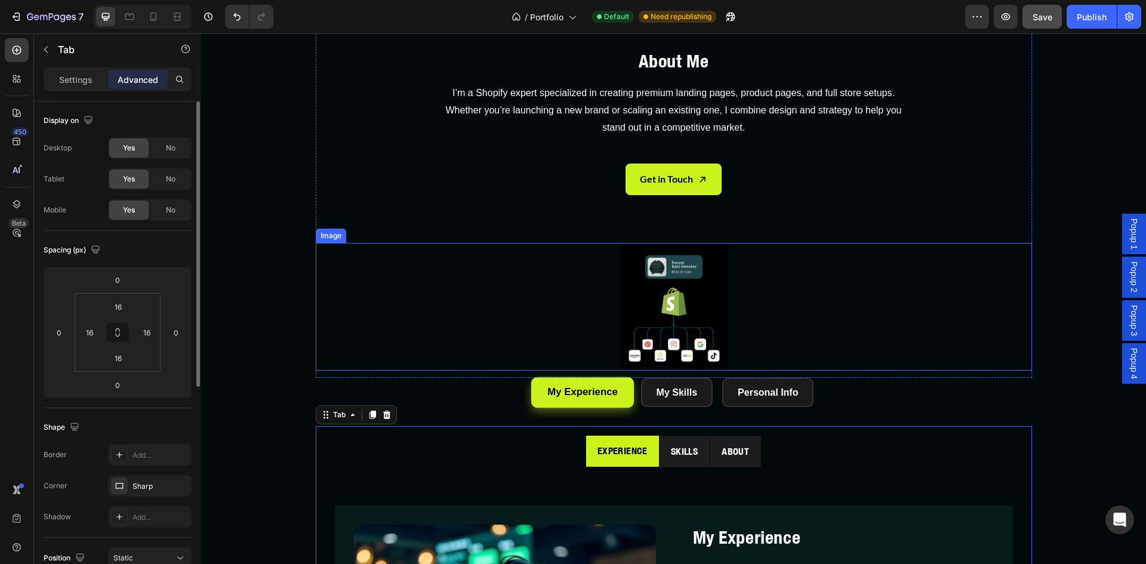
click at [463, 331] on div at bounding box center [674, 307] width 716 height 128
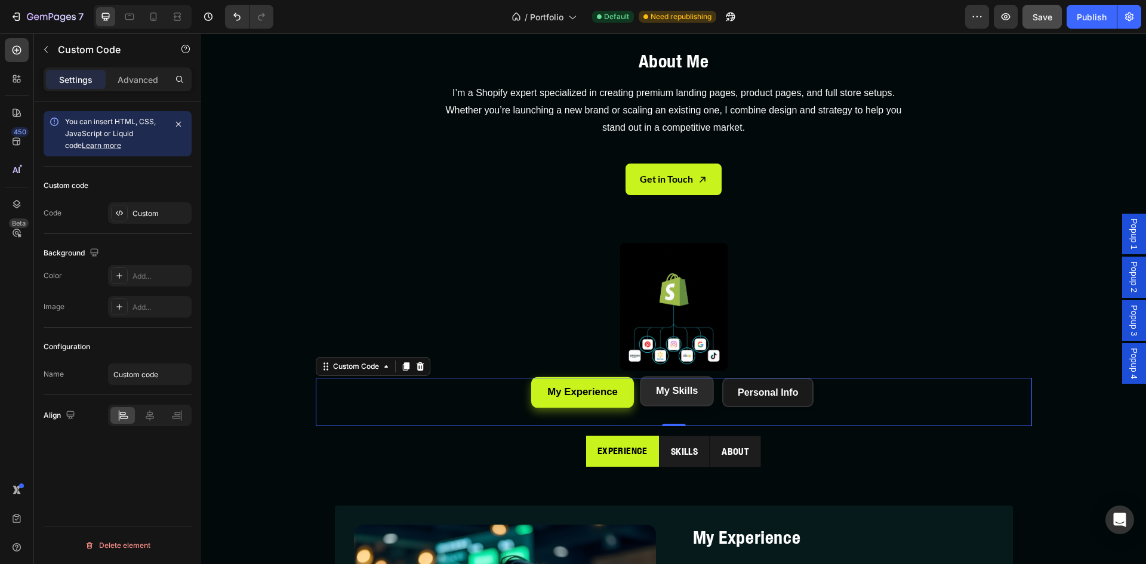
click at [659, 394] on button "My Skills" at bounding box center [677, 392] width 74 height 30
click at [746, 395] on button "Personal Info" at bounding box center [768, 392] width 94 height 30
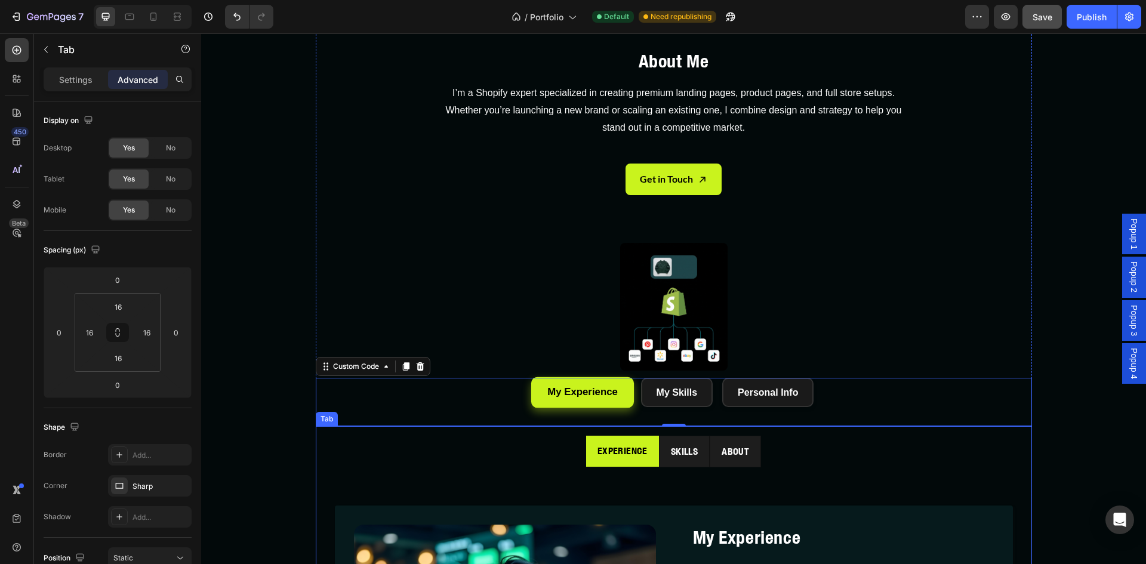
click at [738, 443] on p "About" at bounding box center [735, 451] width 27 height 17
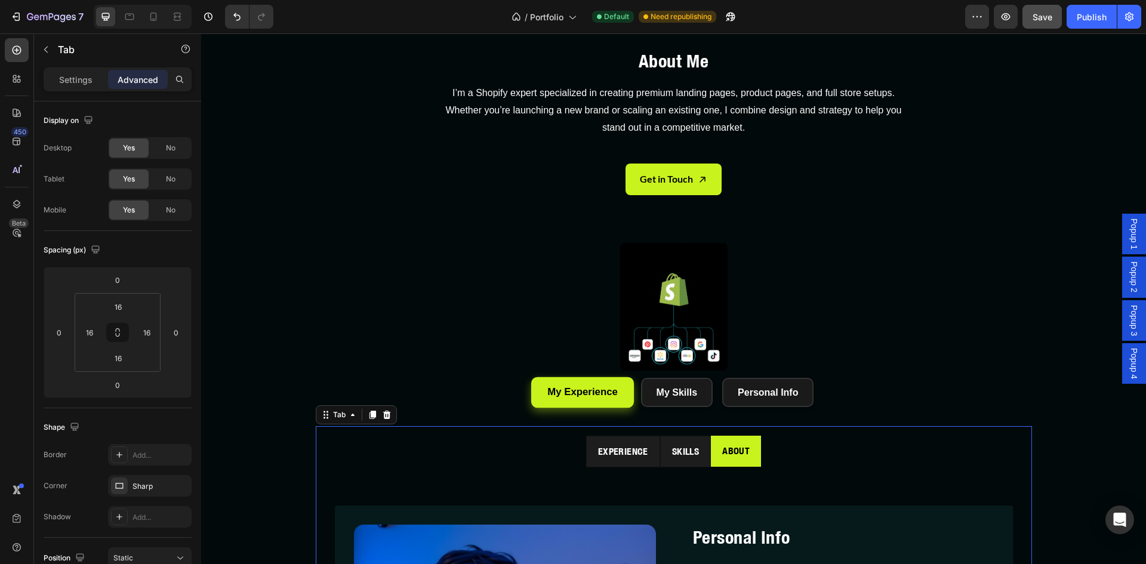
click at [693, 458] on p "Skills" at bounding box center [685, 451] width 27 height 17
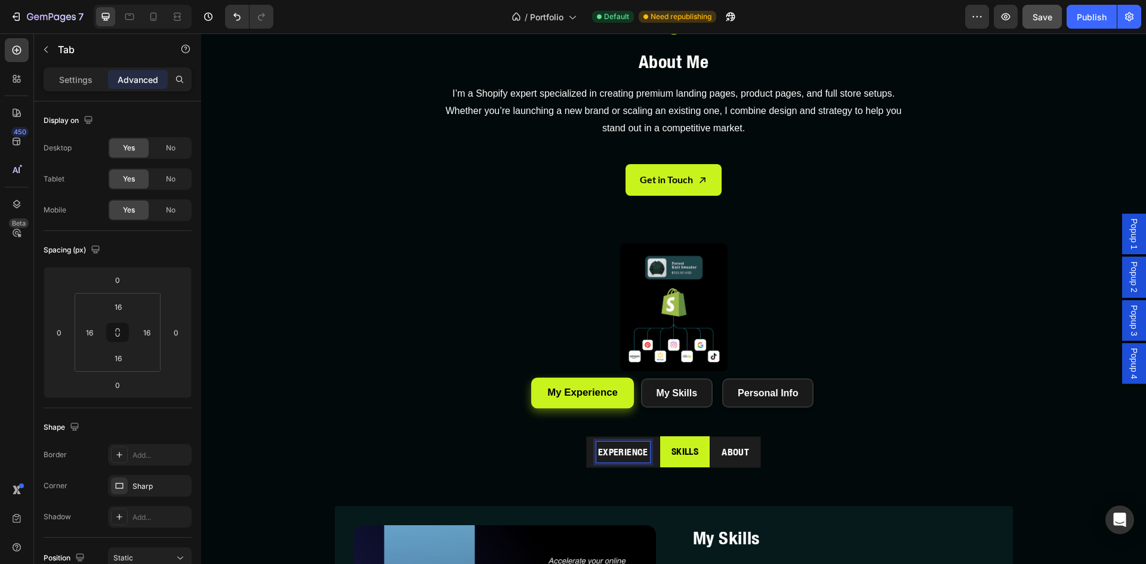
click at [608, 452] on p "Experience" at bounding box center [623, 451] width 50 height 17
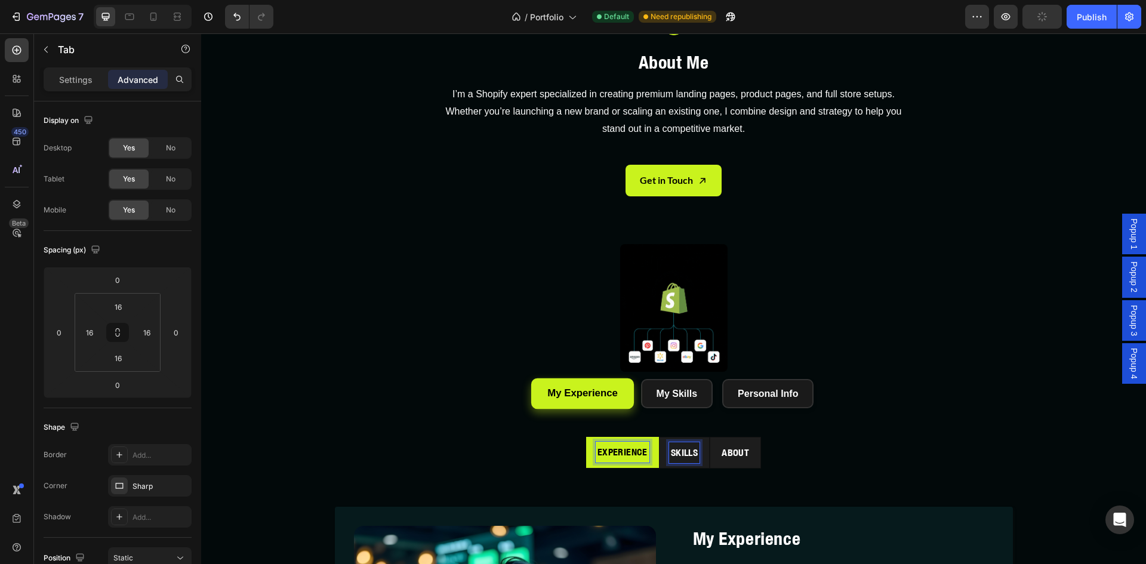
click at [680, 445] on p "Skills" at bounding box center [684, 452] width 27 height 17
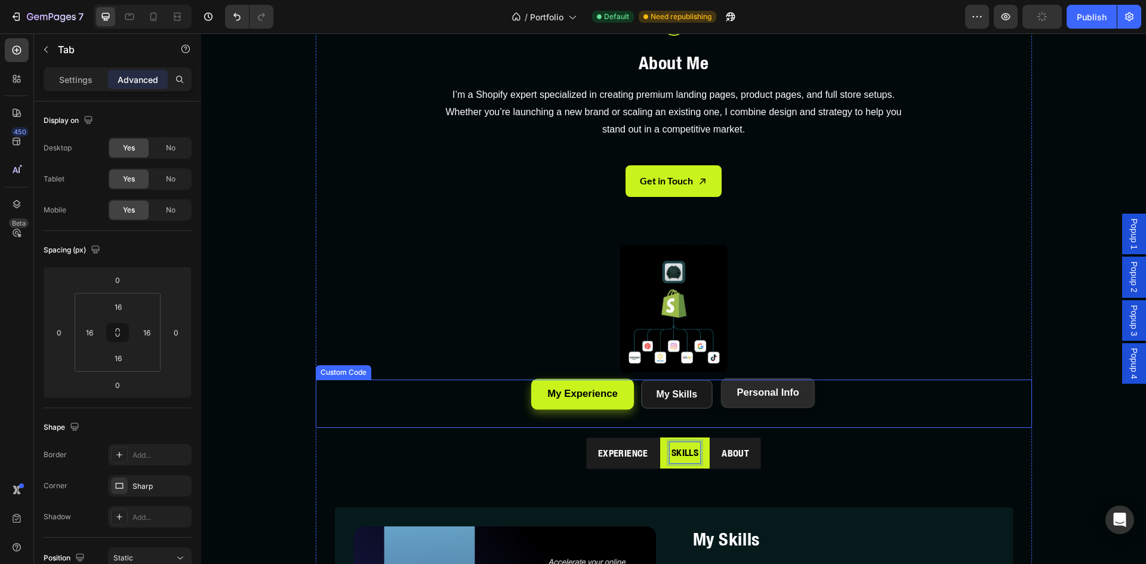
click at [717, 394] on div "My Experience My Skills Personal Info" at bounding box center [674, 394] width 716 height 29
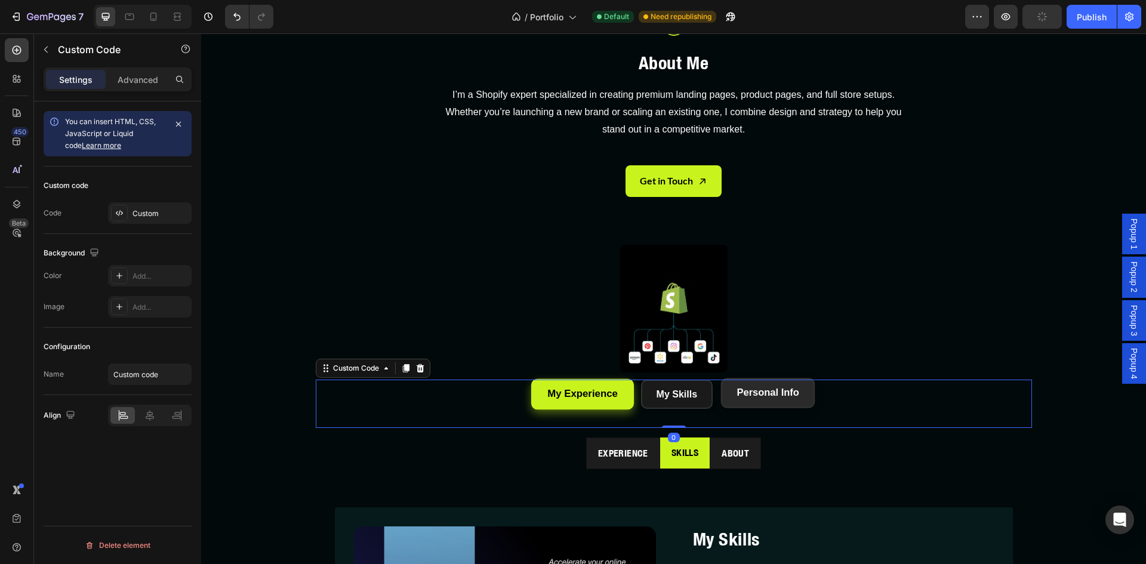
click at [770, 403] on button "Personal Info" at bounding box center [768, 393] width 94 height 30
click at [767, 394] on button "Personal Info" at bounding box center [768, 393] width 94 height 30
click at [673, 398] on button "My Skills" at bounding box center [677, 393] width 74 height 30
click at [603, 395] on button "My Experience" at bounding box center [582, 394] width 103 height 30
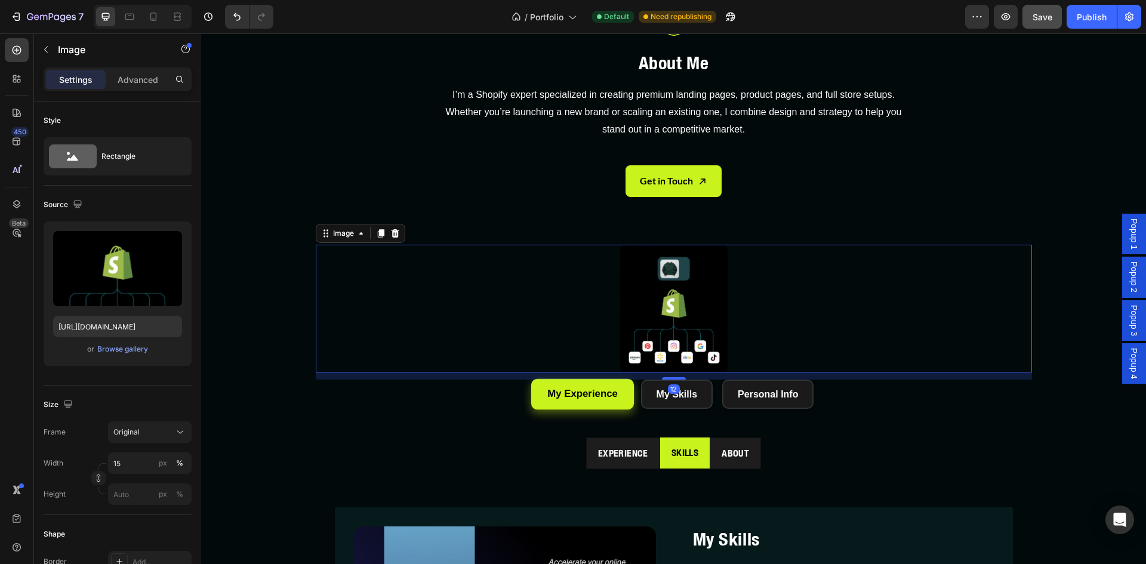
click at [882, 301] on div at bounding box center [674, 309] width 716 height 128
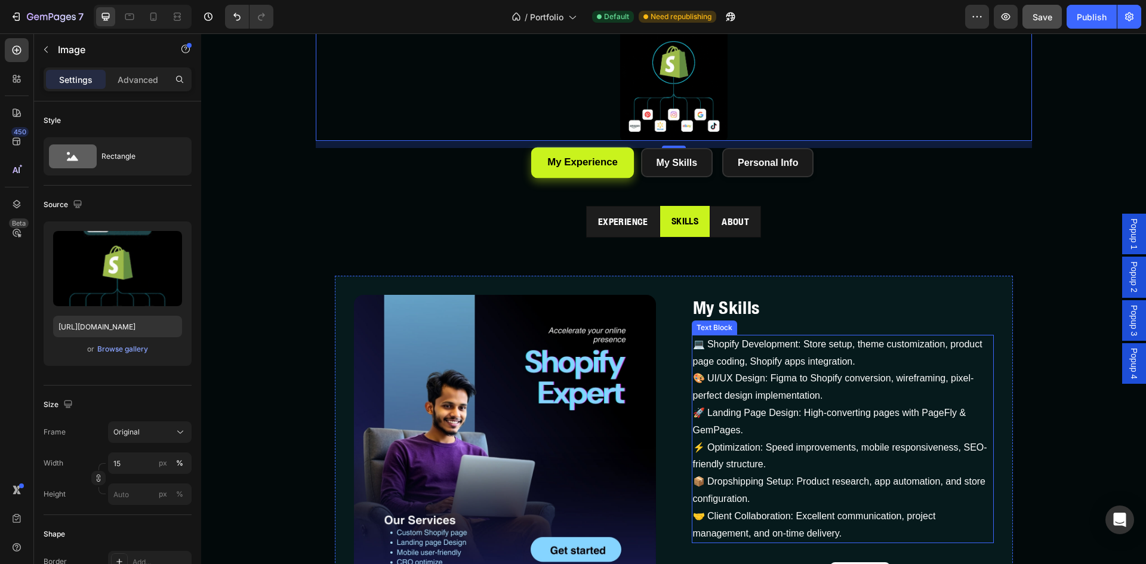
scroll to position [978, 0]
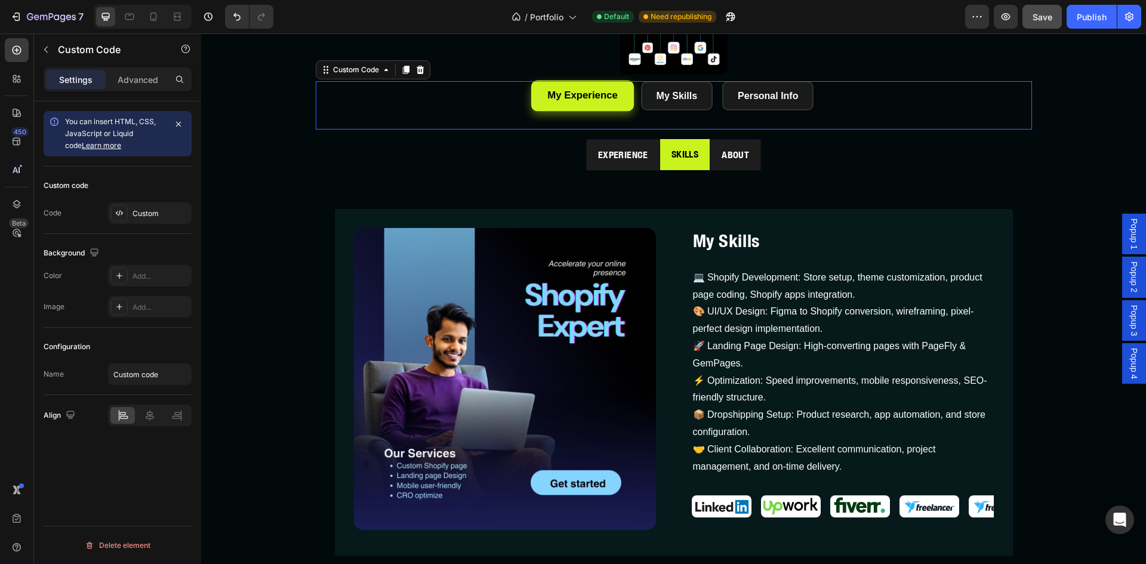
click at [640, 112] on div "My Experience My Skills Personal Info Custom Code 0" at bounding box center [674, 105] width 716 height 48
click at [143, 210] on div "Custom" at bounding box center [160, 213] width 56 height 11
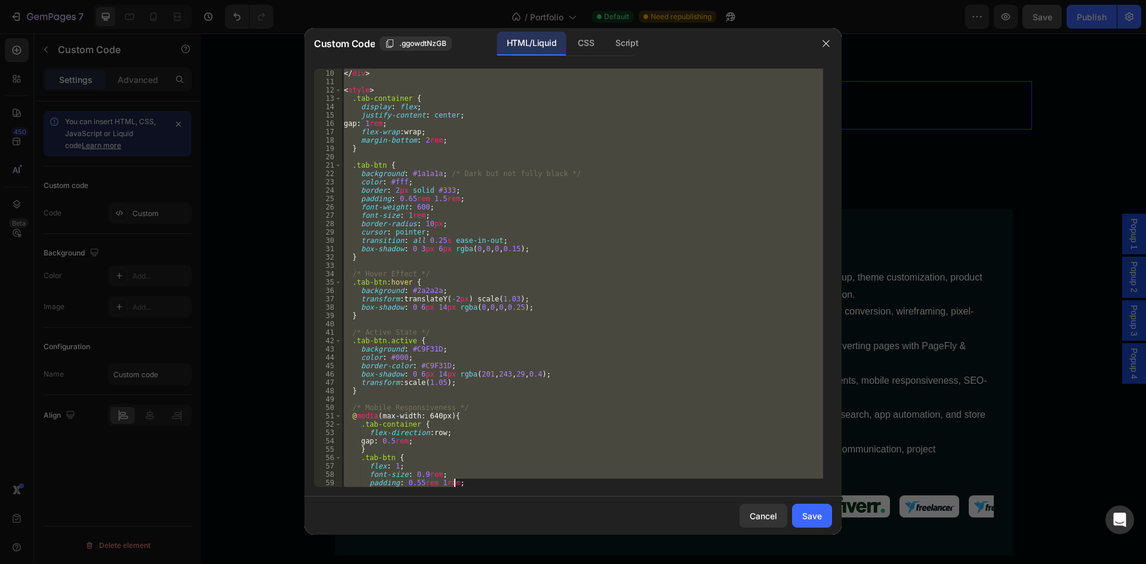
scroll to position [108, 0]
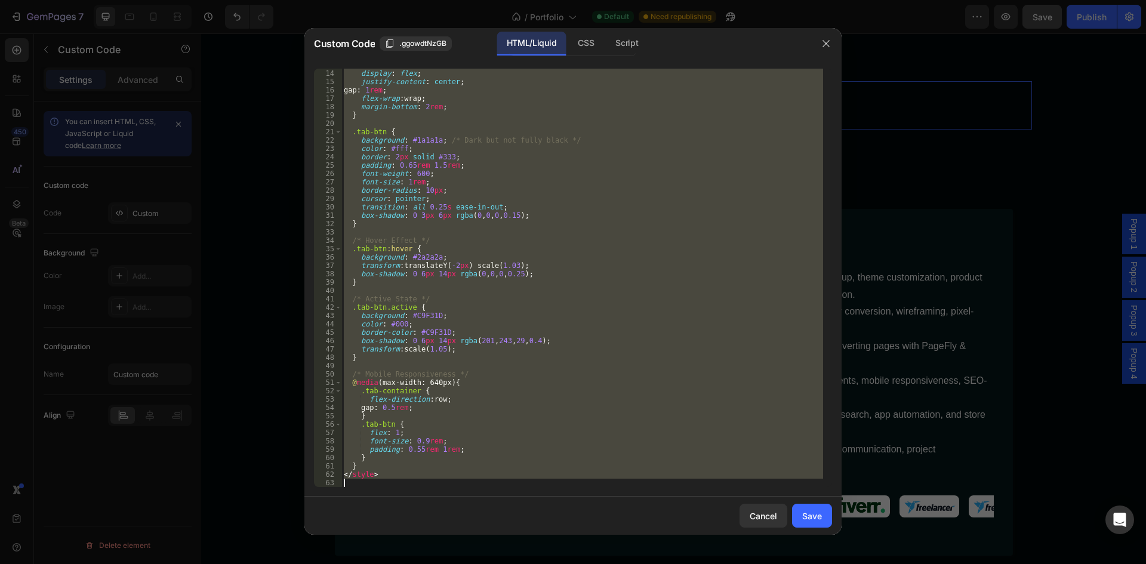
drag, startPoint x: 345, startPoint y: 72, endPoint x: 531, endPoint y: 500, distance: 466.7
click at [531, 500] on div "Custom Code .ggowdtNzGB HTML/Liquid CSS Script <!-- Example Tab Section --> 13 …" at bounding box center [572, 281] width 537 height 507
type textarea "</style>"
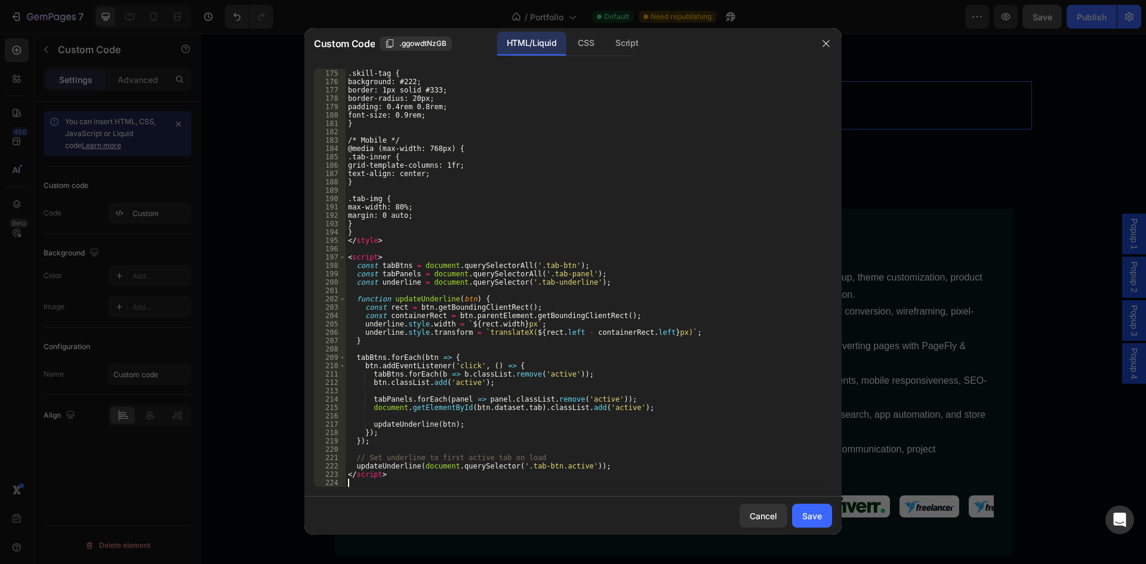
scroll to position [1495, 0]
click at [668, 450] on div ".skill-tag { background : #222 ; border : 1 px solid #333 ; border-radius : 20 …" at bounding box center [584, 278] width 477 height 435
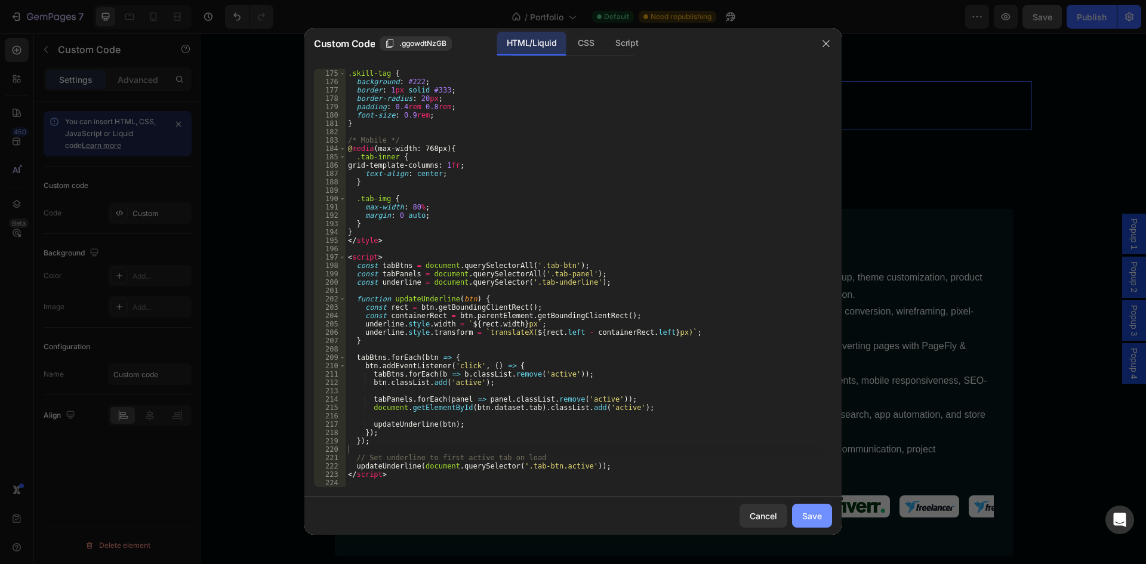
click at [808, 514] on div "Save" at bounding box center [812, 516] width 20 height 13
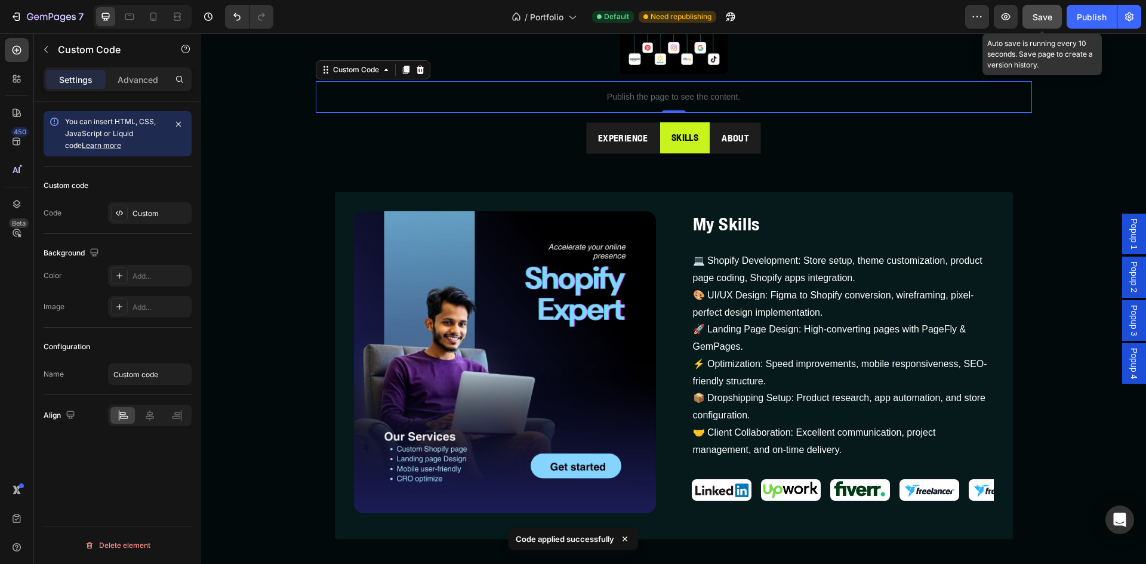
click at [1047, 14] on span "Save" at bounding box center [1042, 17] width 20 height 10
click at [1089, 23] on div "Publish" at bounding box center [1092, 17] width 30 height 13
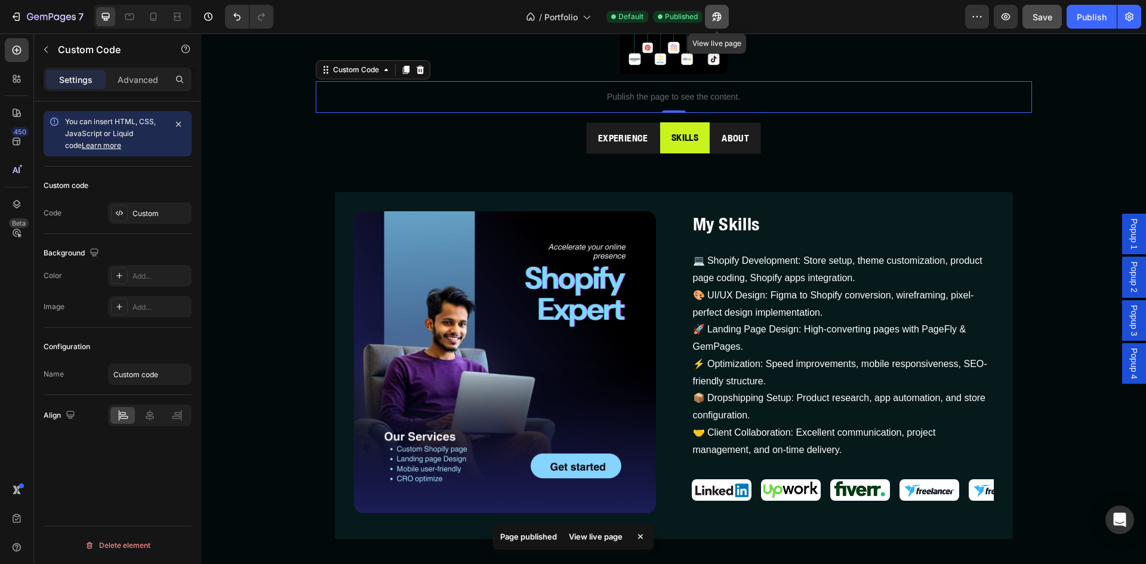
click at [717, 15] on icon "button" at bounding box center [717, 17] width 12 height 12
click at [400, 94] on p "Publish the page to see the content." at bounding box center [674, 97] width 716 height 13
click at [416, 73] on icon at bounding box center [420, 70] width 8 height 8
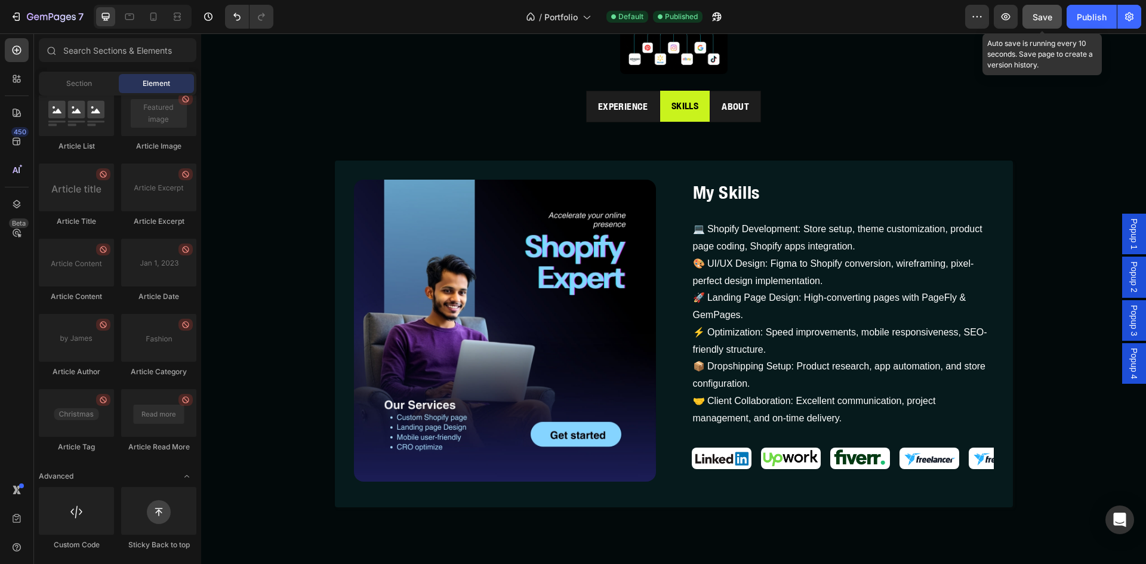
click at [1040, 23] on div "Save" at bounding box center [1042, 17] width 20 height 13
click at [1072, 19] on button "Publish" at bounding box center [1091, 17] width 50 height 24
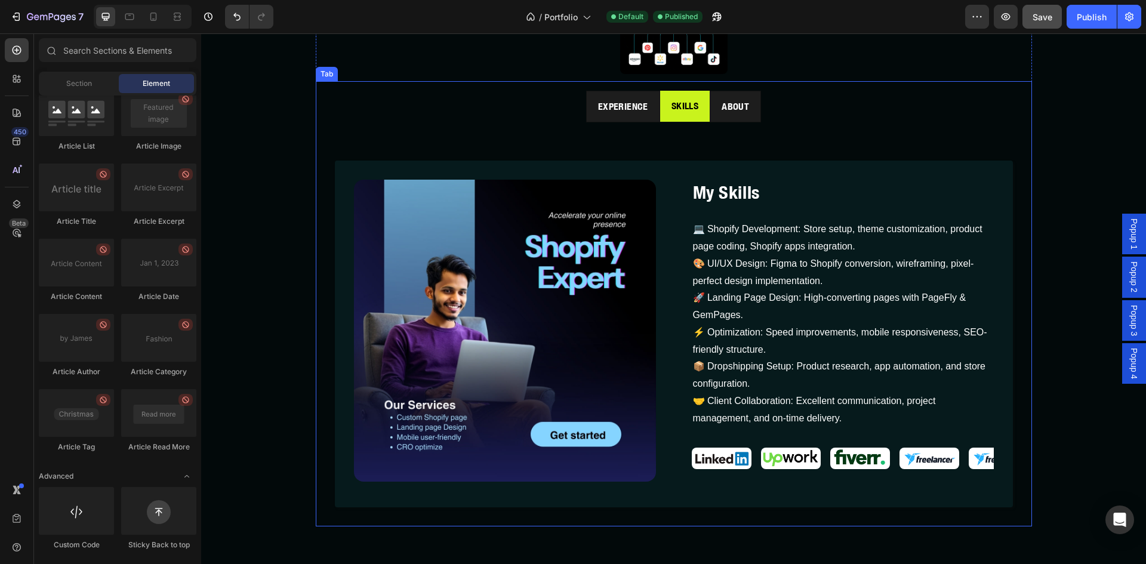
click at [507, 138] on div "Image My Experience Heading Design is not just about aesthetics — I create Shop…" at bounding box center [673, 319] width 697 height 394
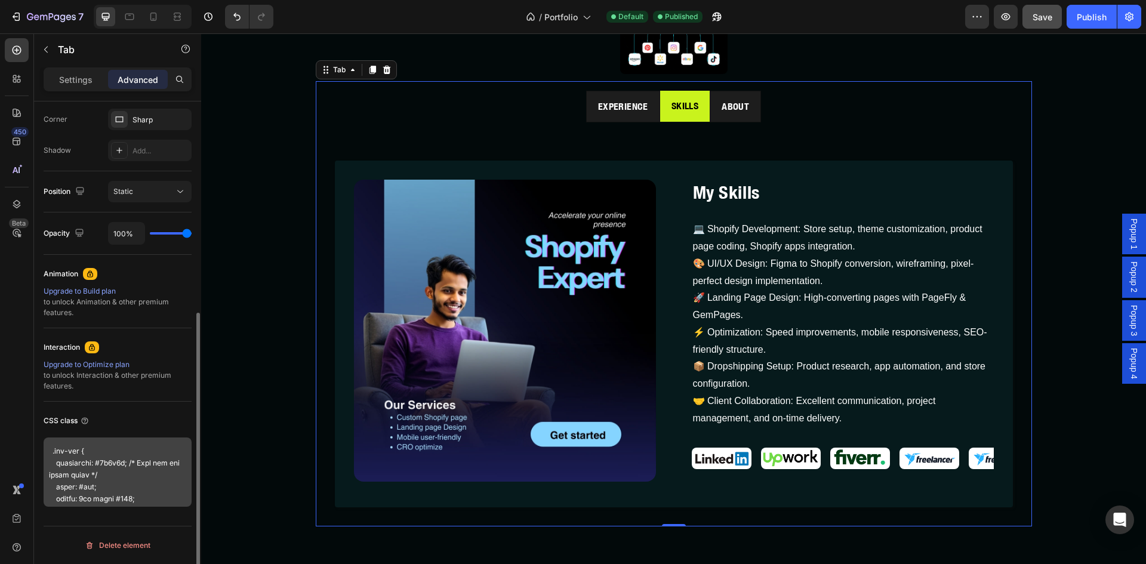
scroll to position [497, 0]
click at [110, 451] on textarea at bounding box center [118, 471] width 148 height 69
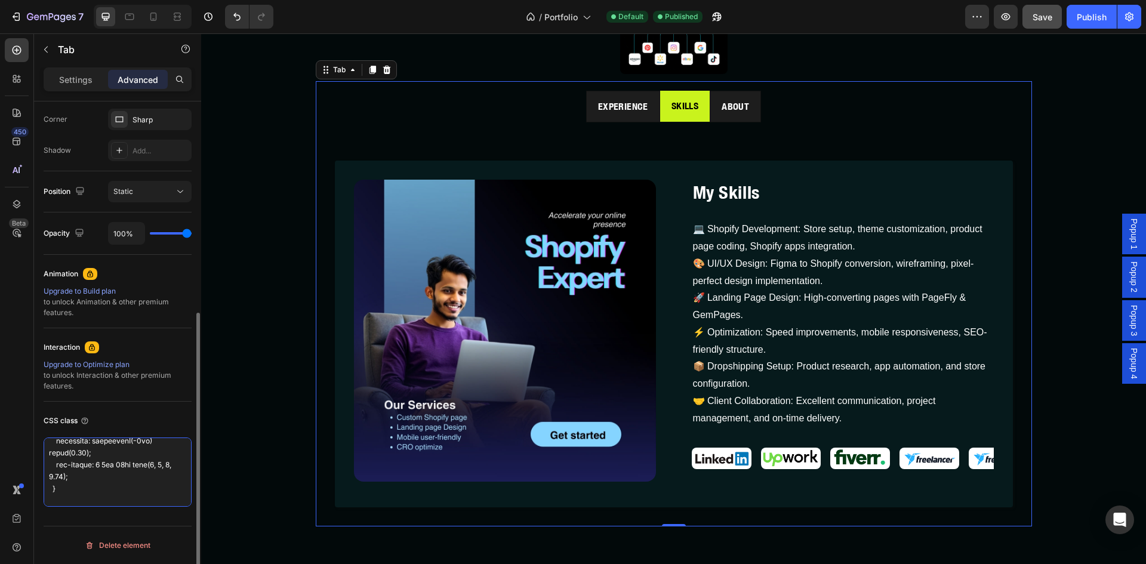
click at [110, 451] on textarea at bounding box center [118, 471] width 148 height 69
drag, startPoint x: 66, startPoint y: 490, endPoint x: 47, endPoint y: 443, distance: 50.3
click at [47, 443] on textarea at bounding box center [118, 471] width 148 height 69
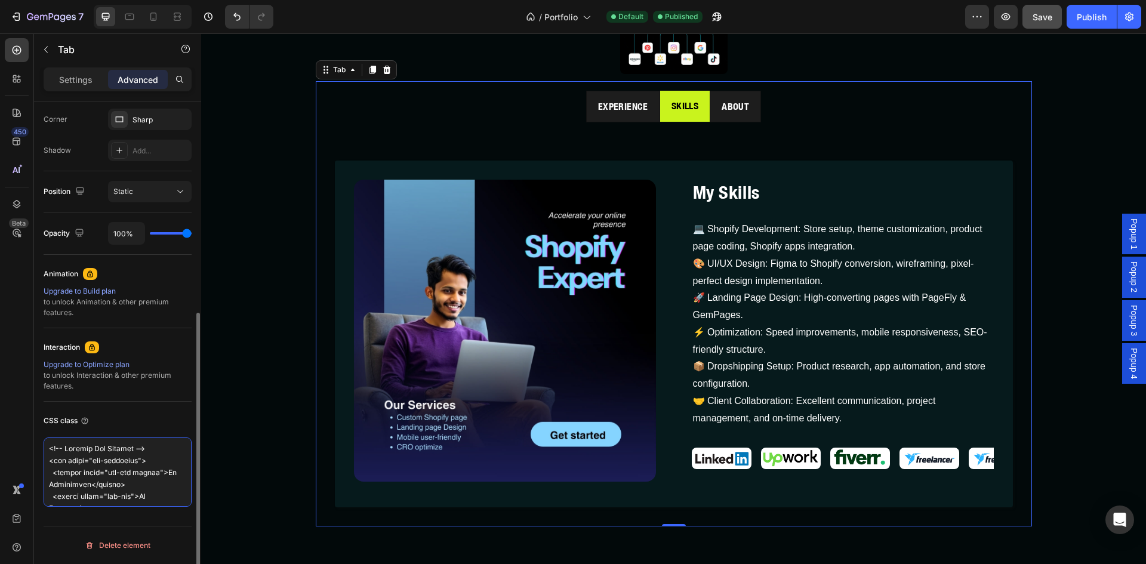
type textarea "/* Active State */ .tab-btn.active { background: #C9F31D; color: #000; border-c…"
drag, startPoint x: 51, startPoint y: 448, endPoint x: 130, endPoint y: 506, distance: 97.8
click at [130, 506] on textarea "/* Active State */ .tab-btn.active { background: #C9F31D; color: #000; border-c…" at bounding box center [118, 471] width 148 height 69
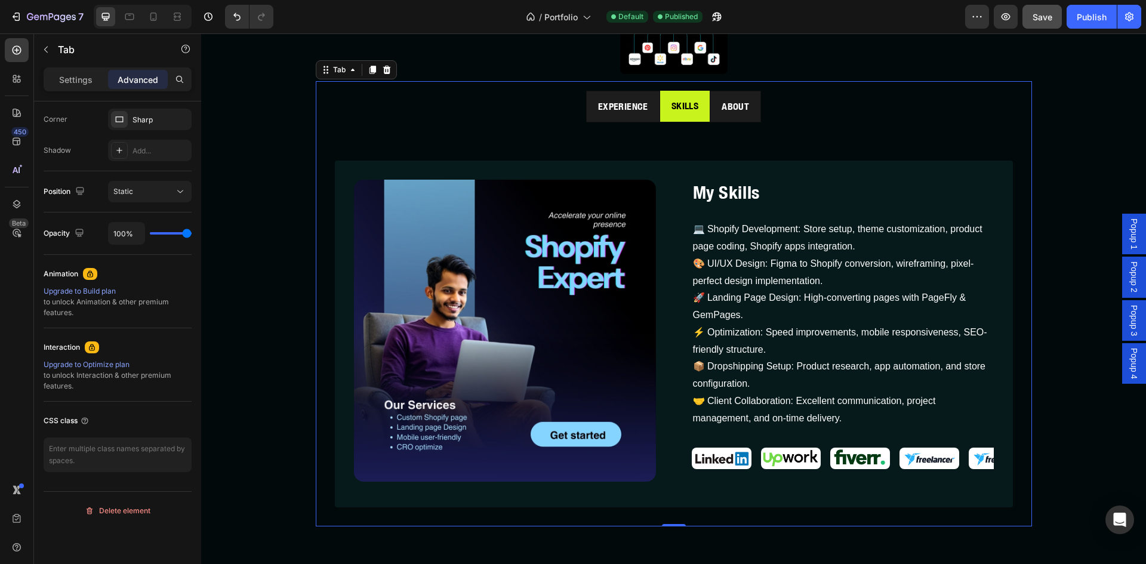
click at [225, 411] on div "Image About Me Heading I’m a Shopify expert specialized in creating premium lan…" at bounding box center [673, 120] width 945 height 813
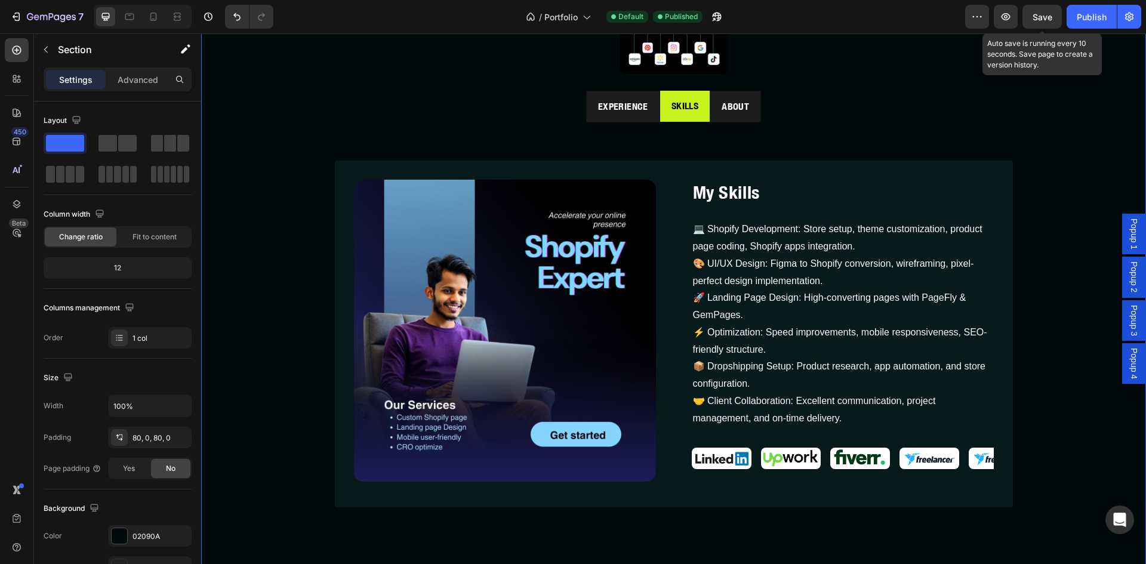
drag, startPoint x: 1036, startPoint y: 19, endPoint x: 1065, endPoint y: 13, distance: 29.3
click at [1037, 19] on span "Save" at bounding box center [1042, 17] width 20 height 10
click at [1084, 19] on div "Publish" at bounding box center [1092, 17] width 30 height 13
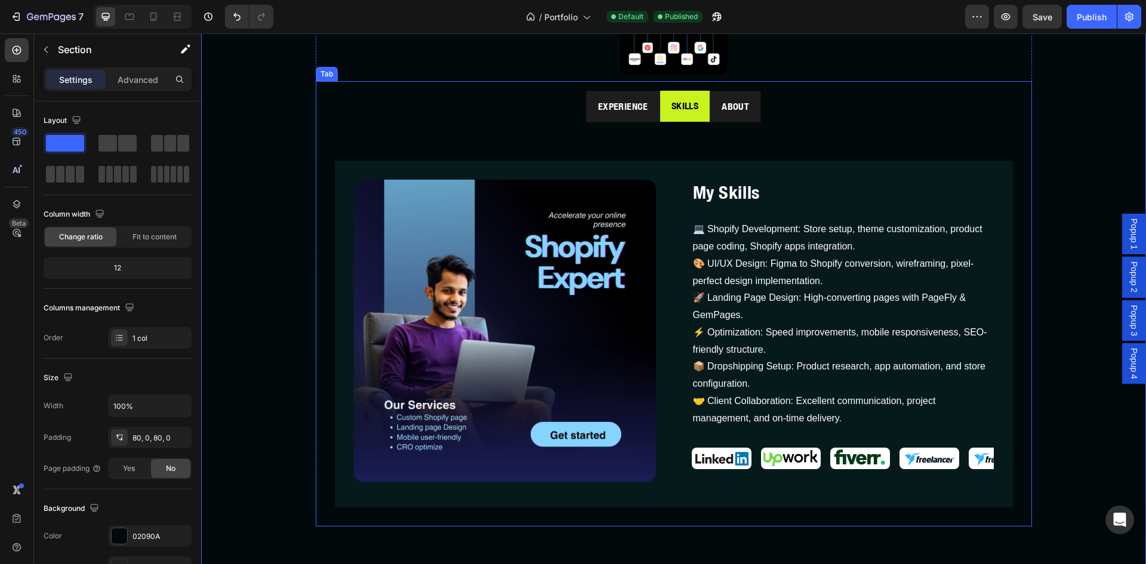
click at [419, 112] on ul "Experience Skills About" at bounding box center [673, 107] width 697 height 32
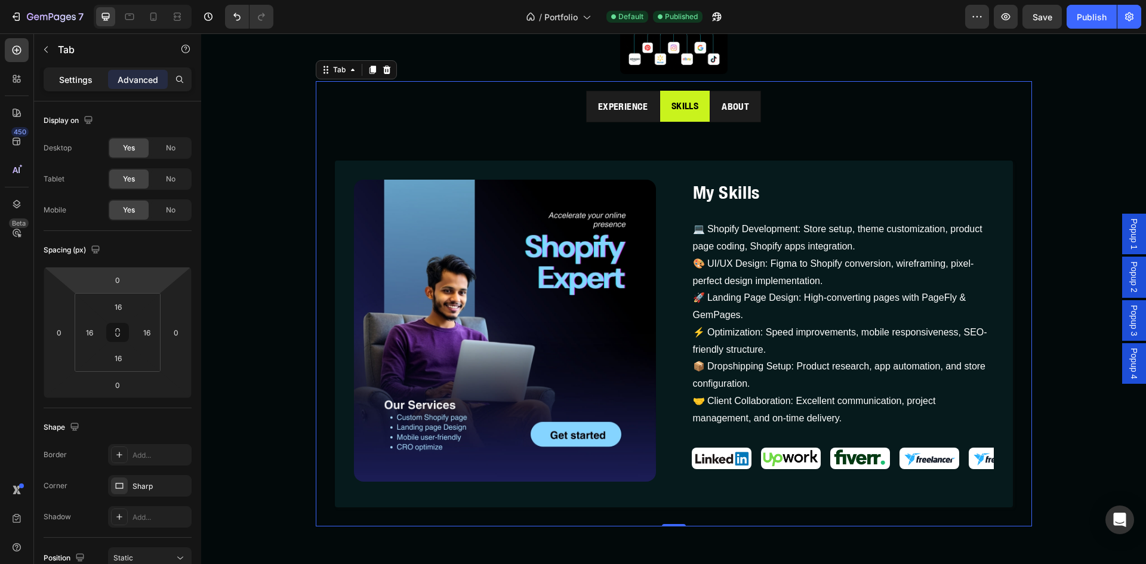
click at [74, 82] on p "Settings" at bounding box center [75, 79] width 33 height 13
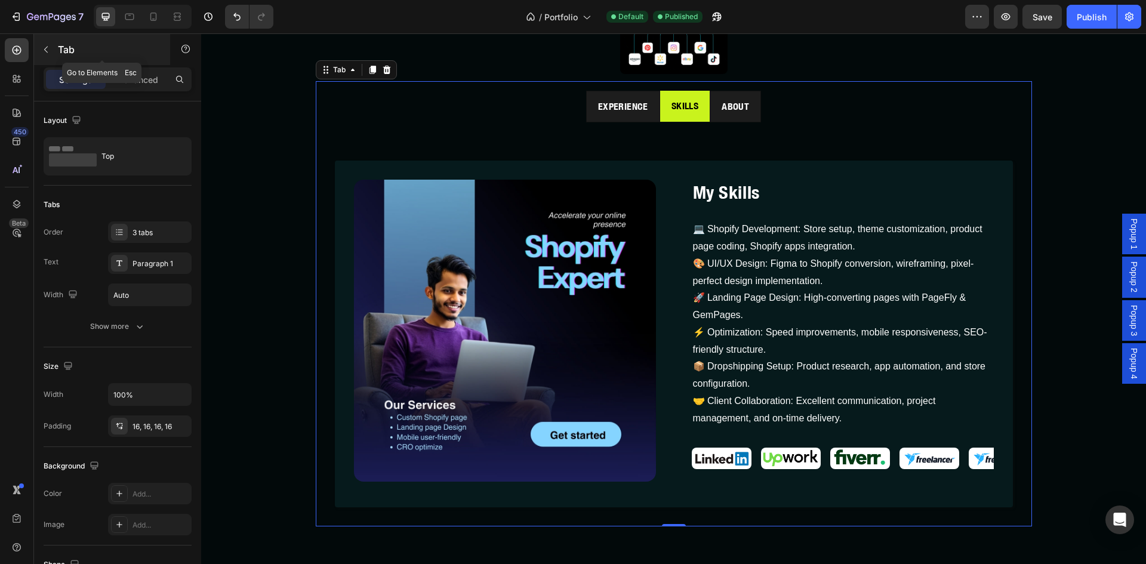
click at [42, 50] on icon "button" at bounding box center [46, 50] width 10 height 10
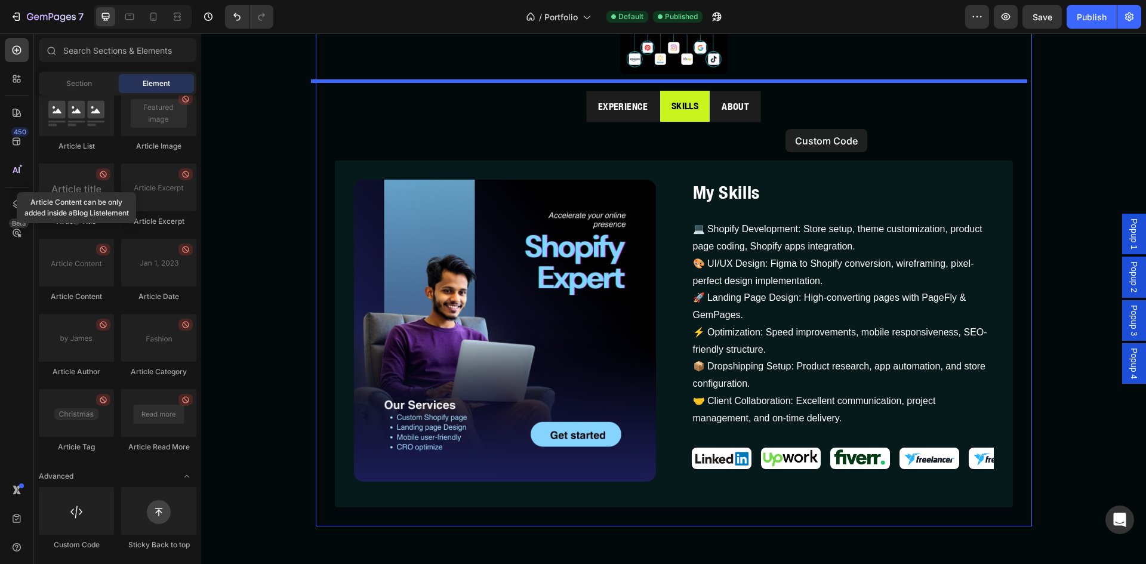
drag, startPoint x: 297, startPoint y: 541, endPoint x: 785, endPoint y: 129, distance: 638.7
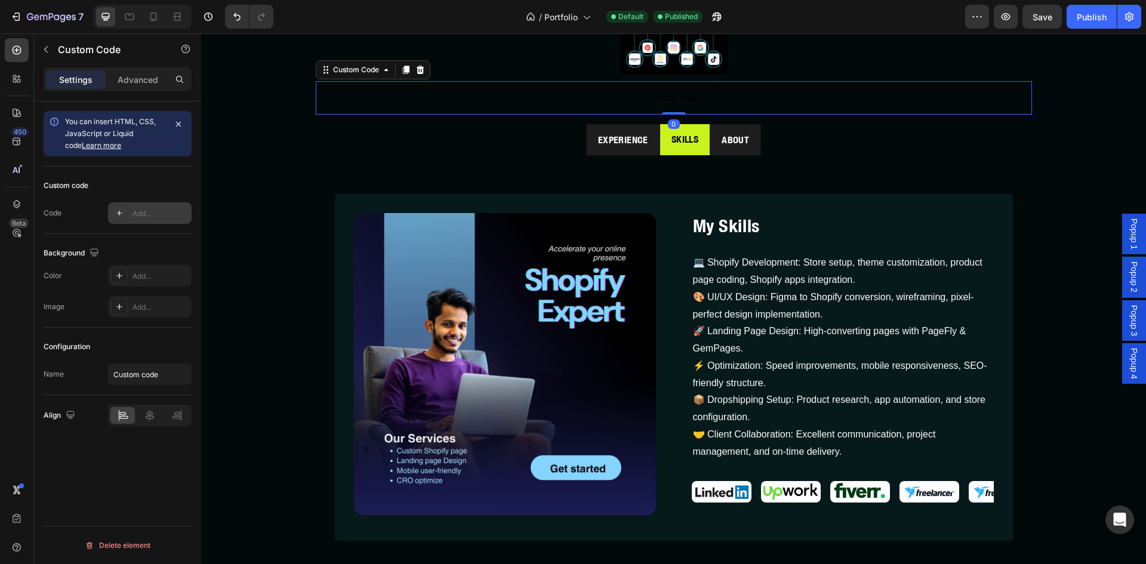
click at [127, 208] on div at bounding box center [119, 213] width 17 height 17
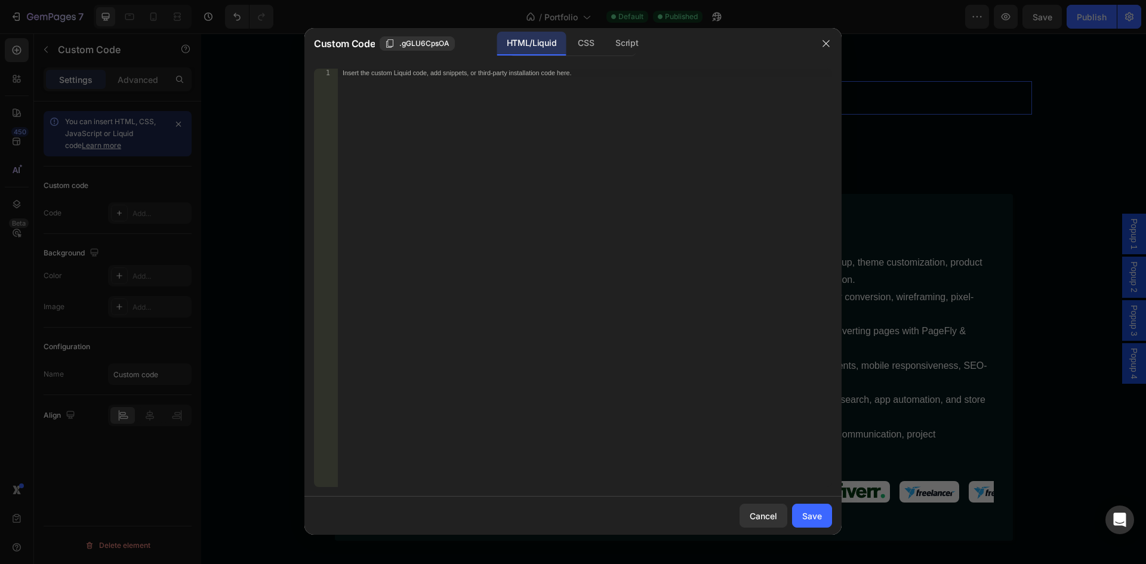
click at [371, 79] on div "Insert the custom Liquid code, add snippets, or third-party installation code h…" at bounding box center [585, 286] width 494 height 435
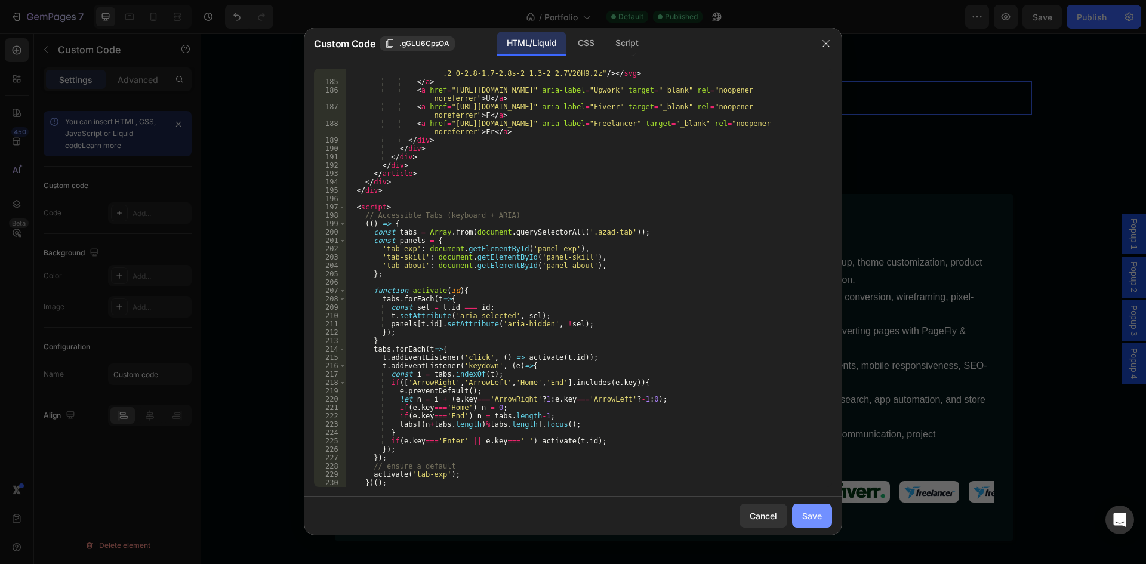
click at [824, 514] on button "Save" at bounding box center [812, 516] width 40 height 24
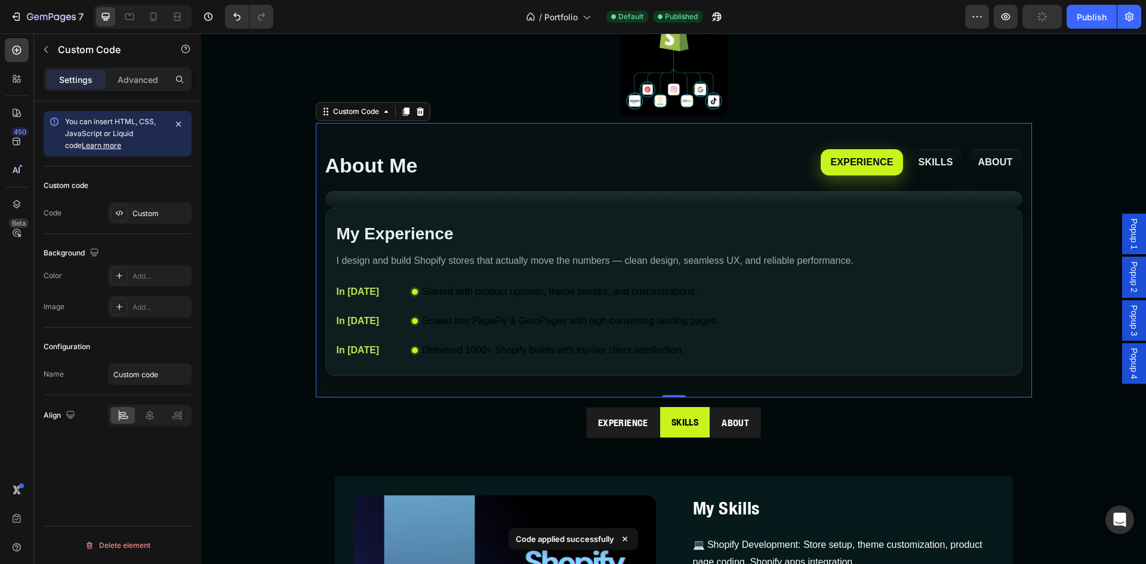
scroll to position [878, 0]
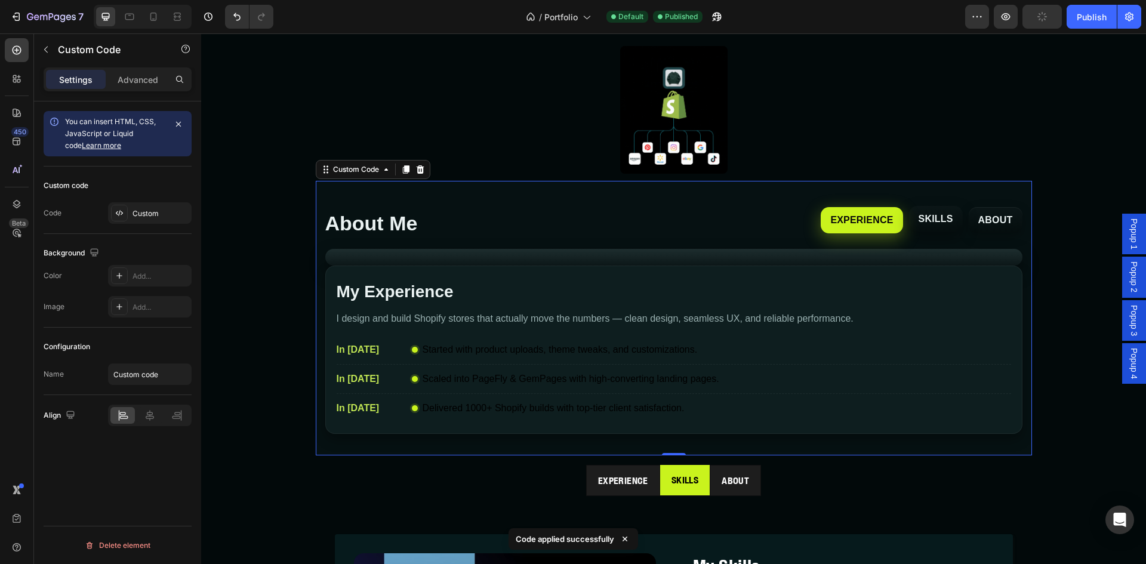
click at [927, 217] on button "SKILLS" at bounding box center [936, 219] width 54 height 26
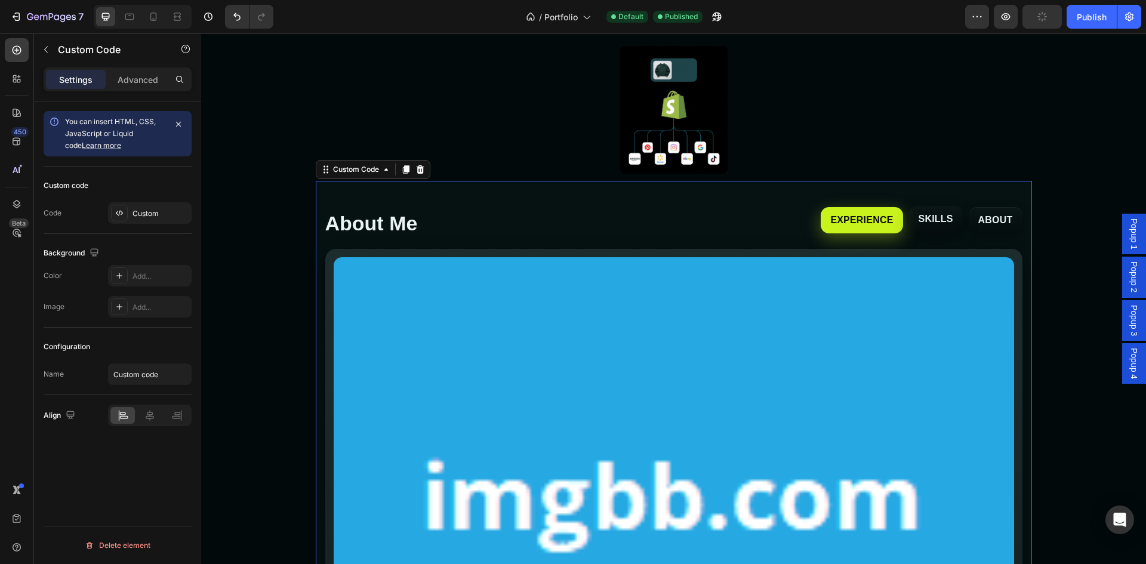
click at [935, 216] on button "SKILLS" at bounding box center [936, 219] width 54 height 26
click at [992, 218] on button "ABOUT" at bounding box center [996, 219] width 54 height 26
click at [913, 221] on button "SKILLS" at bounding box center [936, 219] width 54 height 26
click at [1000, 218] on button "ABOUT" at bounding box center [996, 219] width 54 height 26
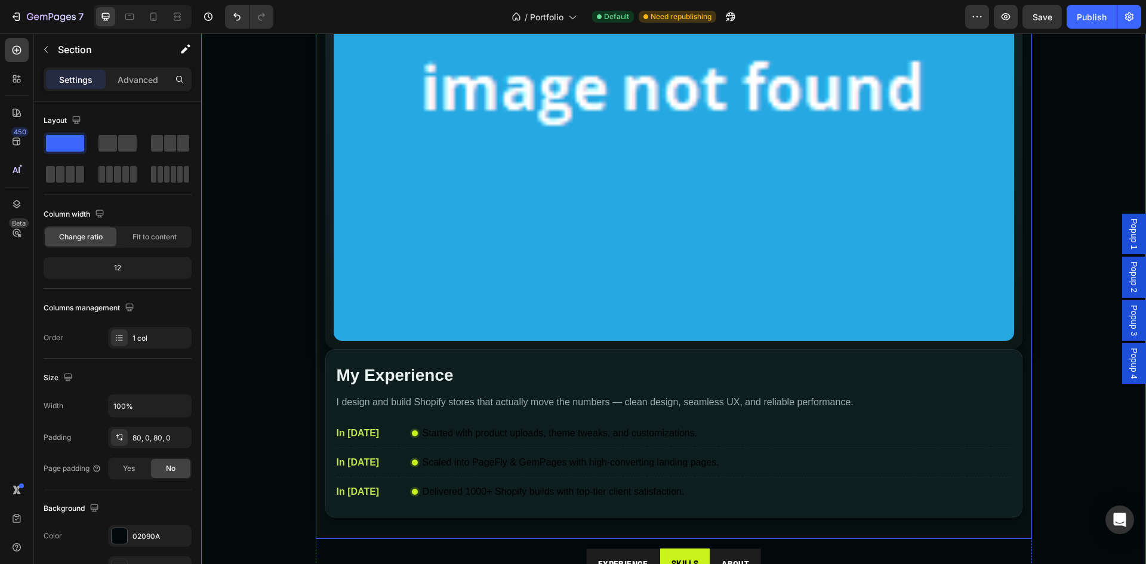
scroll to position [1674, 0]
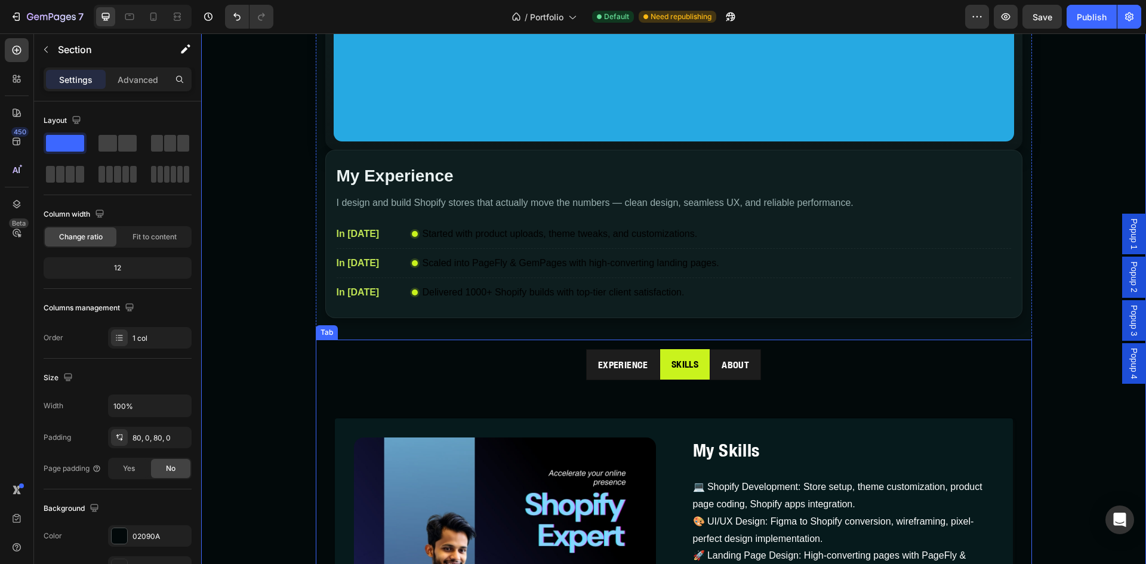
click at [541, 363] on ul "Experience Skills About" at bounding box center [673, 365] width 697 height 32
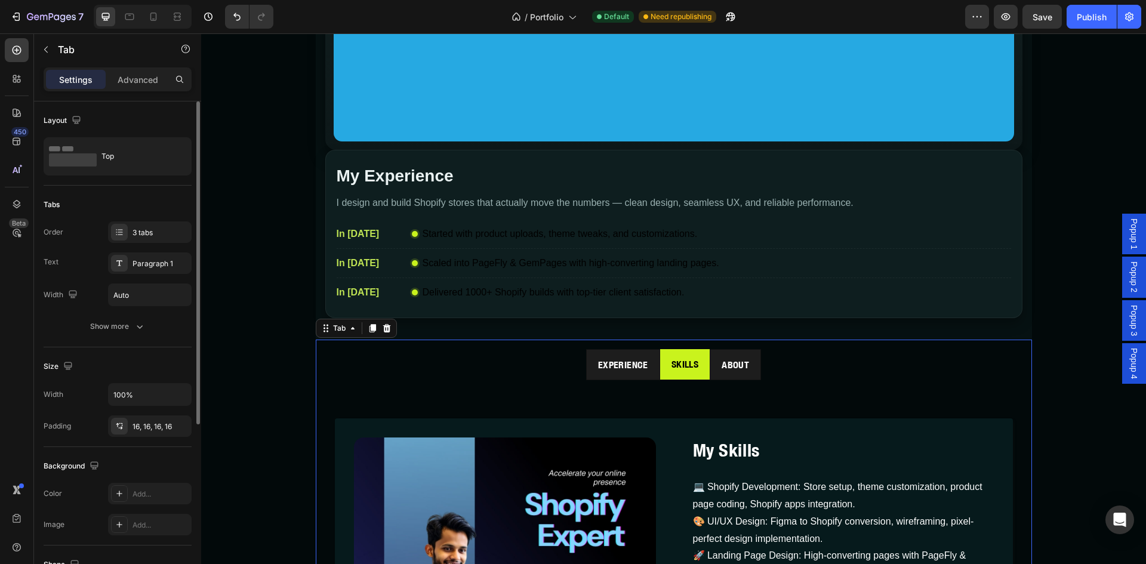
scroll to position [267, 0]
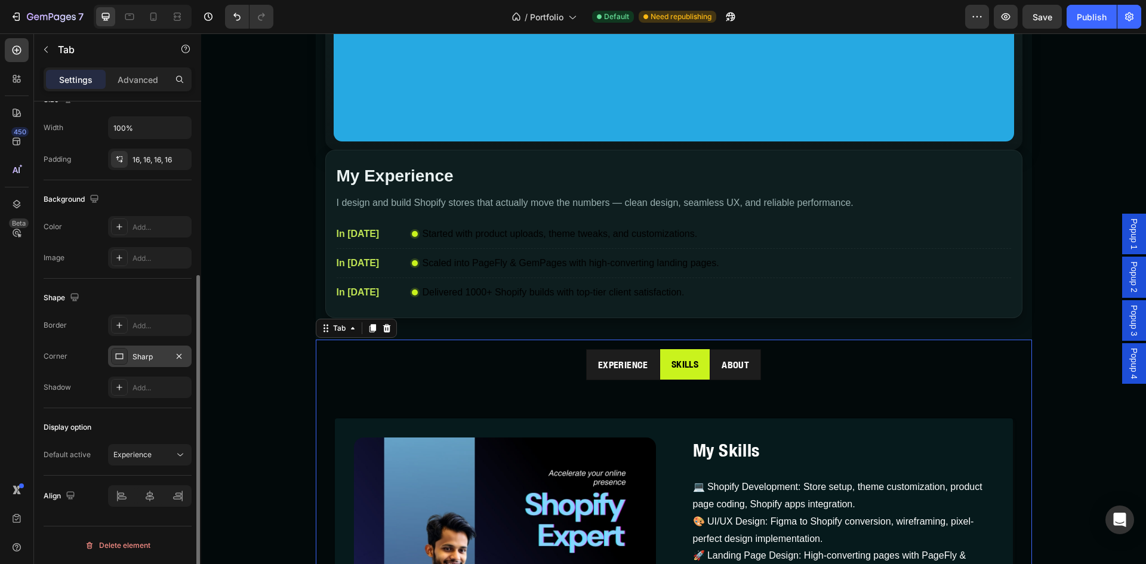
click at [132, 357] on div "Sharp" at bounding box center [150, 356] width 84 height 21
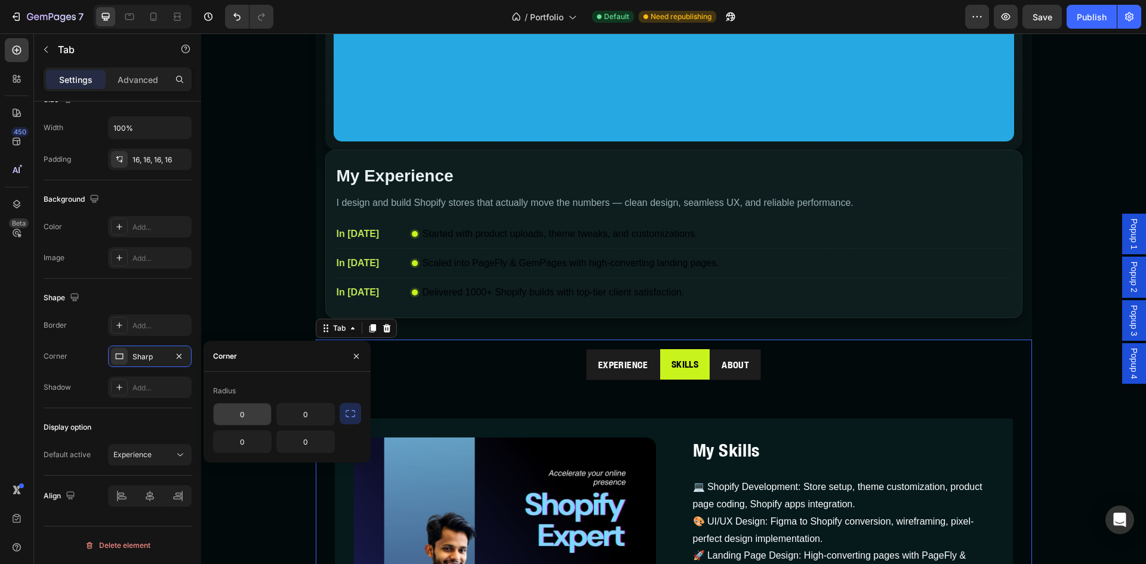
click at [256, 415] on input "0" at bounding box center [242, 413] width 57 height 21
type input "12"
click at [353, 415] on icon "button" at bounding box center [350, 414] width 12 height 12
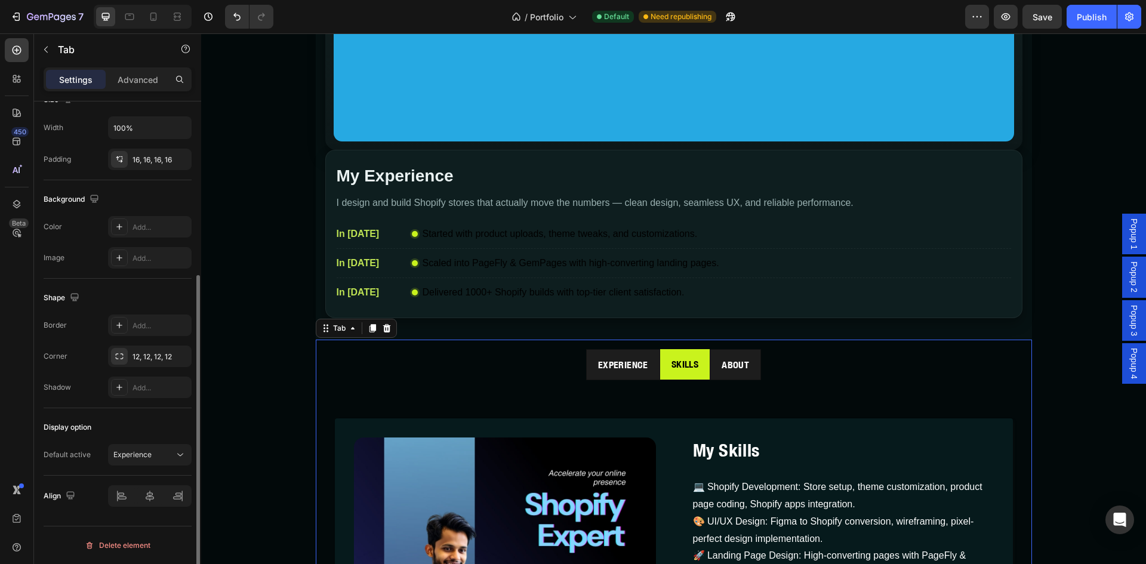
click at [134, 417] on div "Display option Default active Experience" at bounding box center [118, 441] width 148 height 67
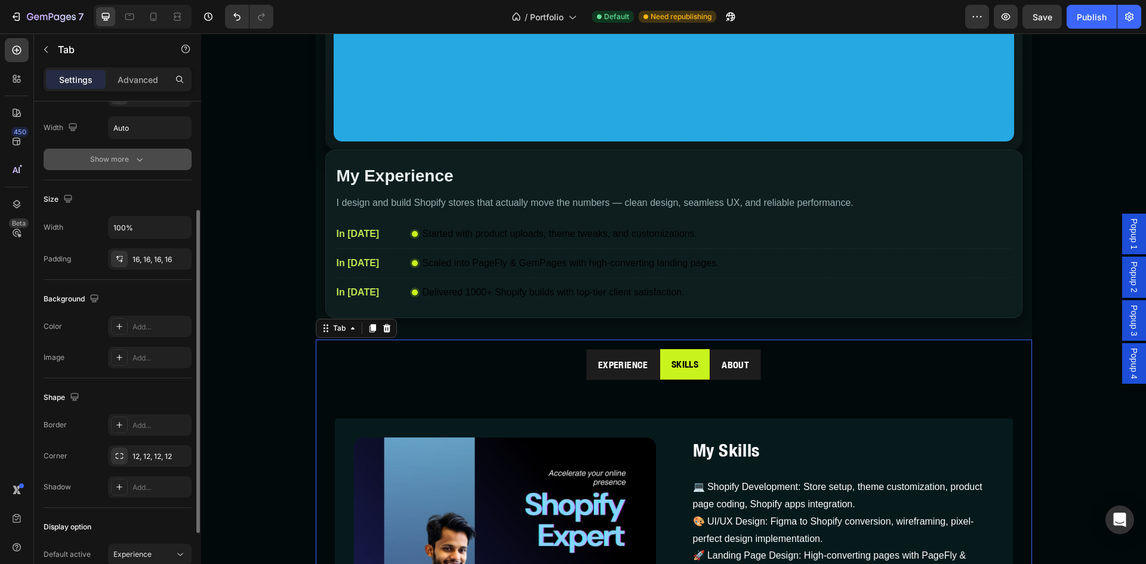
click at [143, 155] on icon "button" at bounding box center [140, 159] width 12 height 12
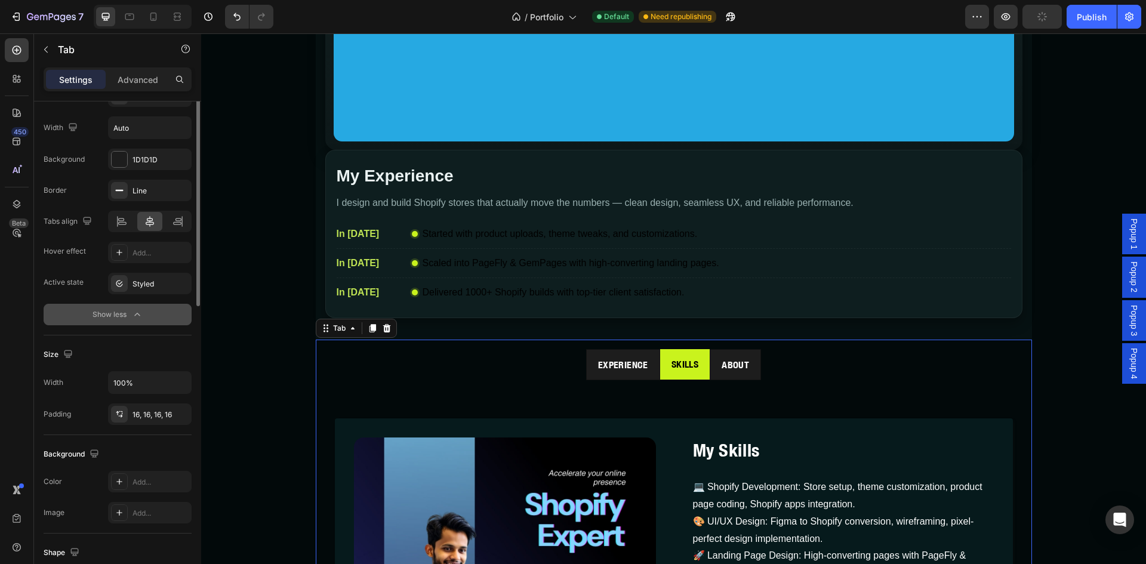
scroll to position [67, 0]
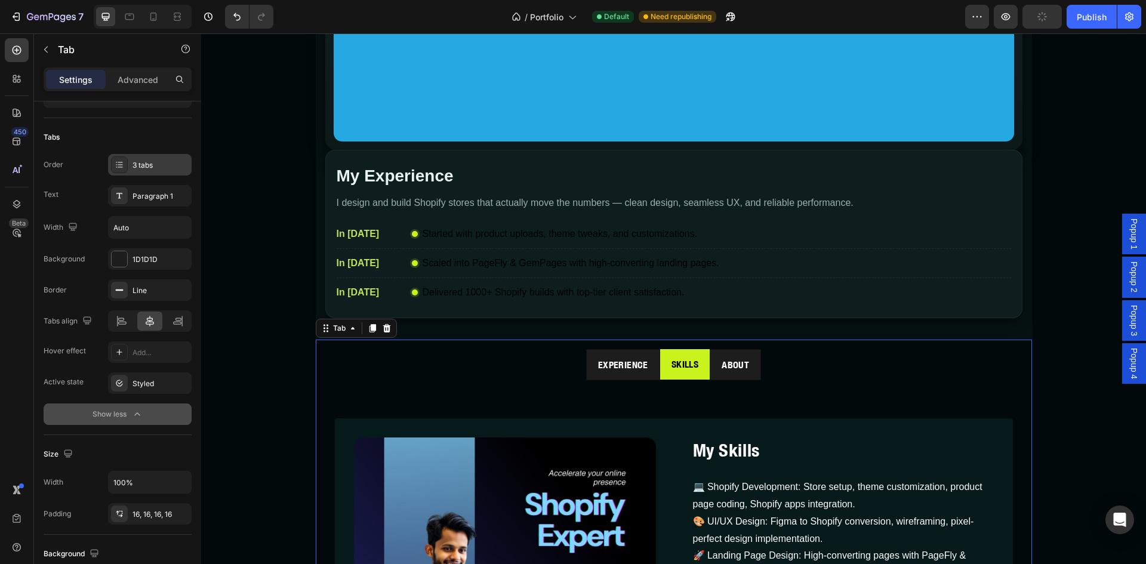
click at [120, 162] on icon at bounding box center [120, 165] width 10 height 10
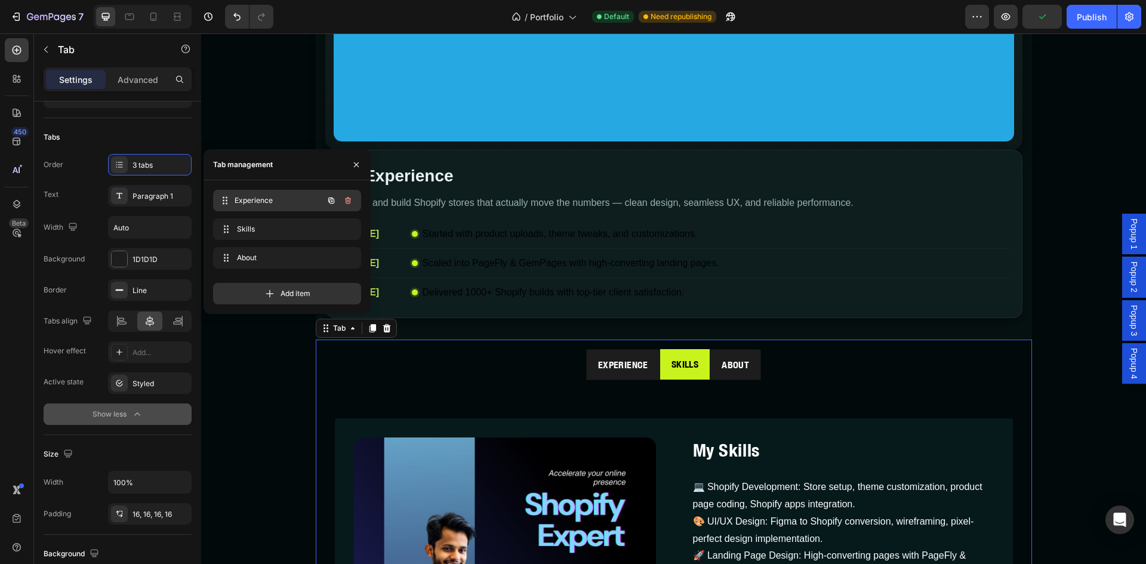
click at [254, 199] on span "Experience" at bounding box center [279, 200] width 88 height 11
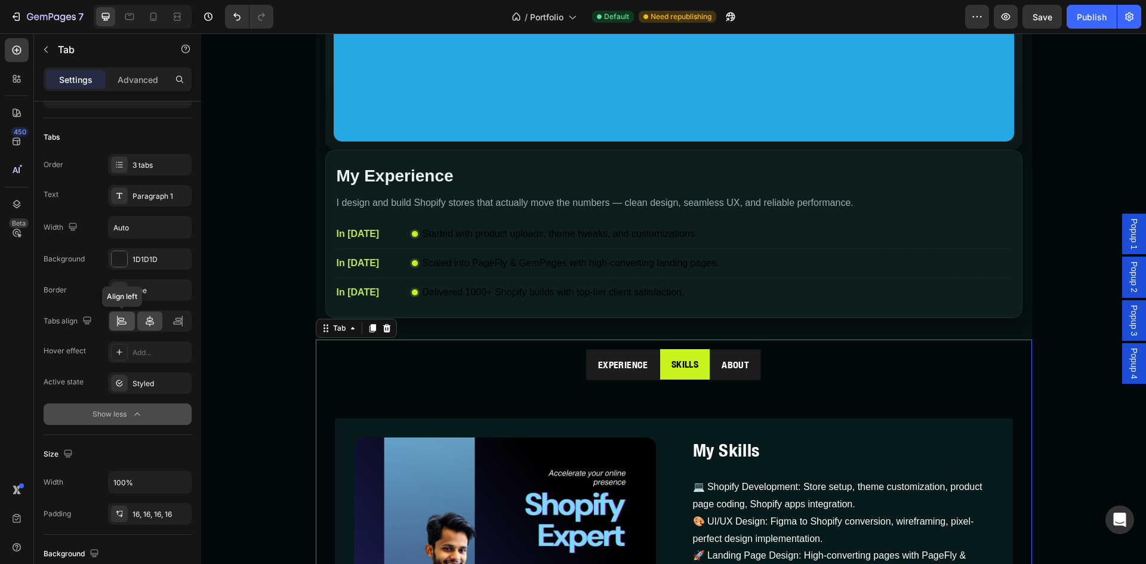
click at [120, 317] on icon at bounding box center [122, 321] width 12 height 12
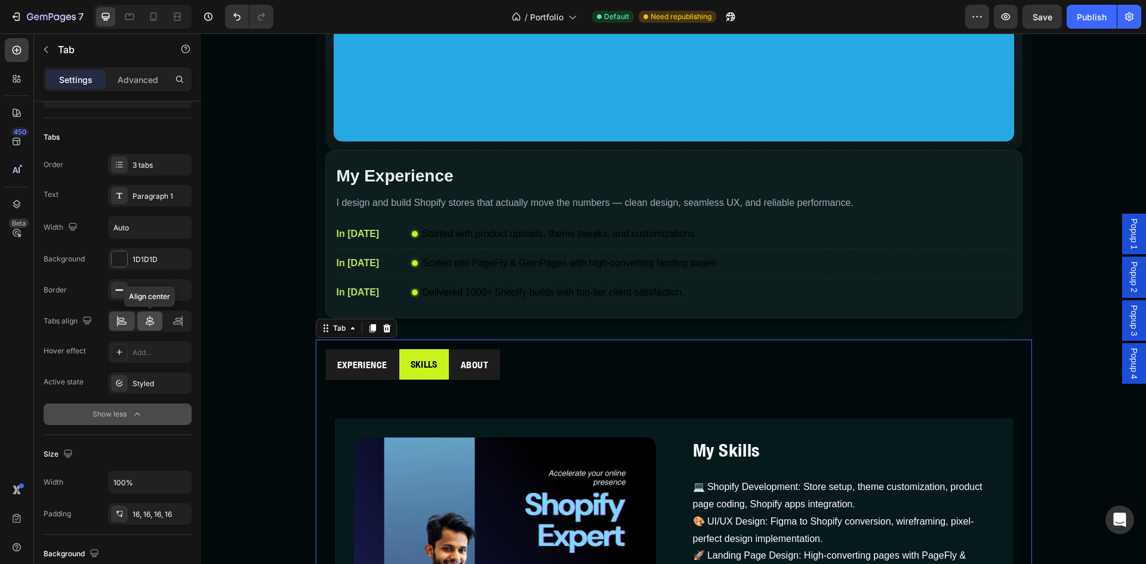
click at [149, 325] on icon at bounding box center [150, 321] width 12 height 12
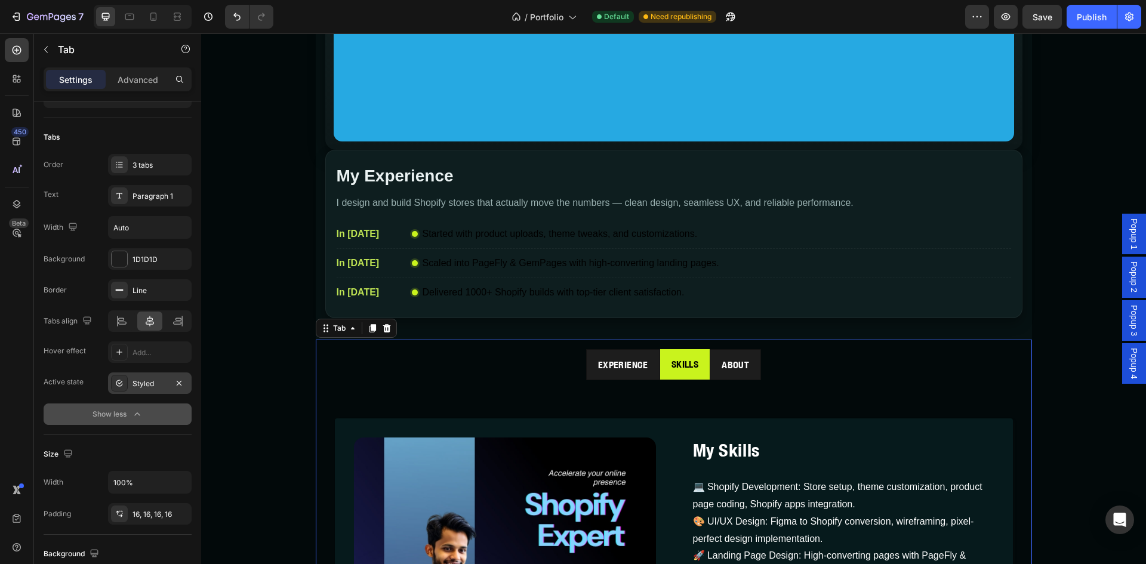
click at [144, 384] on div "Styled" at bounding box center [149, 383] width 35 height 11
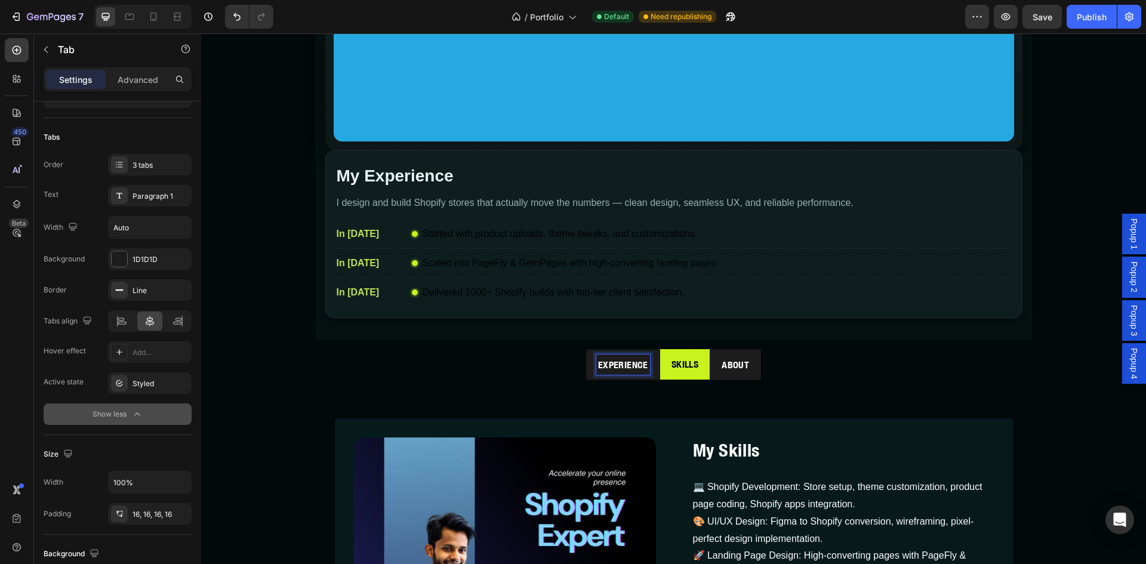
click at [614, 371] on p "Experience" at bounding box center [623, 364] width 50 height 17
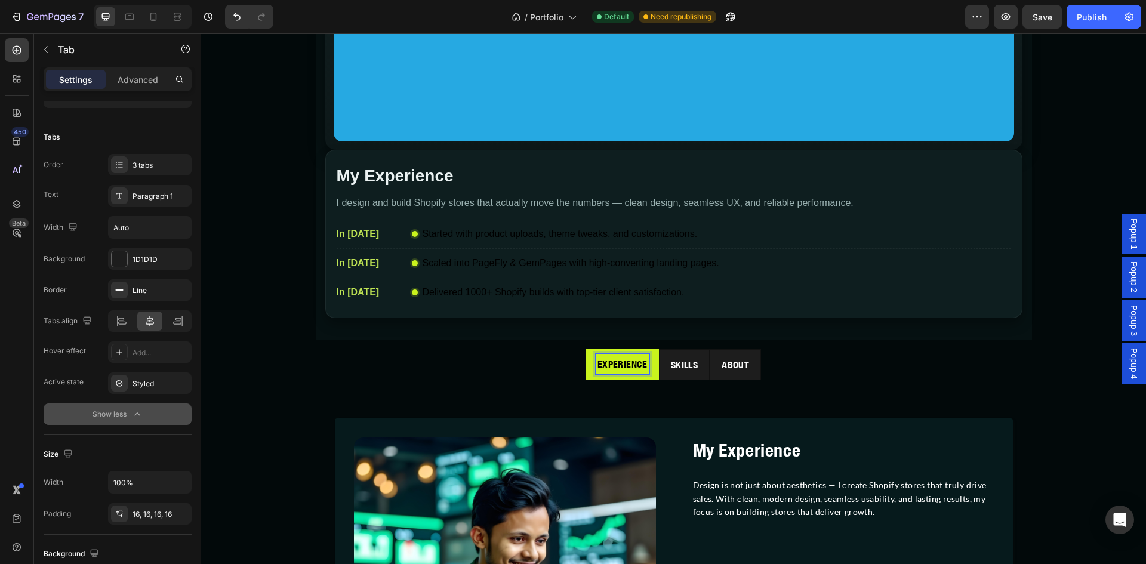
scroll to position [1673, 0]
click at [614, 371] on p "Experience" at bounding box center [622, 364] width 50 height 17
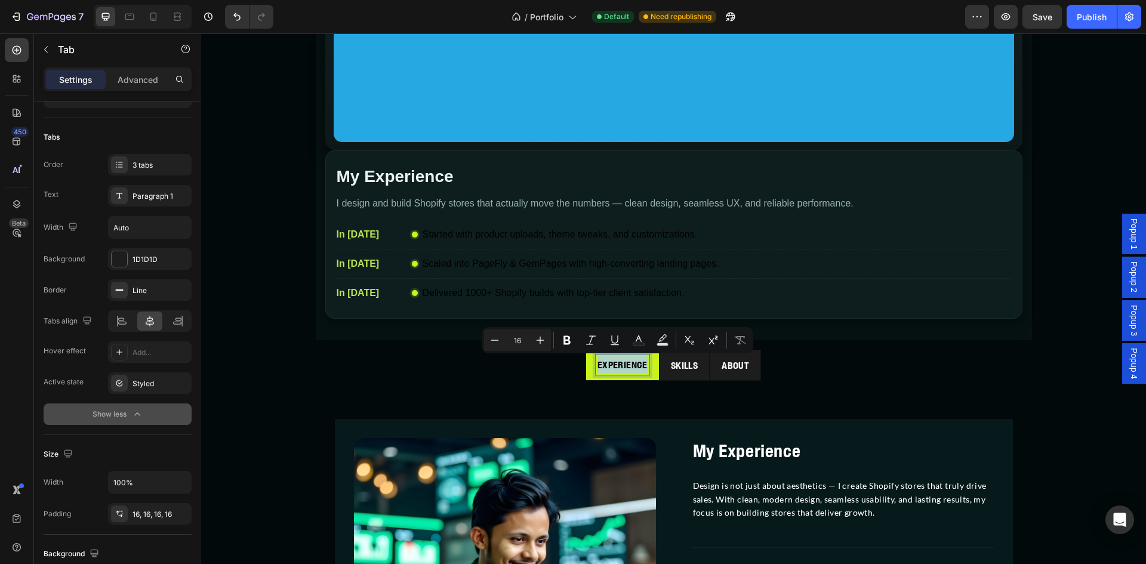
click at [694, 379] on li "Skills" at bounding box center [684, 366] width 51 height 32
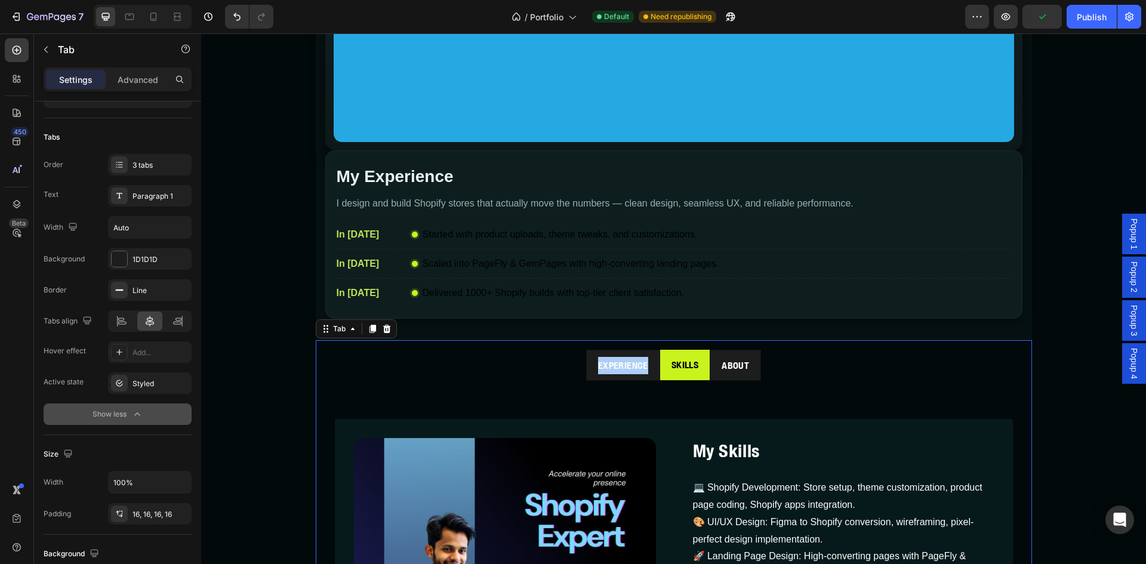
click at [137, 407] on button "Show less" at bounding box center [118, 413] width 148 height 21
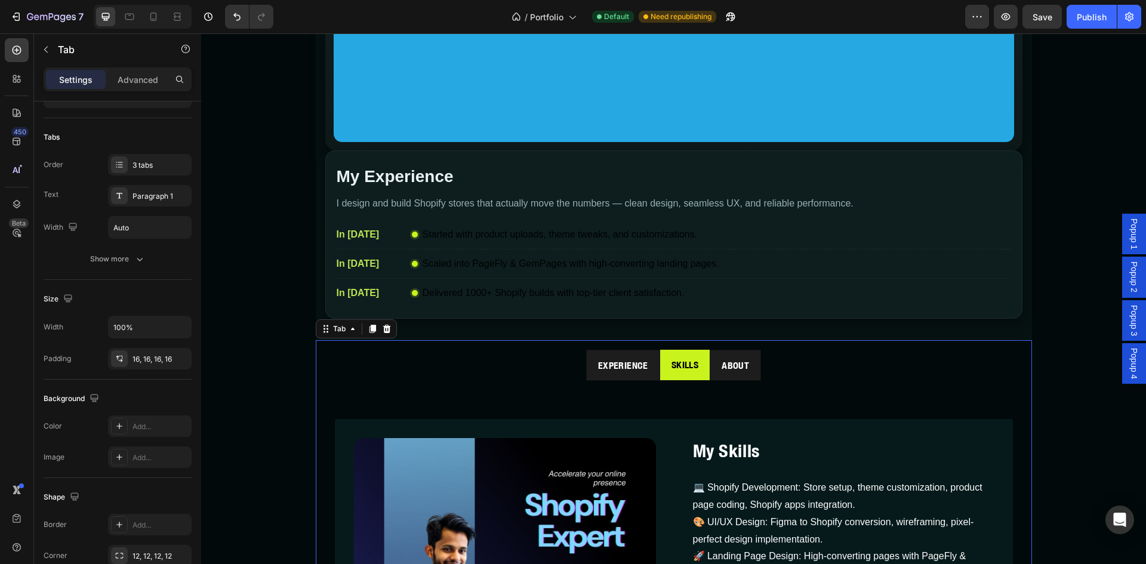
click at [553, 379] on ul "Experience Skills About" at bounding box center [673, 366] width 697 height 32
click at [140, 257] on icon "button" at bounding box center [140, 259] width 12 height 12
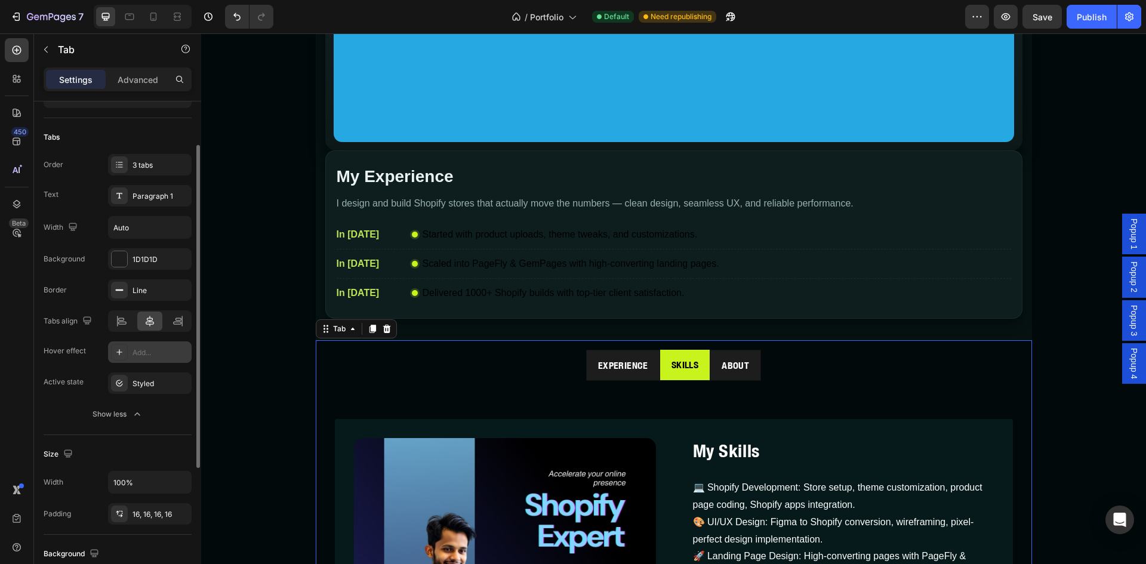
click at [132, 353] on div "Add..." at bounding box center [150, 351] width 84 height 21
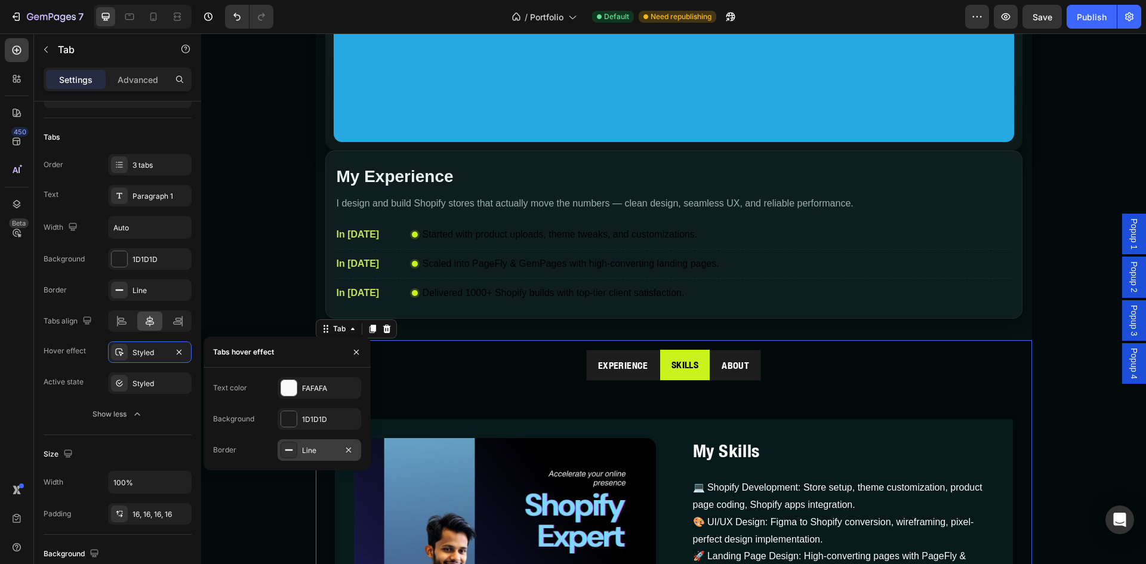
click at [293, 447] on icon at bounding box center [289, 450] width 10 height 10
click at [292, 383] on div at bounding box center [289, 388] width 16 height 16
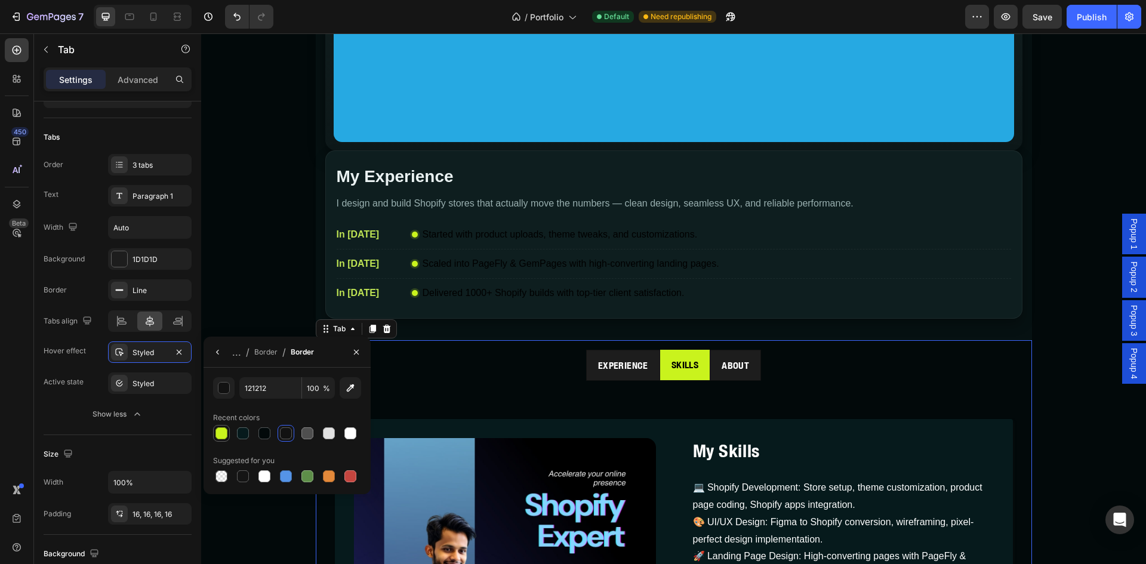
click at [223, 430] on div at bounding box center [221, 433] width 12 height 12
type input "C9F31D"
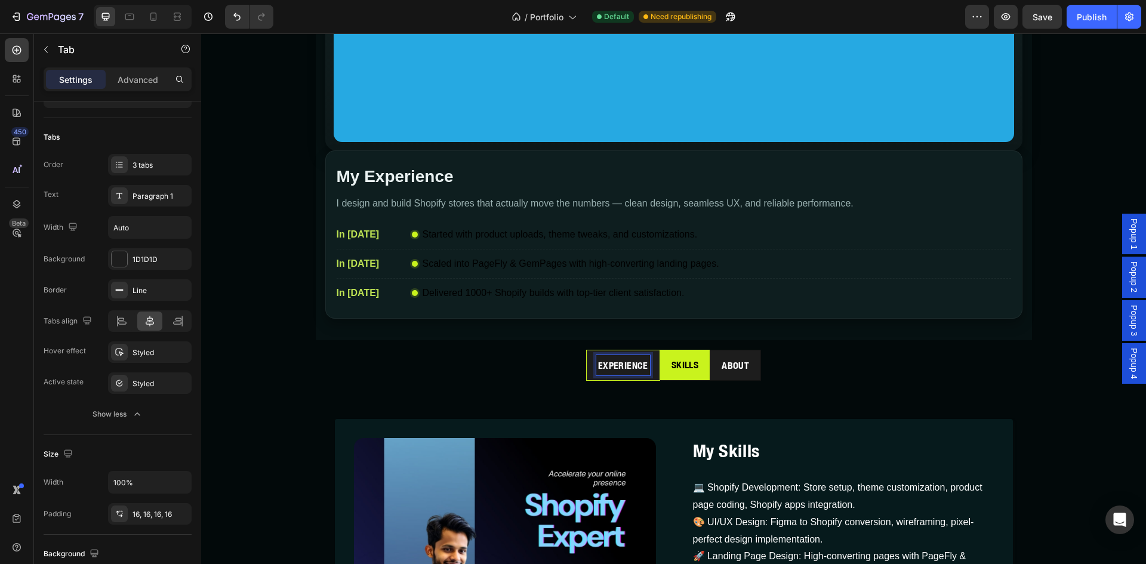
click at [630, 369] on p "Experience" at bounding box center [623, 365] width 50 height 17
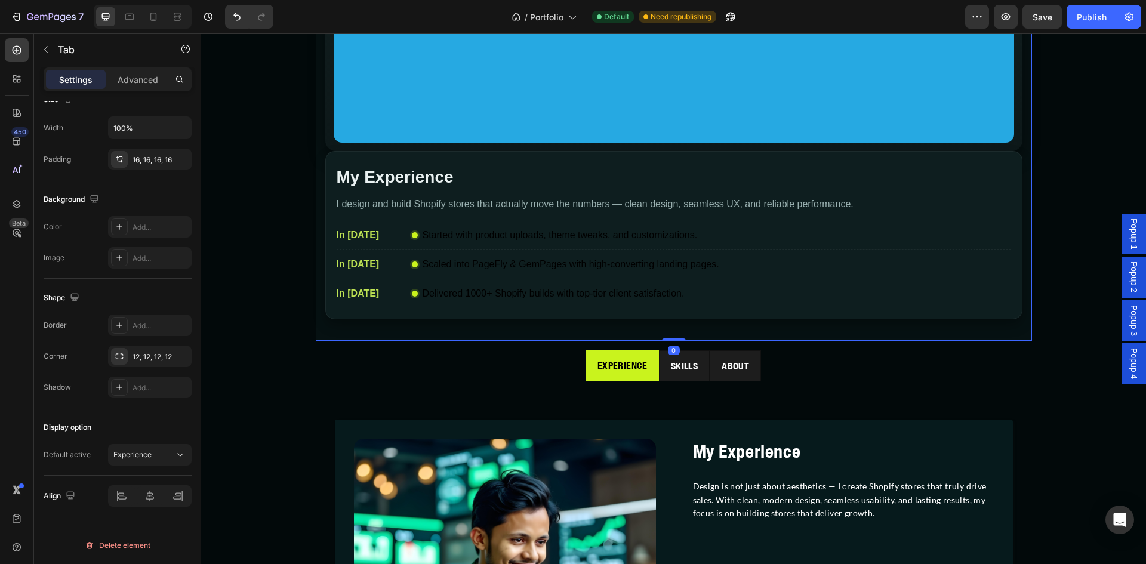
scroll to position [0, 0]
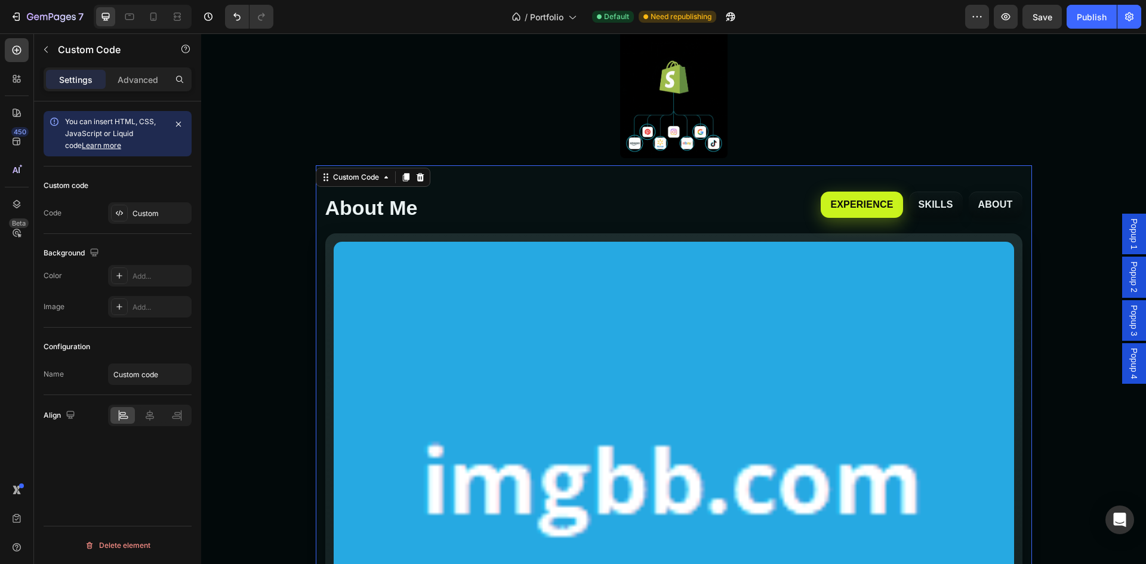
scroll to position [877, 0]
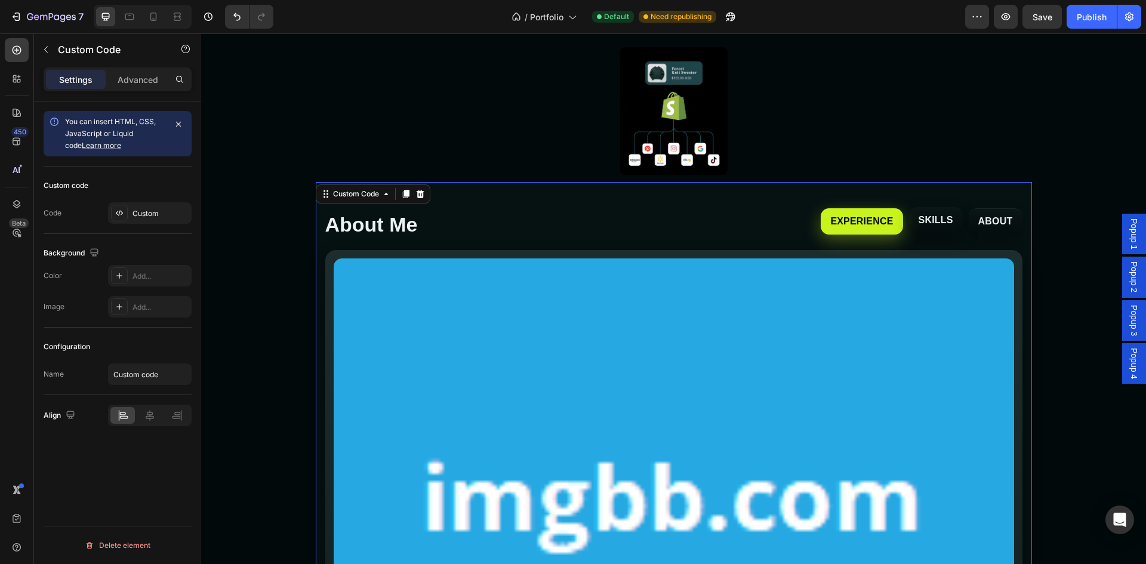
click at [927, 215] on button "SKILLS" at bounding box center [936, 220] width 54 height 26
click at [927, 218] on button "SKILLS" at bounding box center [936, 220] width 54 height 26
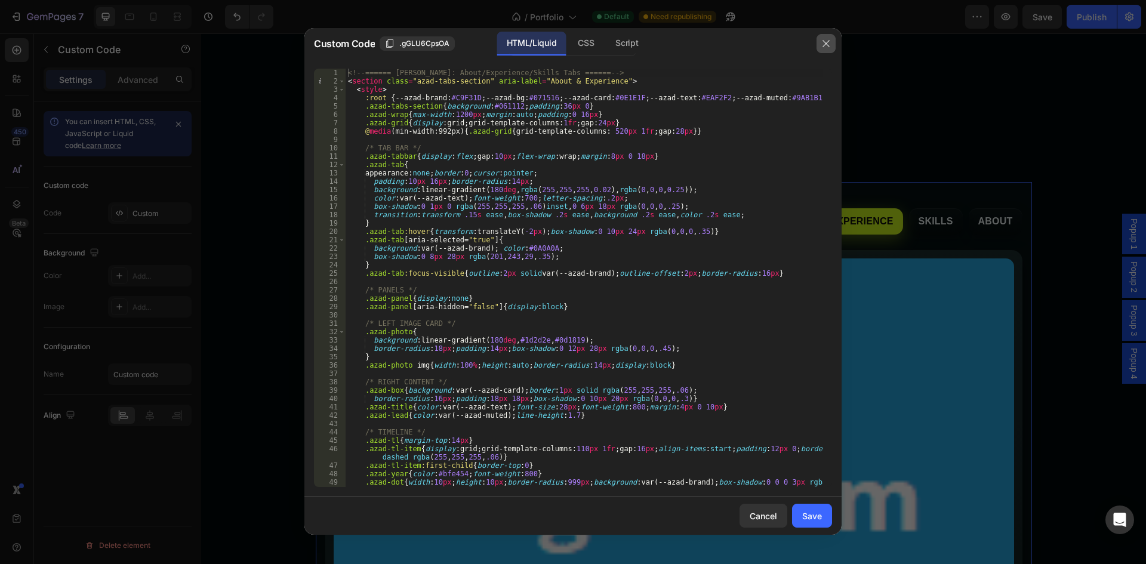
click at [817, 36] on button "button" at bounding box center [825, 43] width 19 height 19
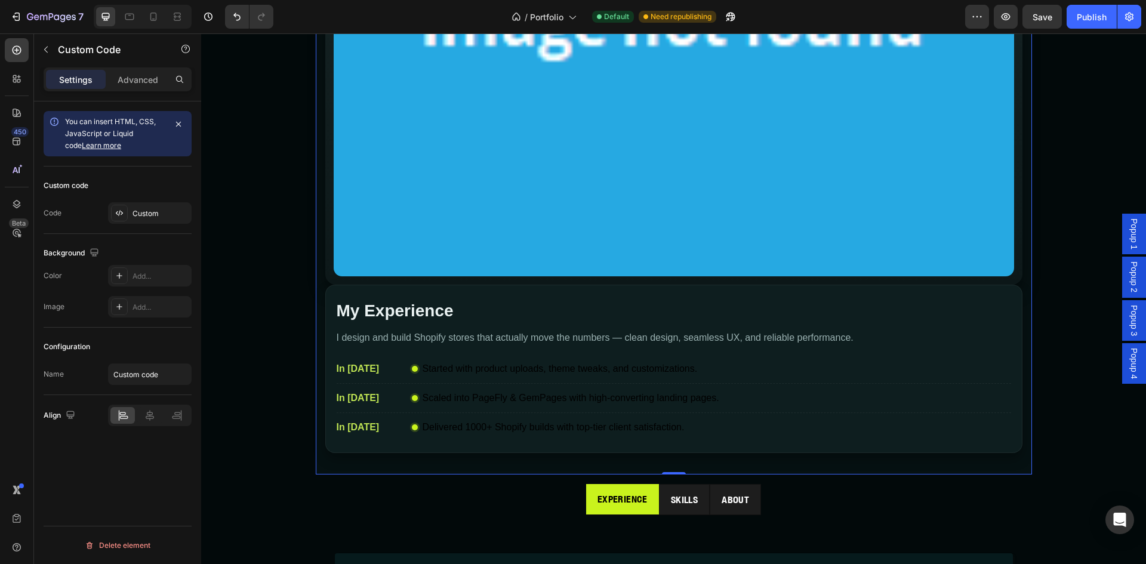
scroll to position [1573, 0]
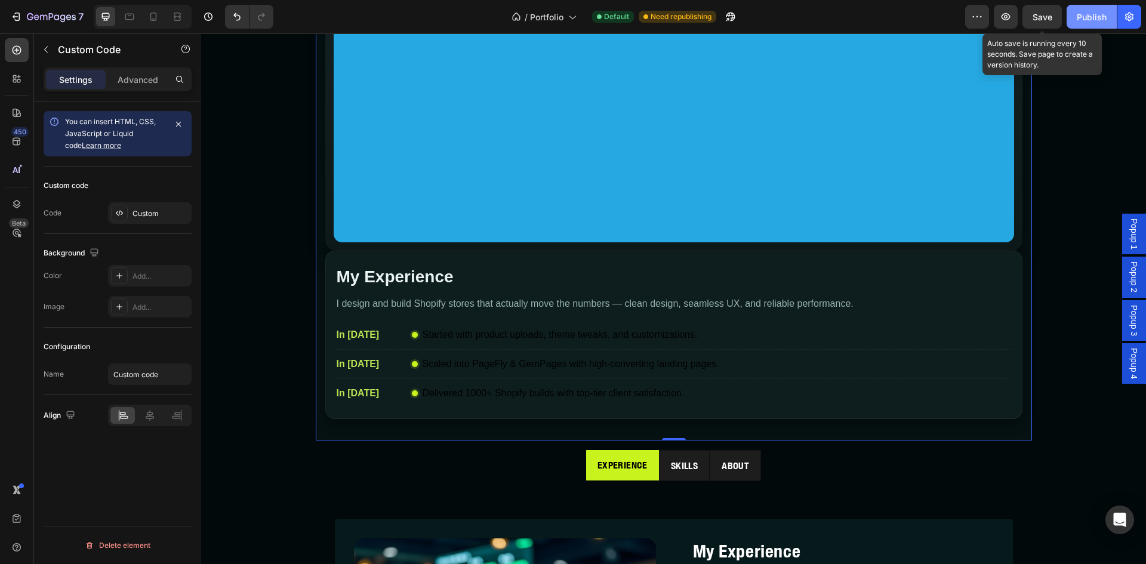
drag, startPoint x: 1044, startPoint y: 15, endPoint x: 1071, endPoint y: 16, distance: 26.9
click at [1045, 14] on span "Save" at bounding box center [1042, 17] width 20 height 10
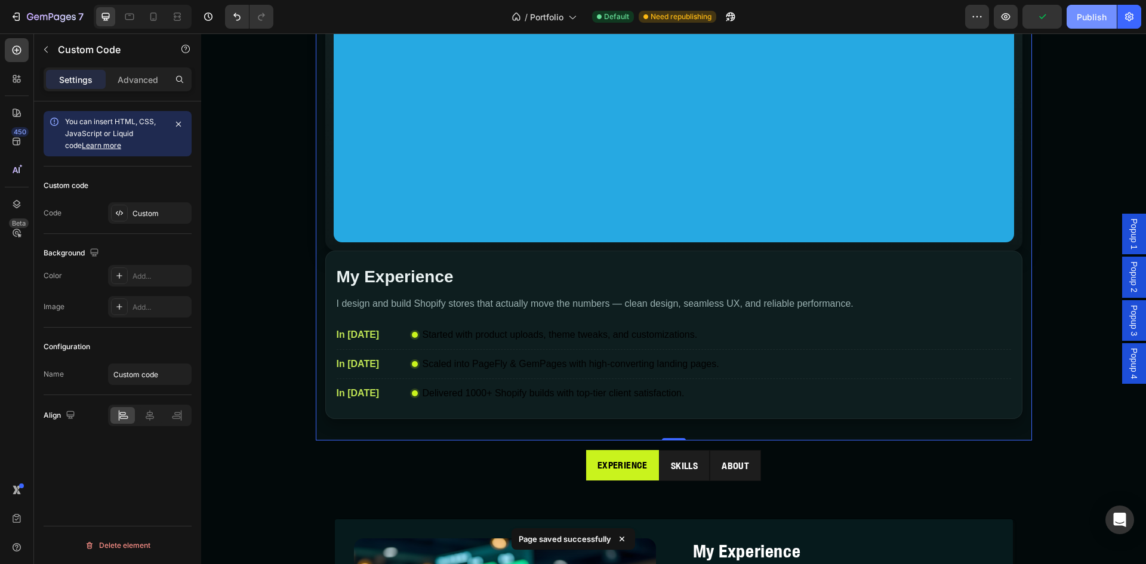
click at [1096, 13] on div "Publish" at bounding box center [1092, 17] width 30 height 13
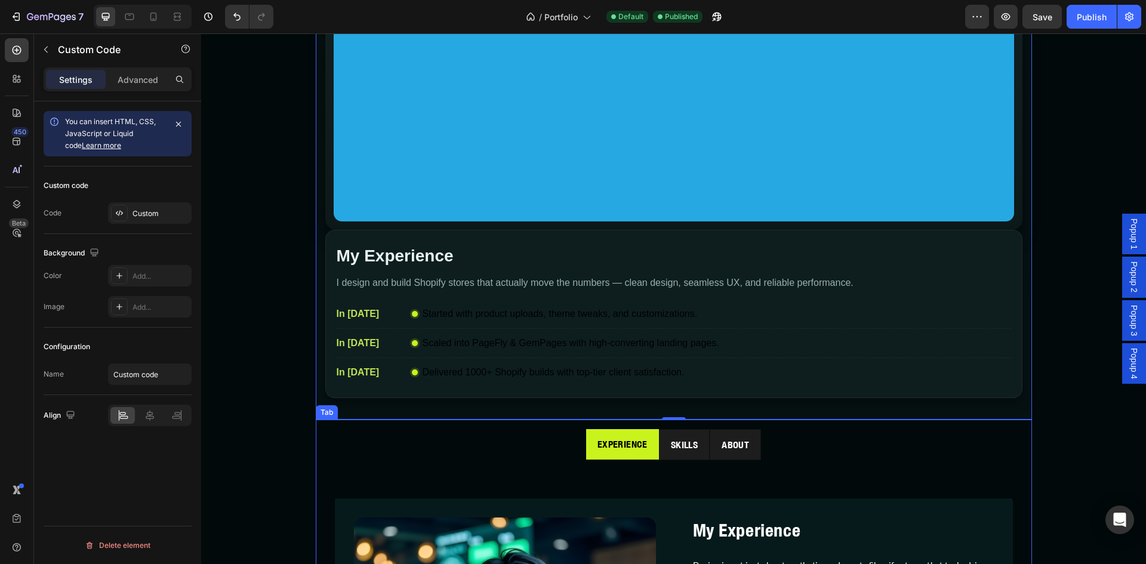
scroll to position [1474, 0]
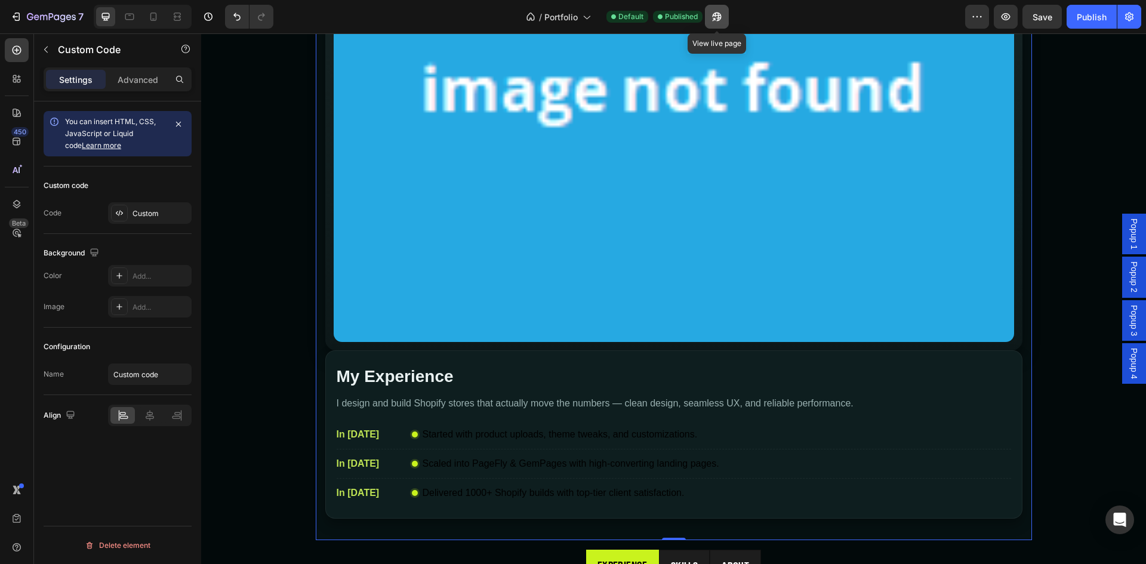
click at [720, 20] on icon "button" at bounding box center [716, 17] width 9 height 9
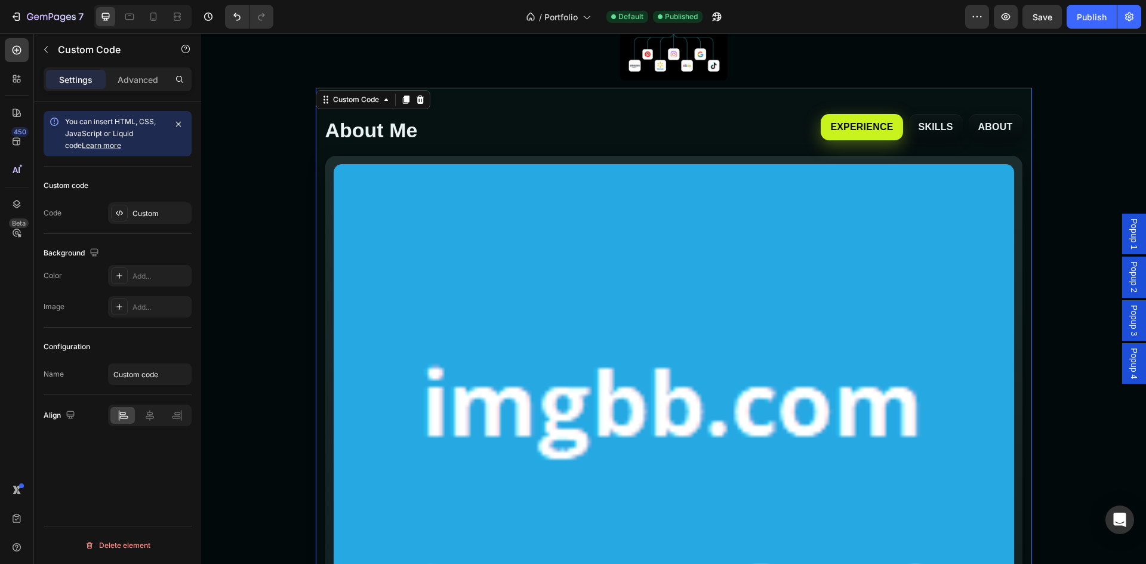
scroll to position [778, 0]
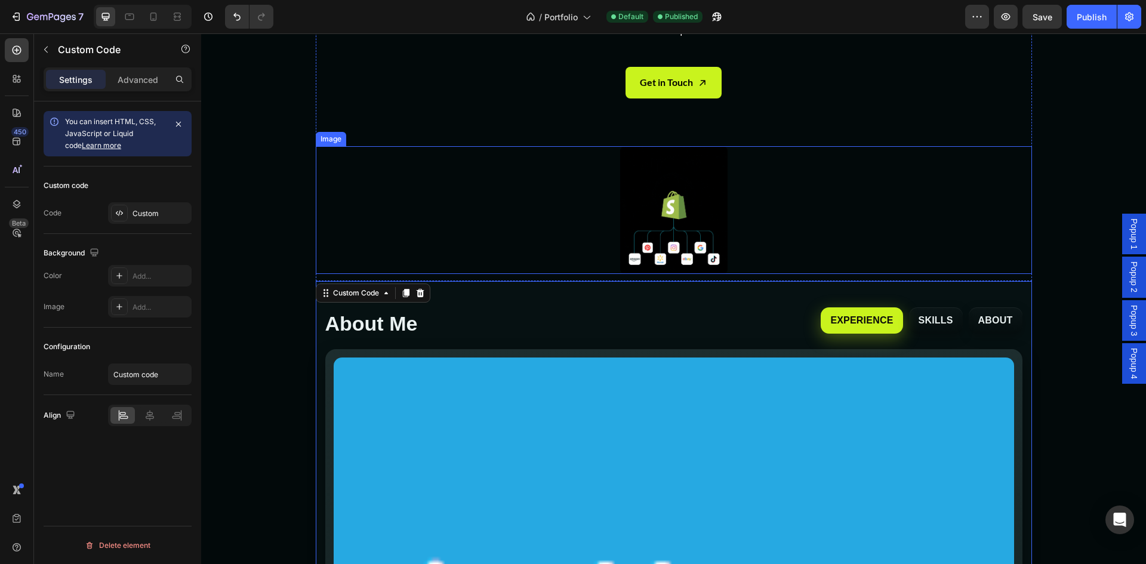
click at [377, 196] on div at bounding box center [674, 210] width 716 height 128
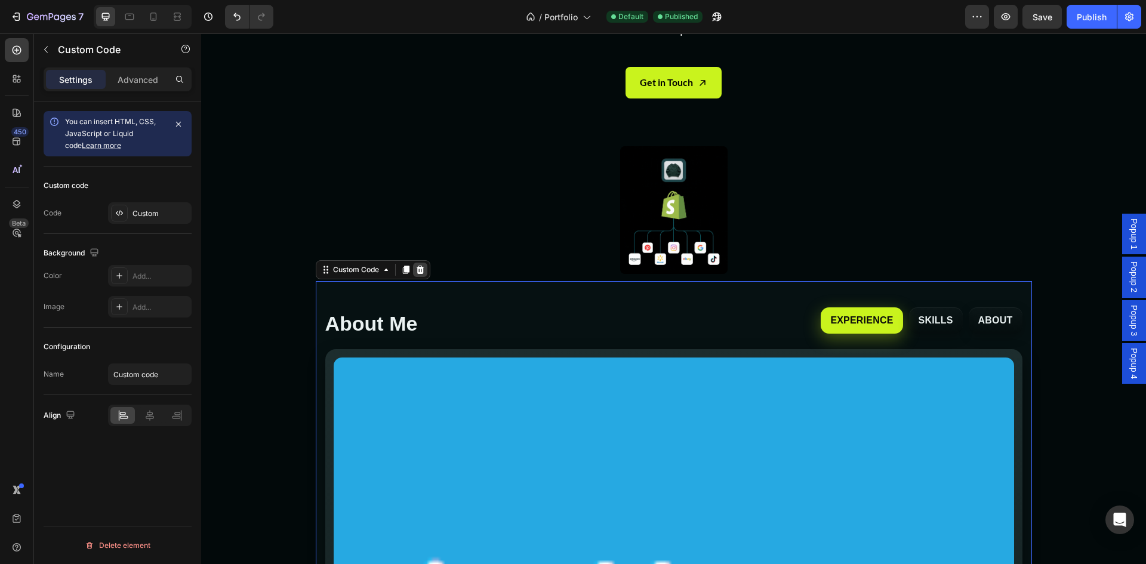
click at [420, 271] on icon at bounding box center [420, 270] width 10 height 10
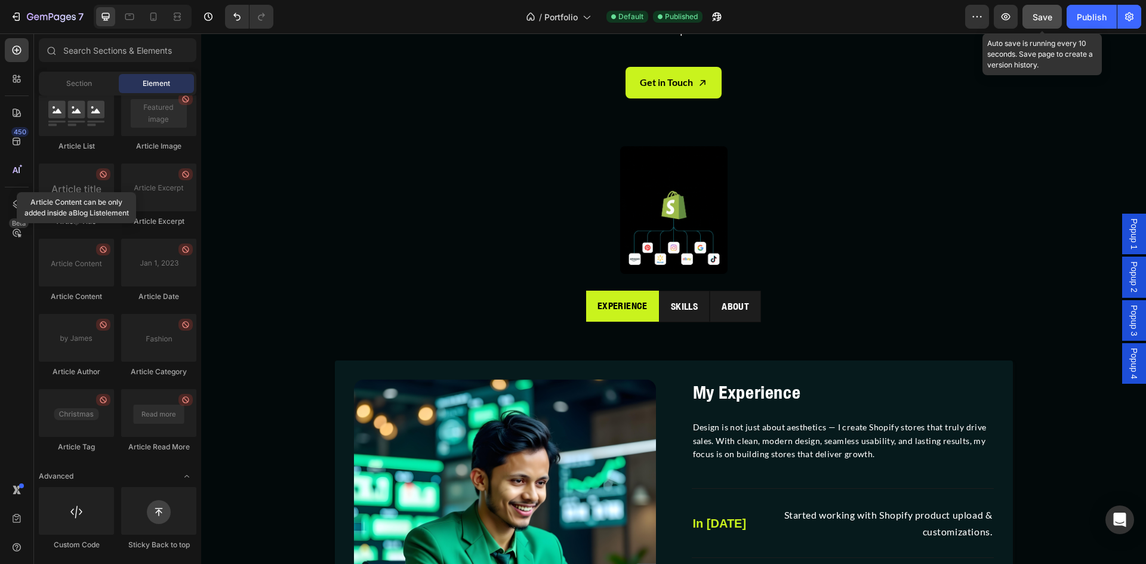
drag, startPoint x: 1047, startPoint y: 11, endPoint x: 858, endPoint y: 112, distance: 215.2
click at [1047, 11] on div "Save" at bounding box center [1042, 17] width 20 height 13
click at [1115, 516] on icon "Open Intercom Messenger" at bounding box center [1119, 520] width 14 height 16
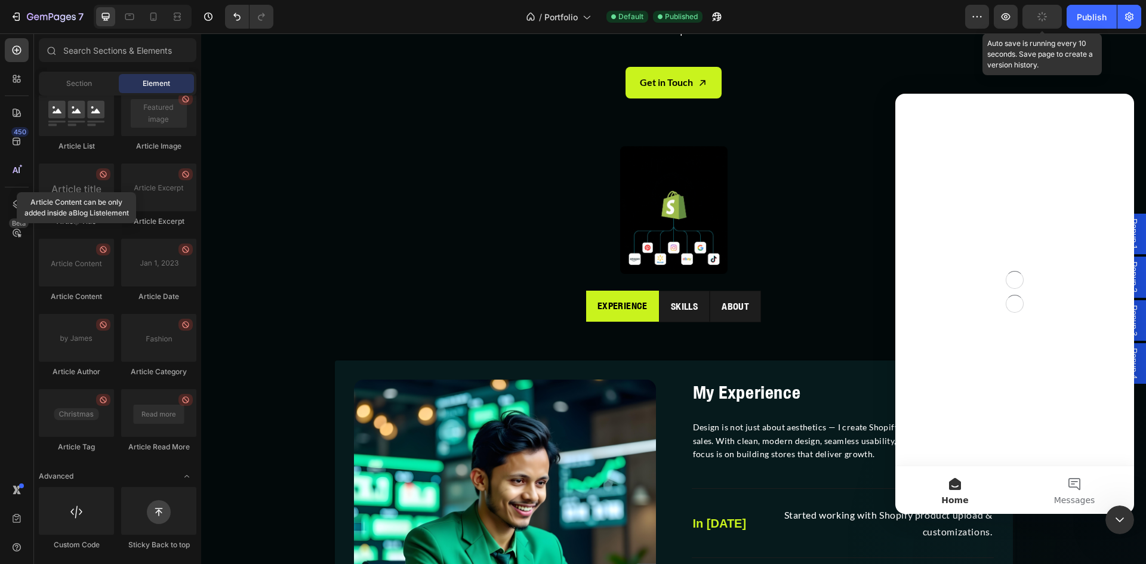
scroll to position [0, 0]
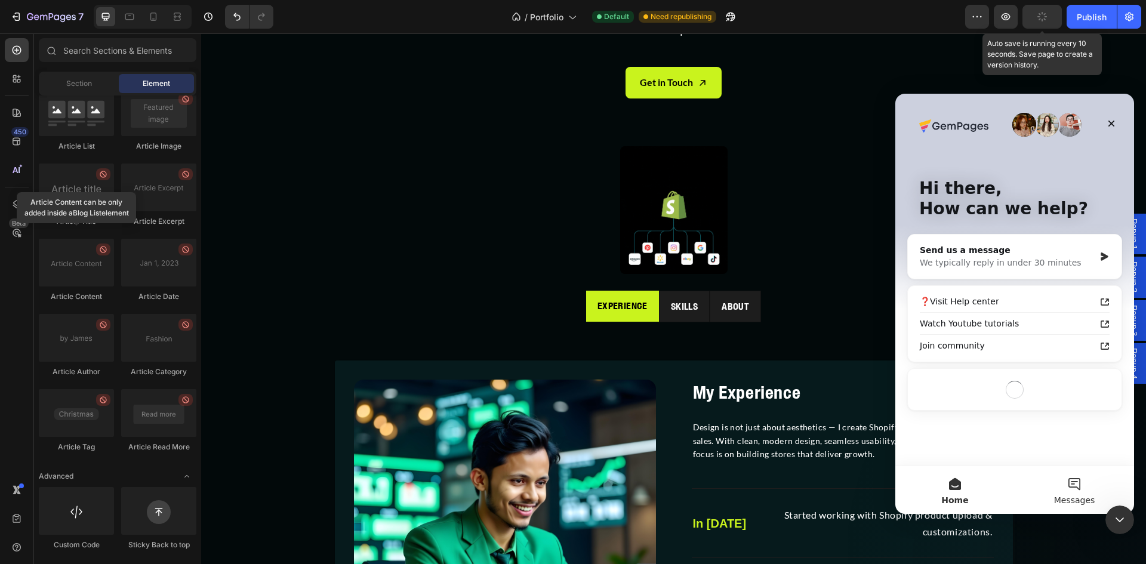
click at [1082, 478] on button "Messages" at bounding box center [1074, 490] width 119 height 48
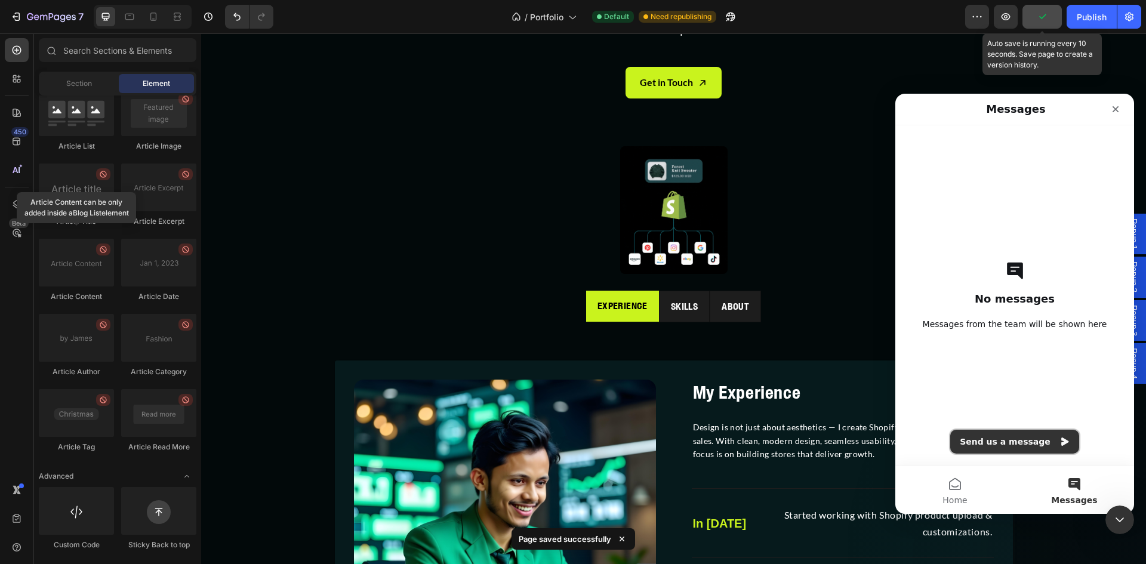
click at [1016, 440] on button "Send us a message" at bounding box center [1014, 442] width 129 height 24
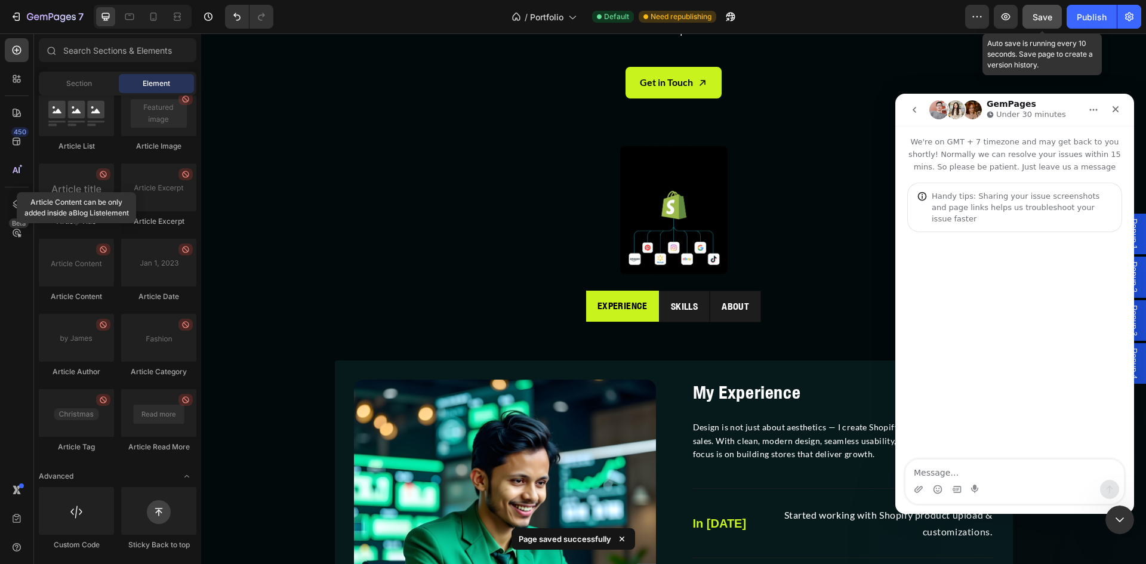
click at [1002, 468] on textarea "Message…" at bounding box center [1014, 470] width 218 height 20
type textarea "Hi"
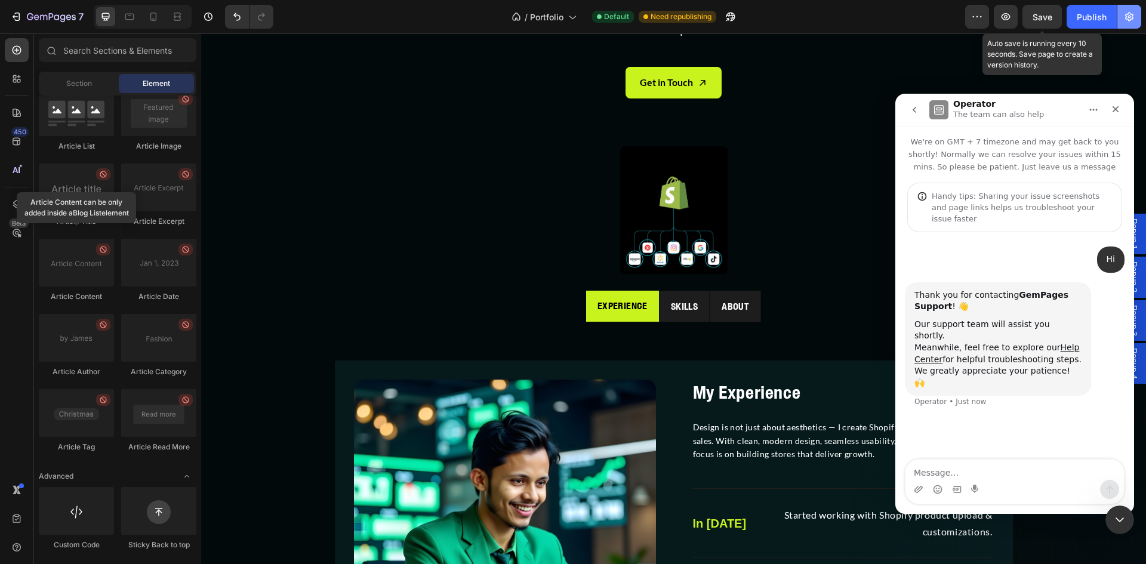
drag, startPoint x: 1037, startPoint y: 18, endPoint x: 1137, endPoint y: 17, distance: 100.3
click at [1038, 17] on span "Save" at bounding box center [1042, 17] width 20 height 10
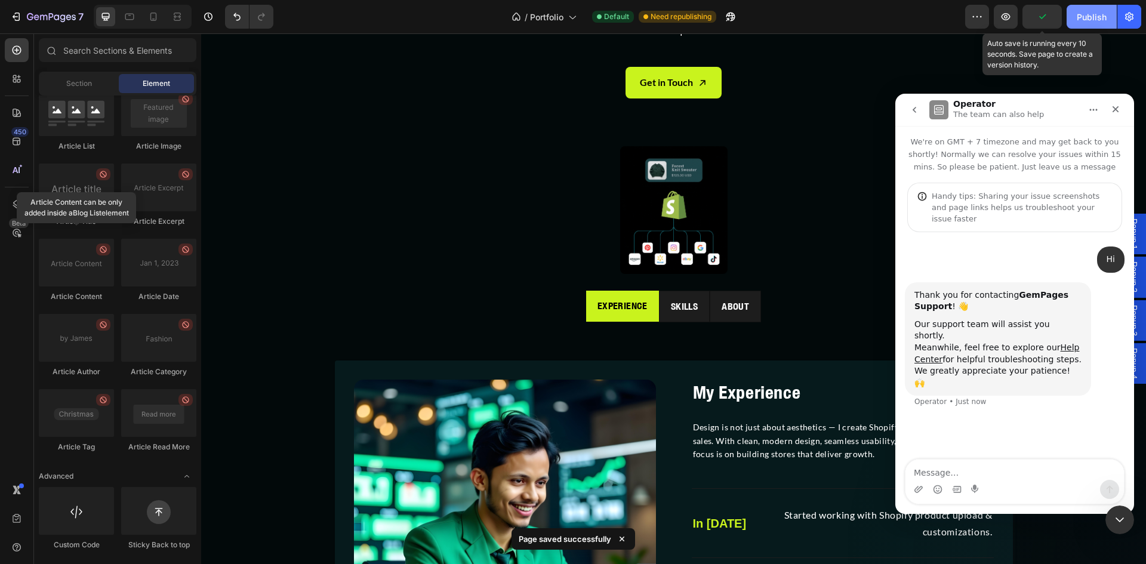
click at [1099, 10] on button "Publish" at bounding box center [1091, 17] width 50 height 24
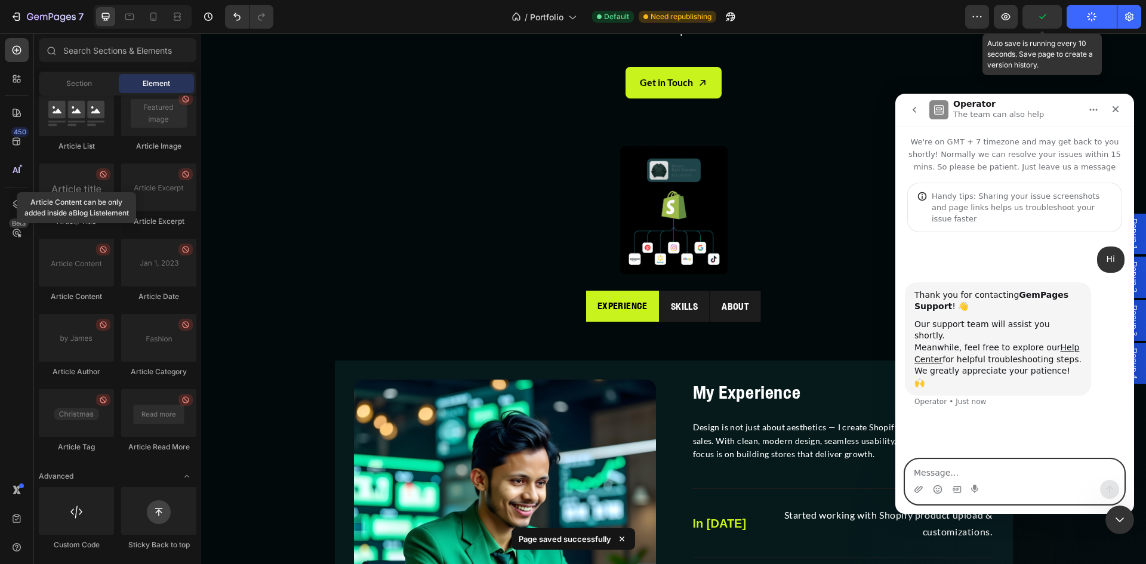
click at [966, 466] on textarea "Message…" at bounding box center [1014, 470] width 218 height 20
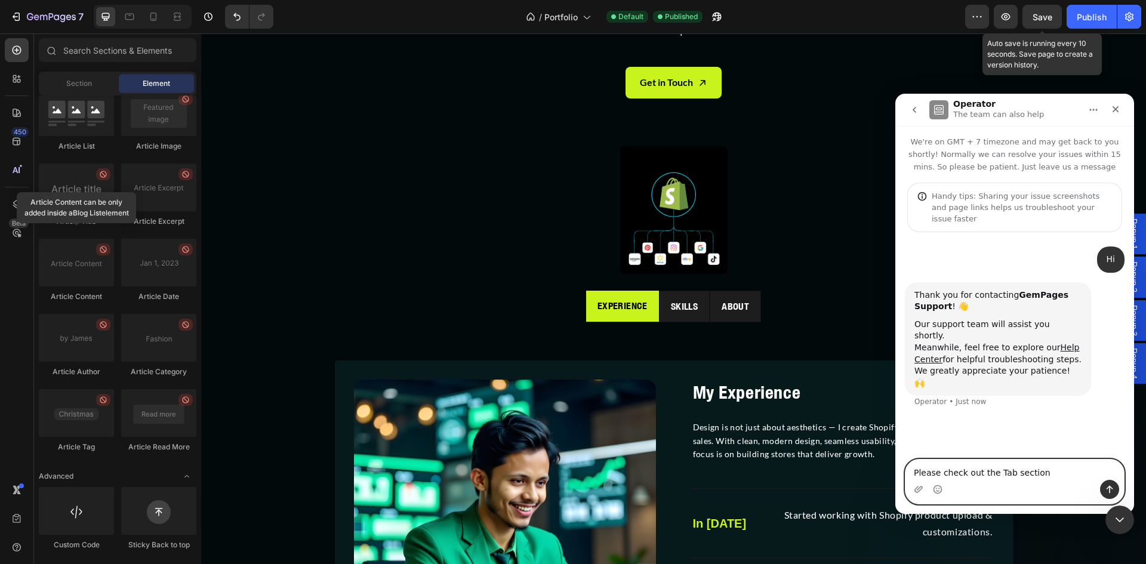
type textarea "Please check out the Tab section [URL][DOMAIN_NAME]"
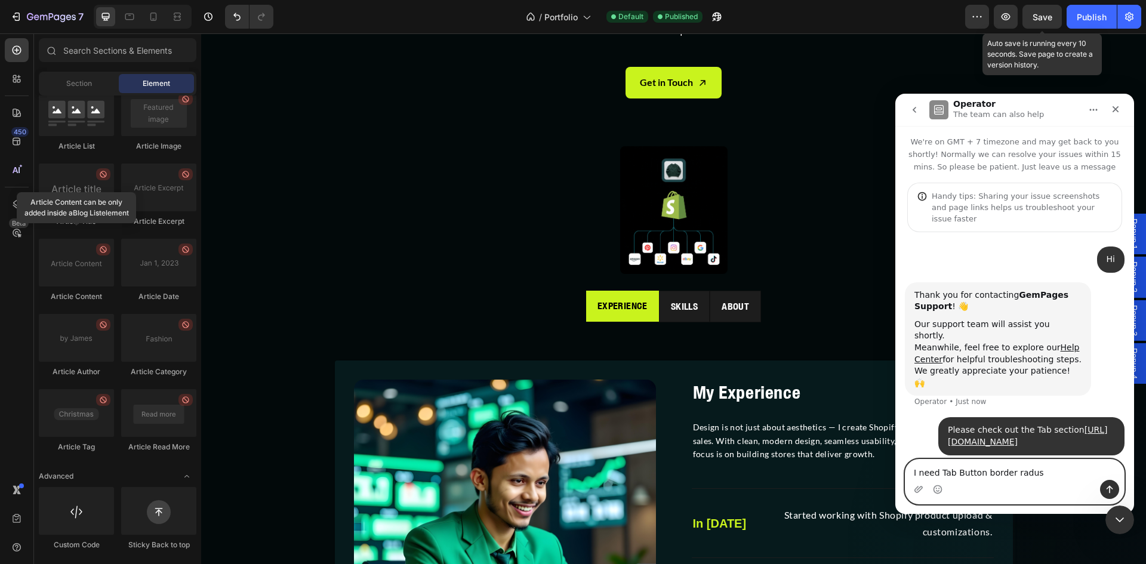
click at [1019, 470] on textarea "I need Tab Button border radus" at bounding box center [1014, 470] width 218 height 20
type textarea "I need Tab Button border radius, button spacing"
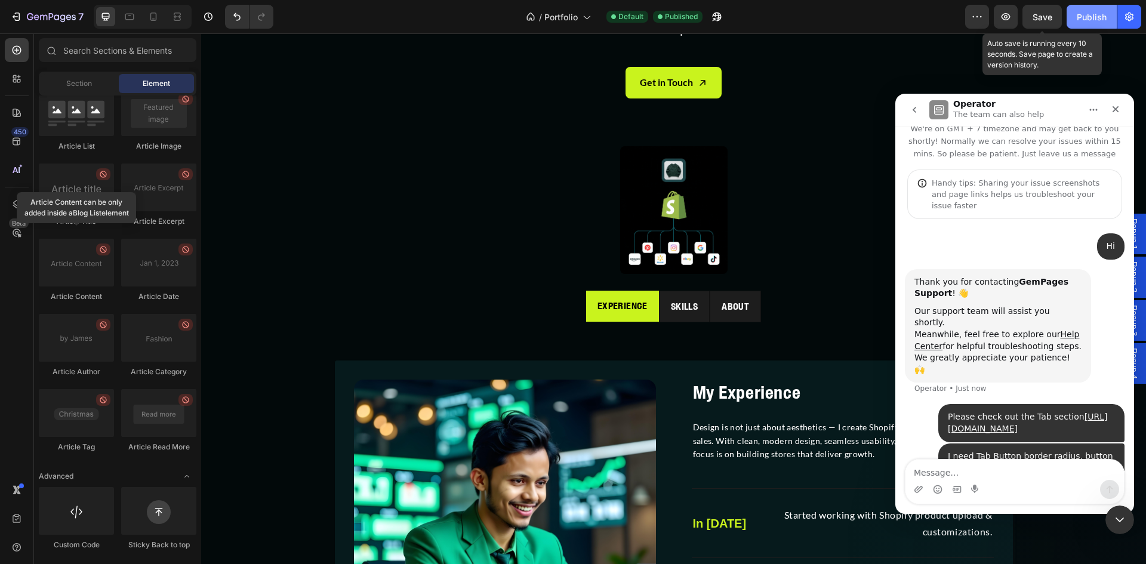
drag, startPoint x: 1047, startPoint y: 19, endPoint x: 1095, endPoint y: 18, distance: 47.8
click at [1056, 19] on button "Save" at bounding box center [1041, 17] width 39 height 24
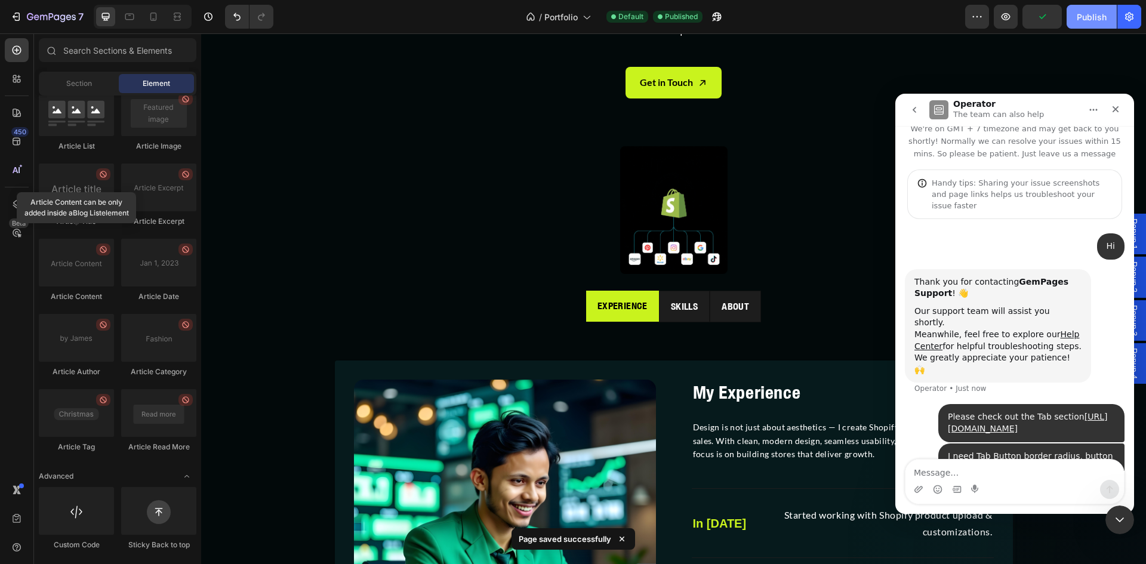
click at [1095, 18] on div "Publish" at bounding box center [1092, 17] width 30 height 13
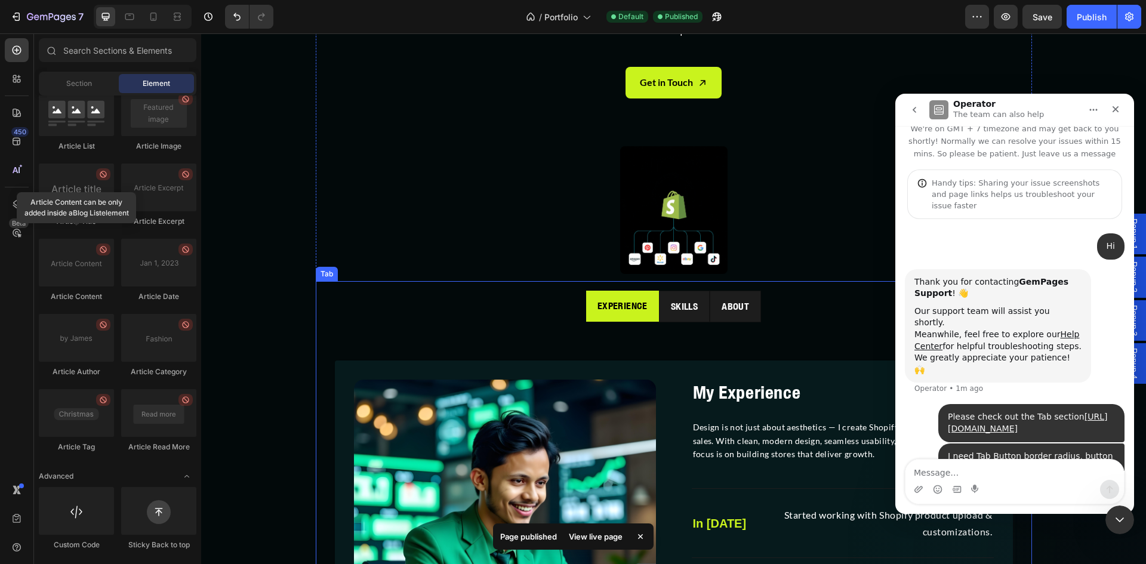
click at [418, 309] on ul "Experience Skills About" at bounding box center [673, 307] width 697 height 32
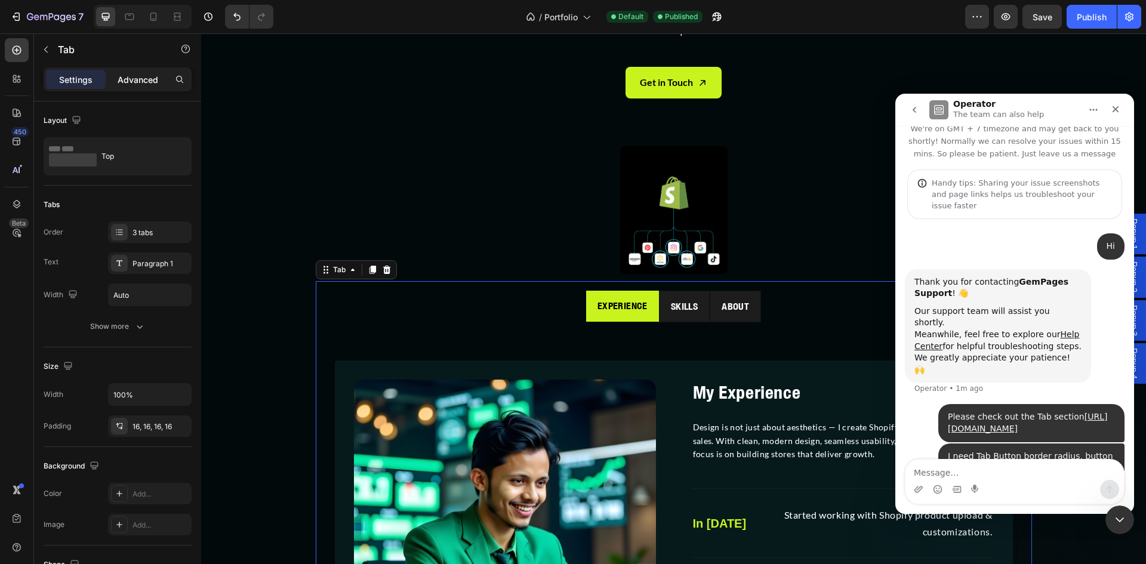
click at [133, 84] on p "Advanced" at bounding box center [138, 79] width 41 height 13
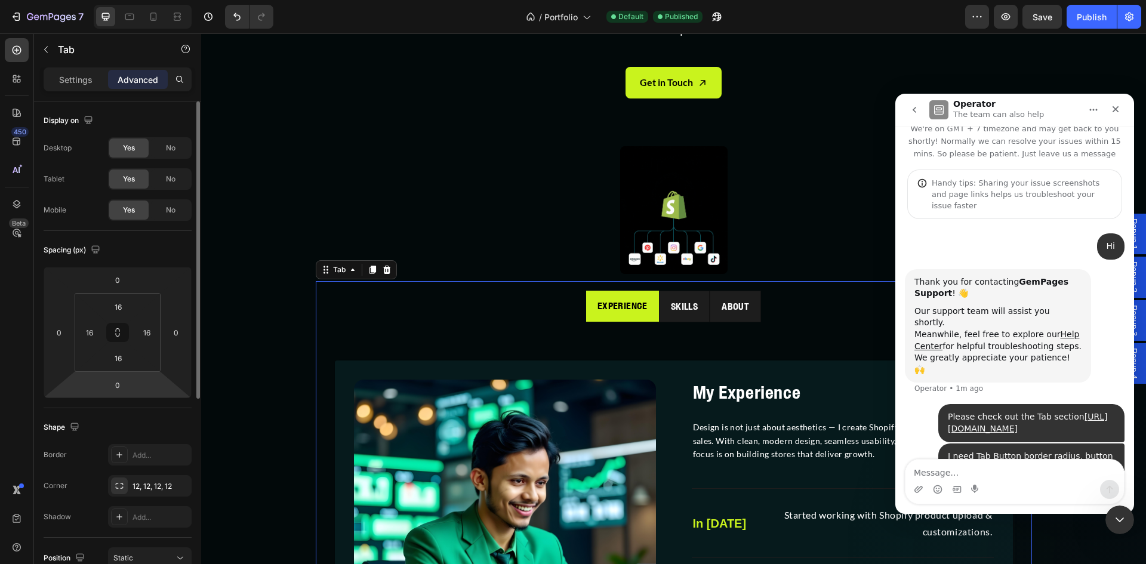
scroll to position [332, 0]
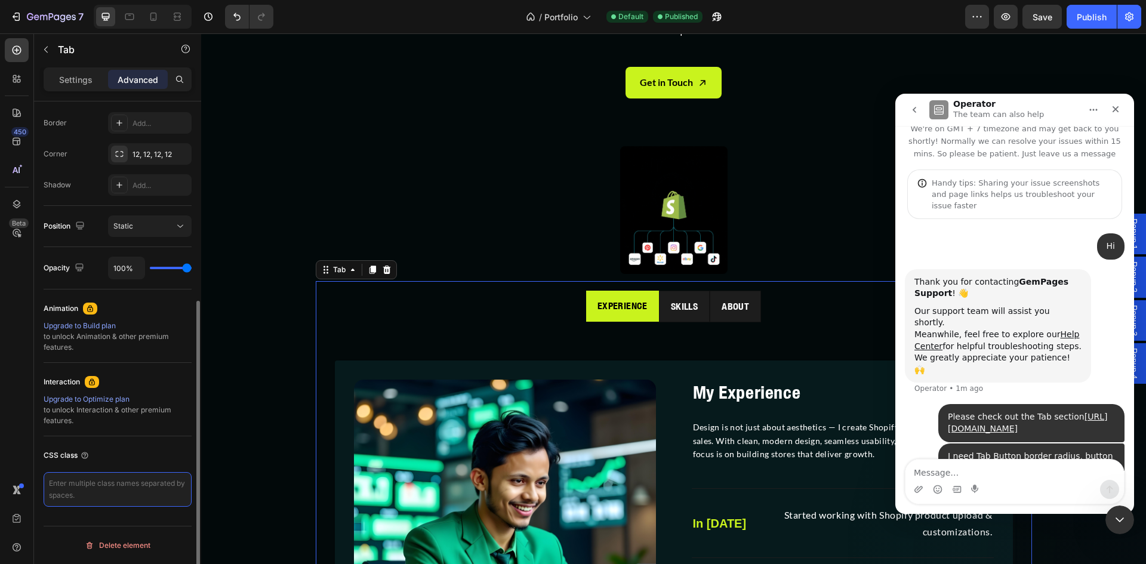
click at [123, 488] on textarea at bounding box center [118, 489] width 148 height 35
click at [86, 485] on textarea at bounding box center [118, 489] width 148 height 35
paste textarea "/* === GemPages Tab Buttons Upgrade === */ .gp-tabs .gp-tab-btn { border-radius…"
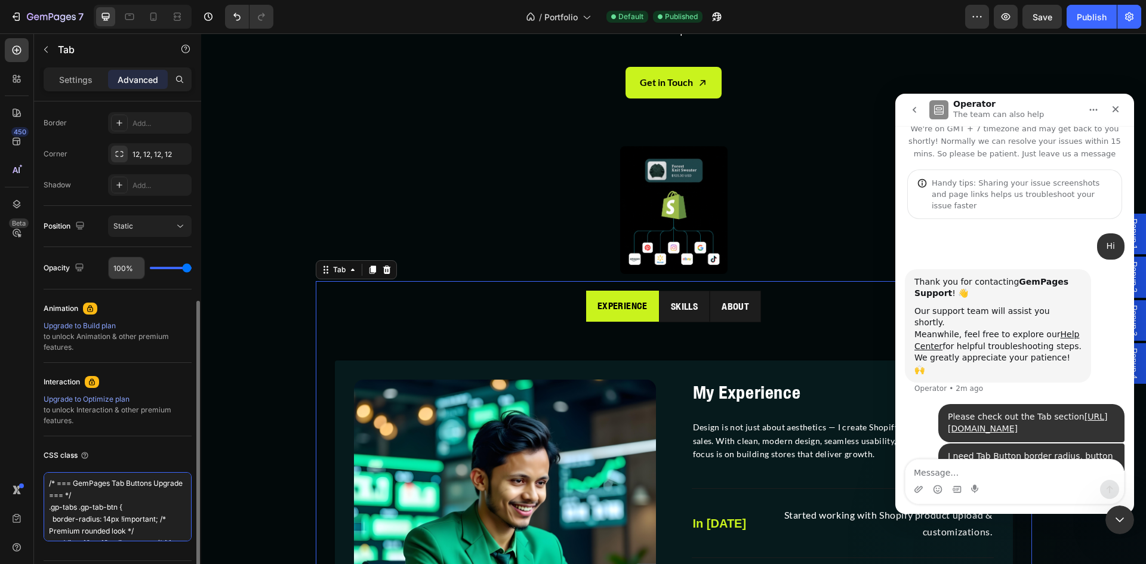
scroll to position [353, 0]
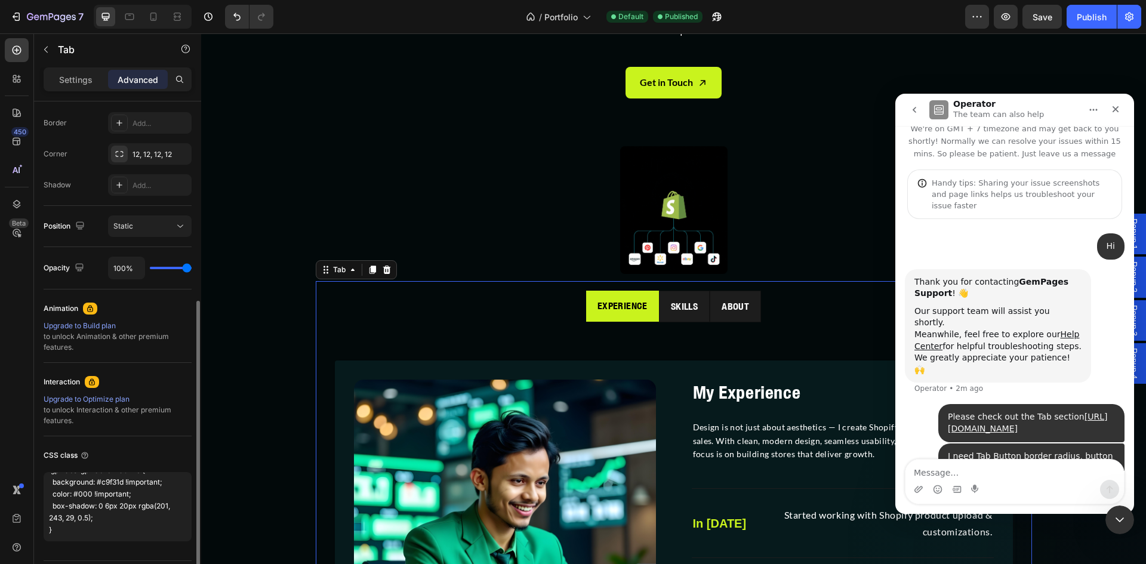
click at [163, 451] on div "CSS class" at bounding box center [118, 455] width 148 height 19
type textarea "/* === GemPages Tab Buttons Upgrade === */ .gp-tabs .gp-tab-btn { border-radius…"
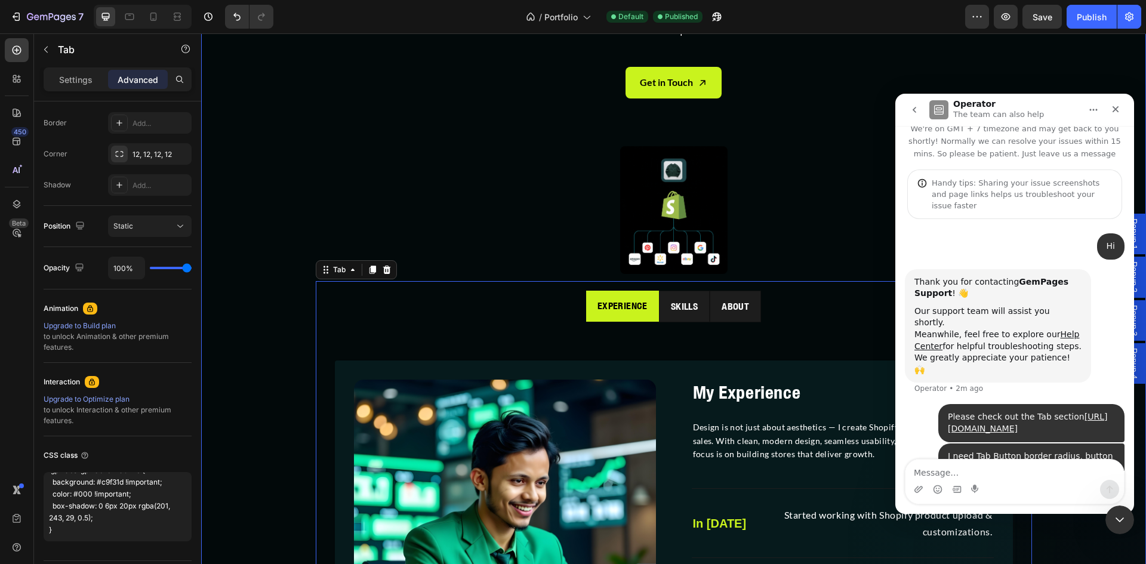
click at [283, 414] on div "Image About Me Heading I’m a Shopify expert specialized in creating premium lan…" at bounding box center [673, 316] width 945 height 806
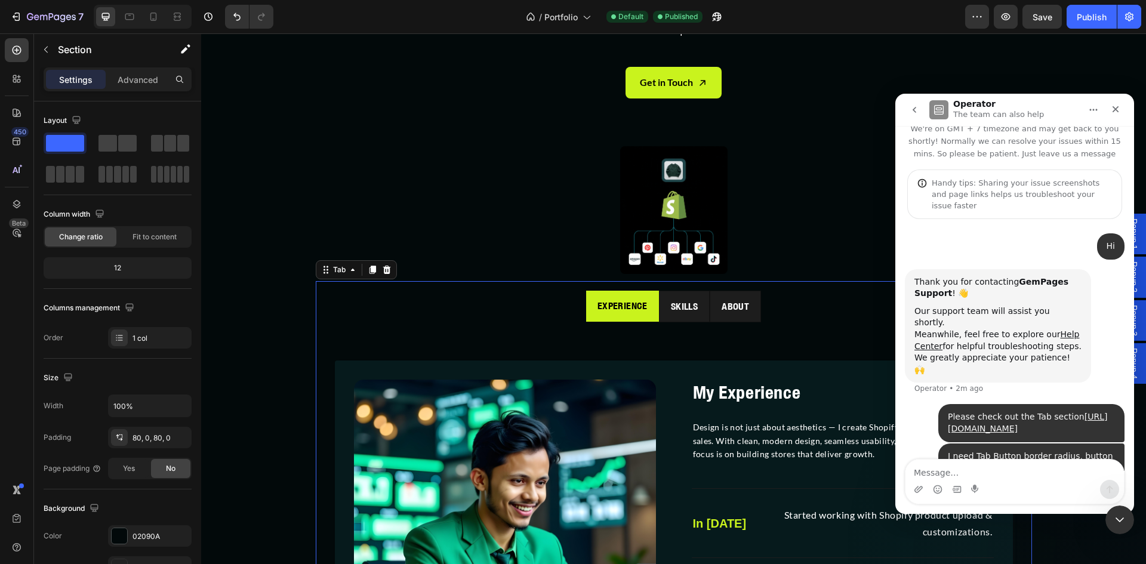
click at [501, 303] on ul "Experience Skills About" at bounding box center [673, 307] width 697 height 32
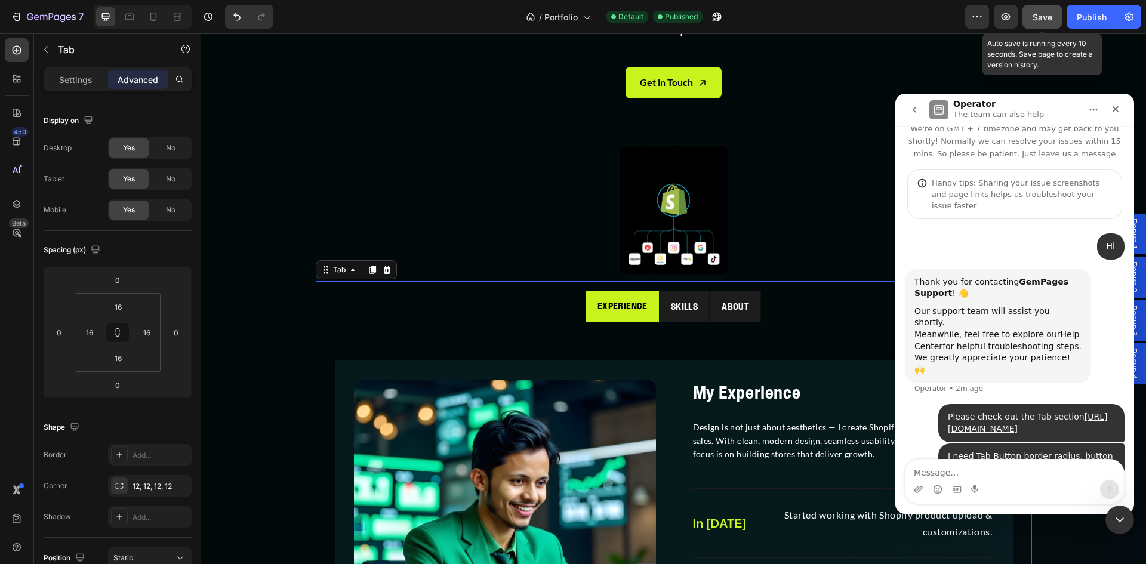
click at [1044, 15] on span "Save" at bounding box center [1042, 17] width 20 height 10
click at [1111, 523] on icon "Close Intercom Messenger" at bounding box center [1118, 518] width 14 height 14
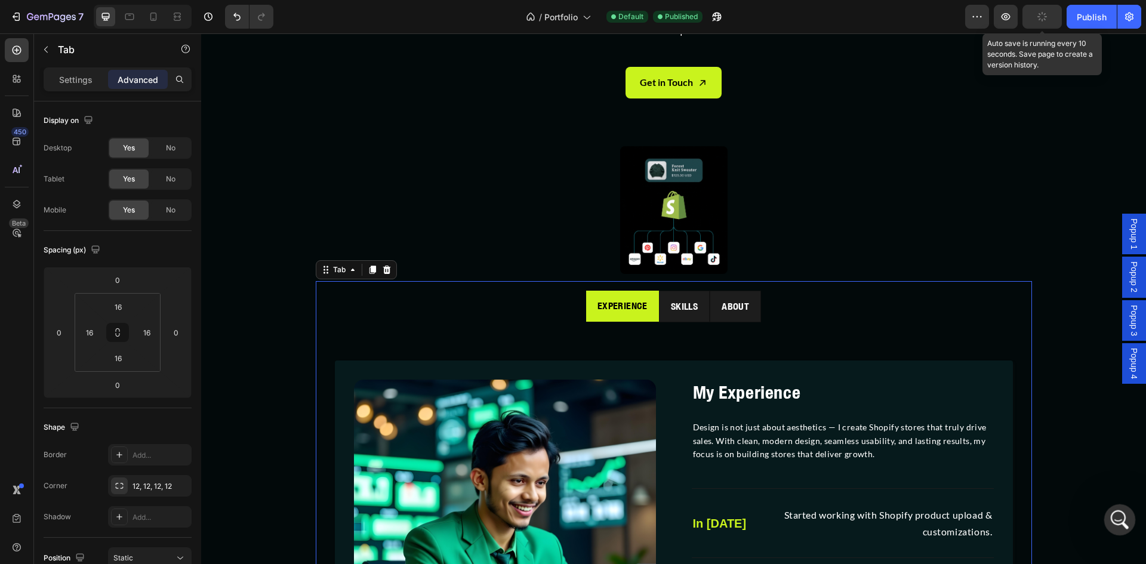
scroll to position [13, 0]
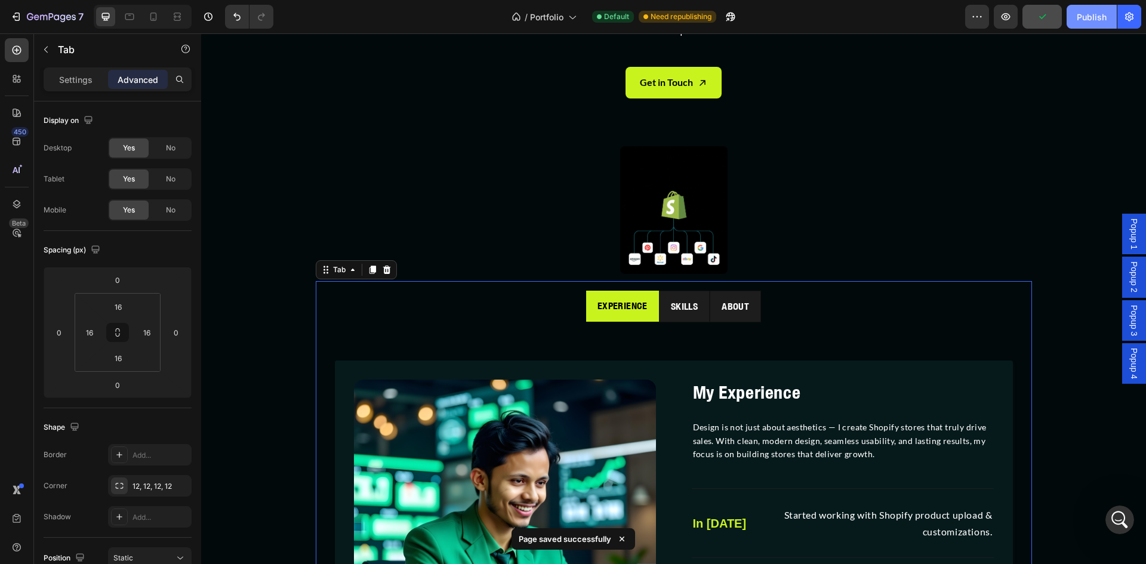
drag, startPoint x: 1091, startPoint y: 18, endPoint x: 887, endPoint y: 32, distance: 204.6
click at [1091, 18] on div "Publish" at bounding box center [1092, 17] width 30 height 13
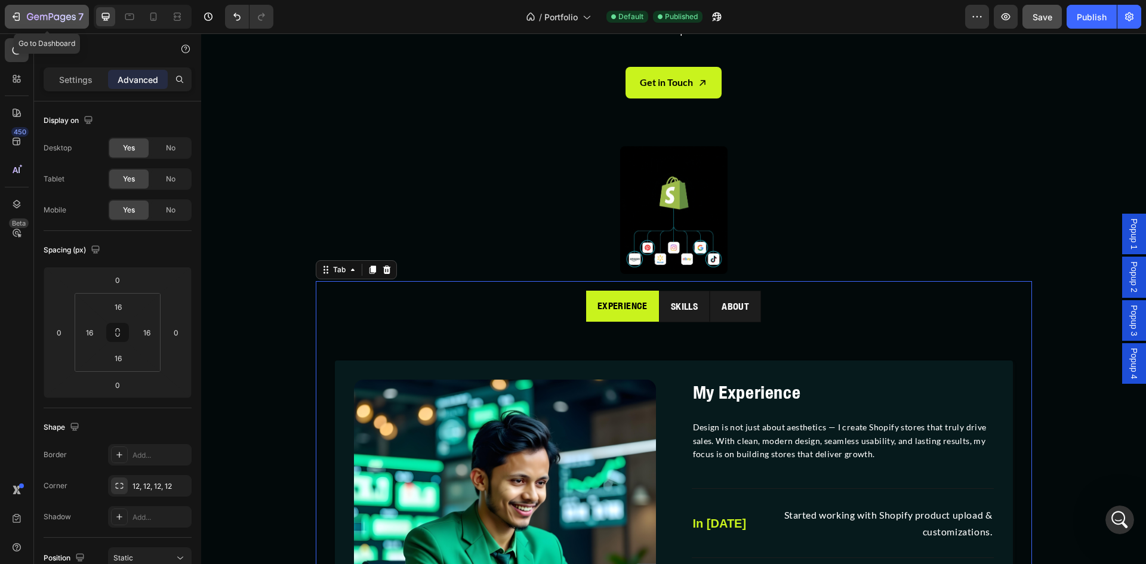
click at [14, 16] on icon "button" at bounding box center [15, 17] width 5 height 4
